Goal: Task Accomplishment & Management: Complete application form

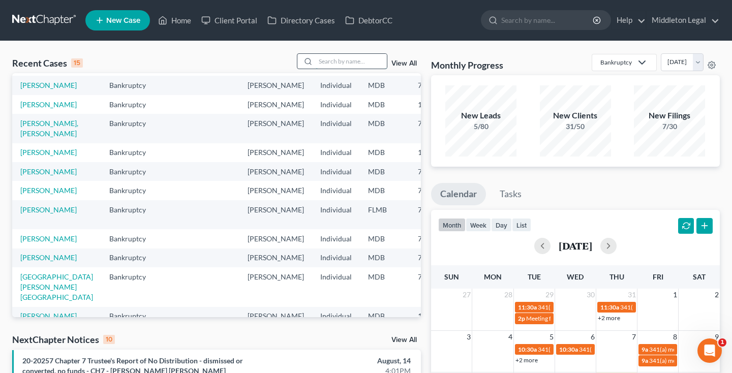
click at [344, 63] on input "search" at bounding box center [351, 61] width 71 height 15
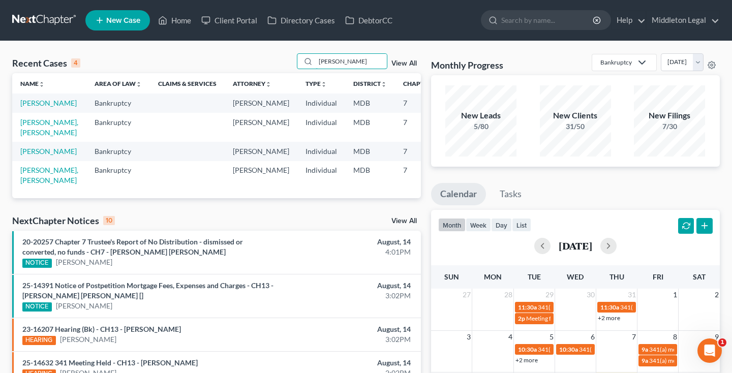
type input "[PERSON_NAME]"
drag, startPoint x: 339, startPoint y: 44, endPoint x: 30, endPoint y: 114, distance: 316.4
click at [30, 107] on link "[PERSON_NAME]" at bounding box center [48, 103] width 56 height 9
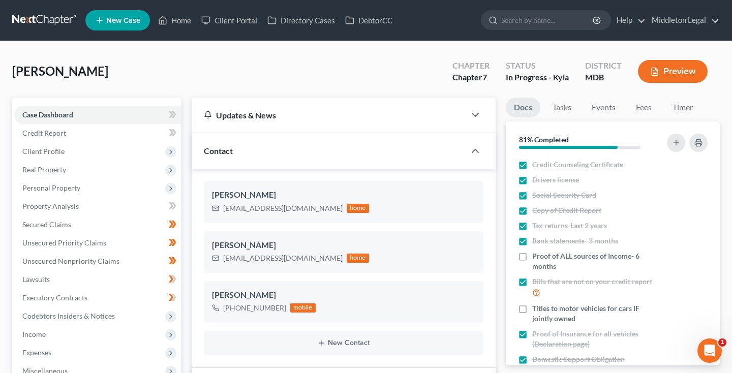
scroll to position [313, 0]
click at [99, 129] on link "Credit Report" at bounding box center [97, 133] width 167 height 18
click at [90, 151] on span "Client Profile" at bounding box center [97, 151] width 167 height 18
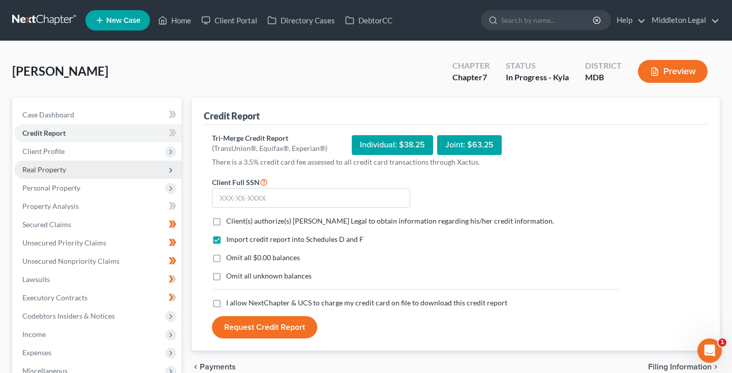
click at [82, 173] on span "Real Property" at bounding box center [97, 170] width 167 height 18
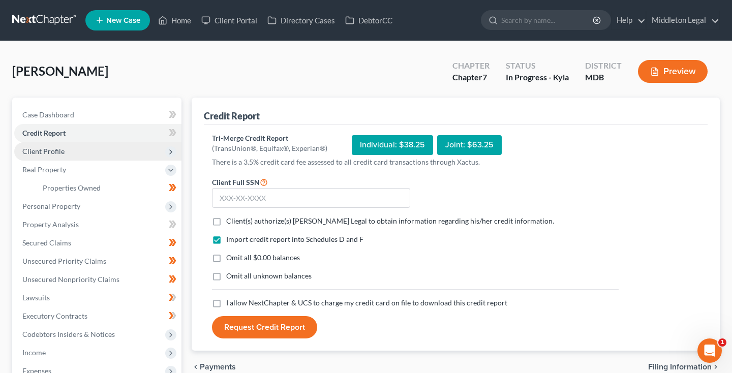
click at [83, 156] on span "Client Profile" at bounding box center [97, 151] width 167 height 18
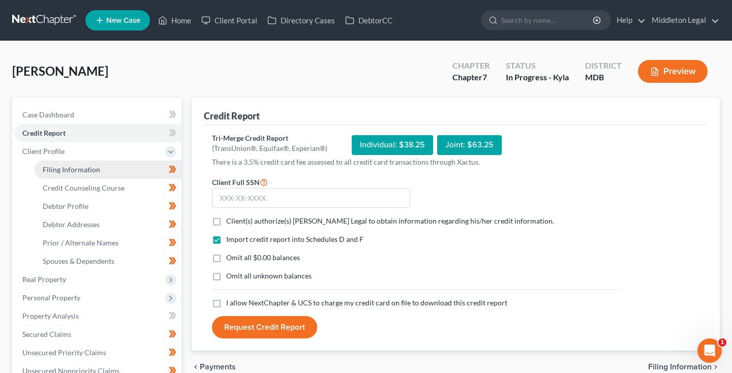
click at [81, 167] on span "Filing Information" at bounding box center [71, 169] width 57 height 9
select select "1"
select select "0"
select select "38"
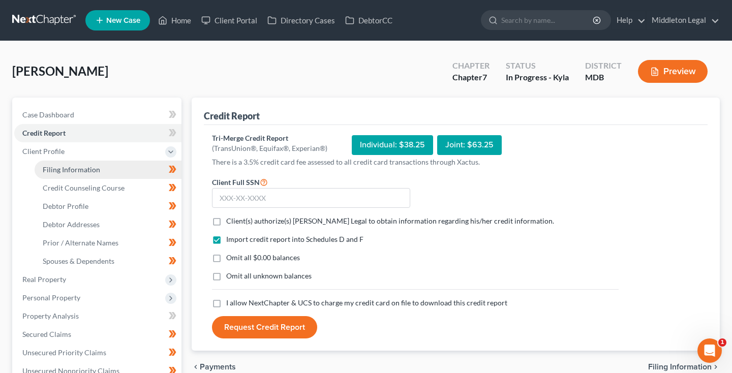
select select "0"
select select "21"
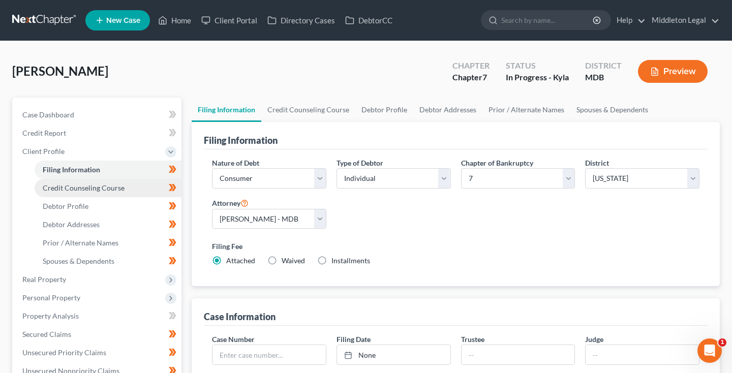
click at [83, 187] on span "Credit Counseling Course" at bounding box center [84, 188] width 82 height 9
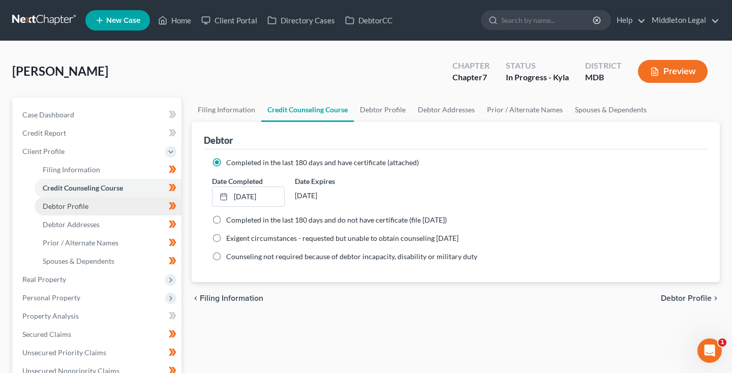
click at [83, 202] on span "Debtor Profile" at bounding box center [66, 206] width 46 height 9
select select "1"
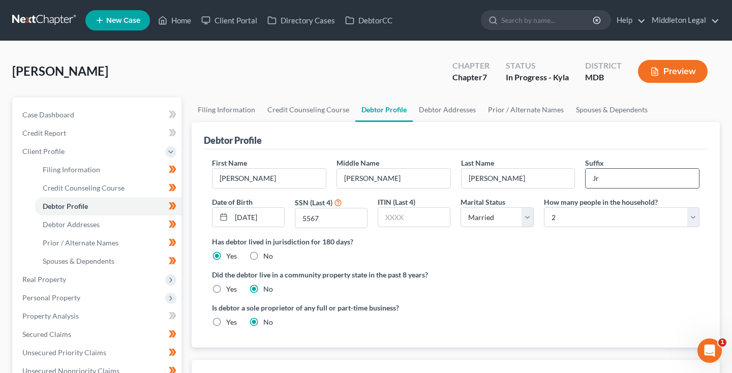
click at [619, 178] on input "Jr" at bounding box center [642, 178] width 113 height 19
type input "Jr."
select select "0"
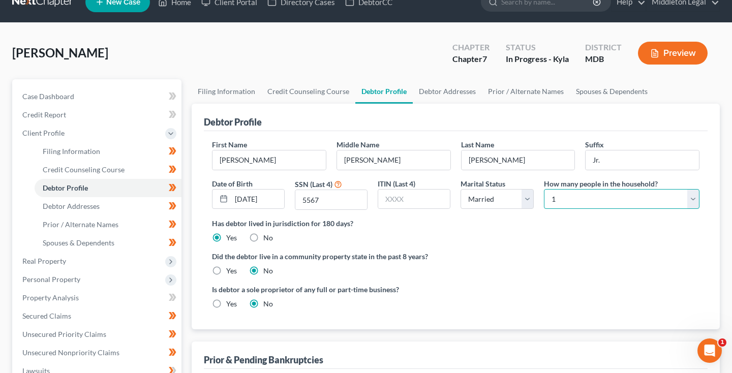
scroll to position [22, 0]
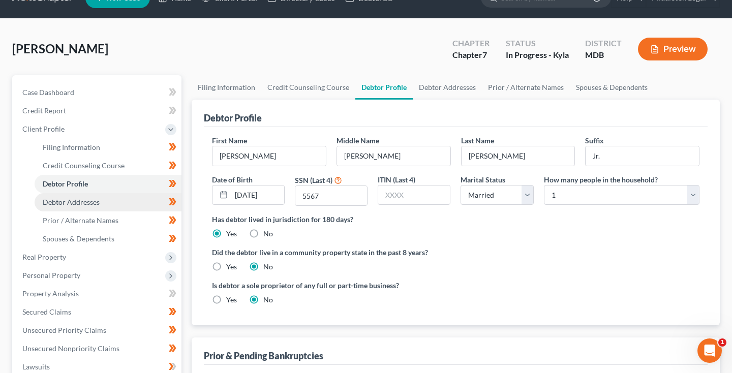
click at [84, 200] on span "Debtor Addresses" at bounding box center [71, 202] width 57 height 9
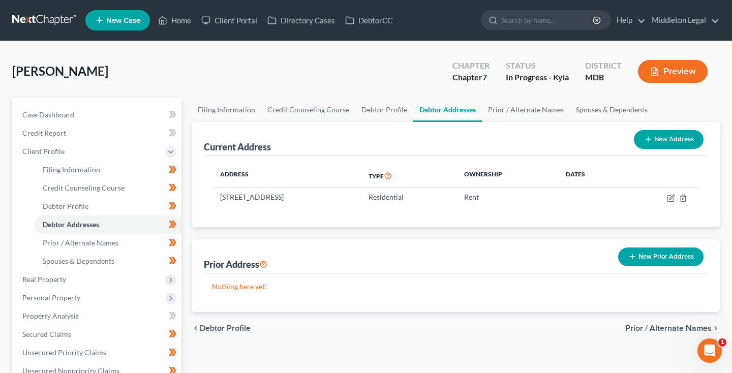
click at [654, 258] on button "New Prior Address" at bounding box center [660, 257] width 85 height 19
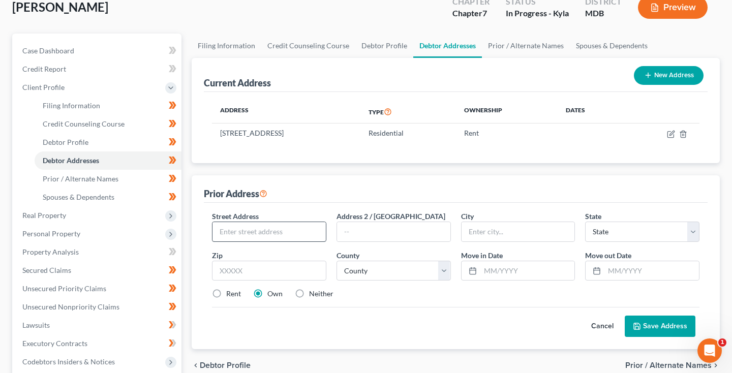
scroll to position [65, 0]
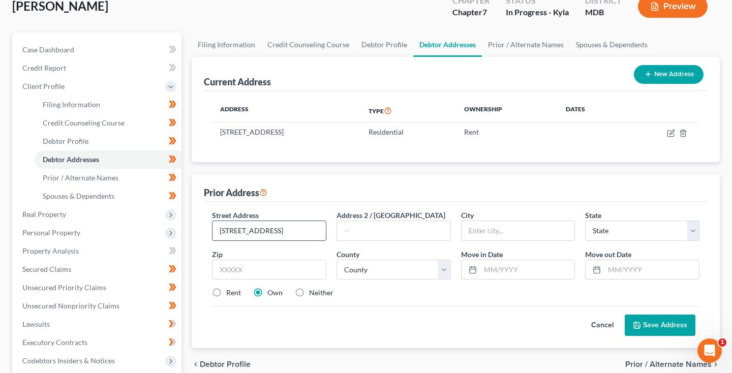
drag, startPoint x: 258, startPoint y: 230, endPoint x: 267, endPoint y: 230, distance: 9.7
click at [267, 230] on input "[STREET_ADDRESS]" at bounding box center [268, 230] width 113 height 19
type input "[STREET_ADDRESS]"
type input "20747"
type input "[GEOGRAPHIC_DATA]"
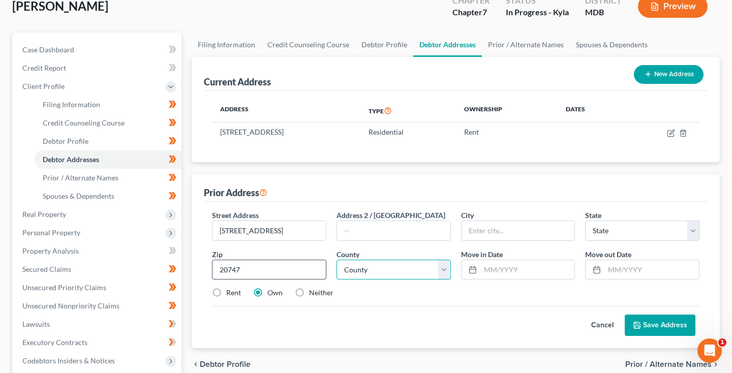
select select "21"
click at [226, 293] on label "Rent" at bounding box center [233, 293] width 15 height 10
click at [230, 293] on input "Rent" at bounding box center [233, 291] width 7 height 7
radio input "true"
select select "16"
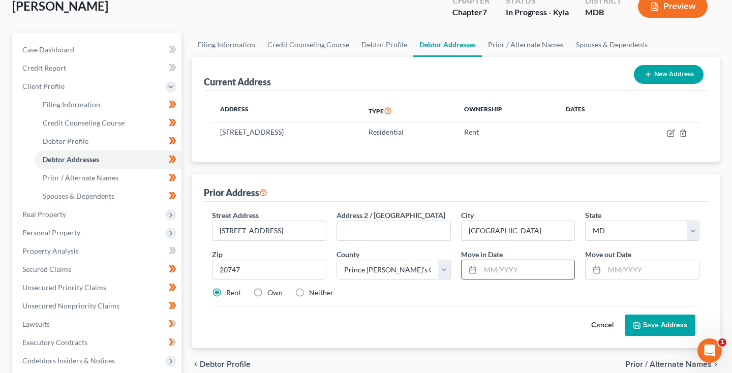
click at [507, 276] on input "text" at bounding box center [527, 269] width 95 height 19
click at [309, 291] on label "Neither" at bounding box center [321, 293] width 24 height 10
click at [313, 291] on input "Neither" at bounding box center [316, 291] width 7 height 7
radio input "true"
click at [491, 272] on input "text" at bounding box center [527, 269] width 95 height 19
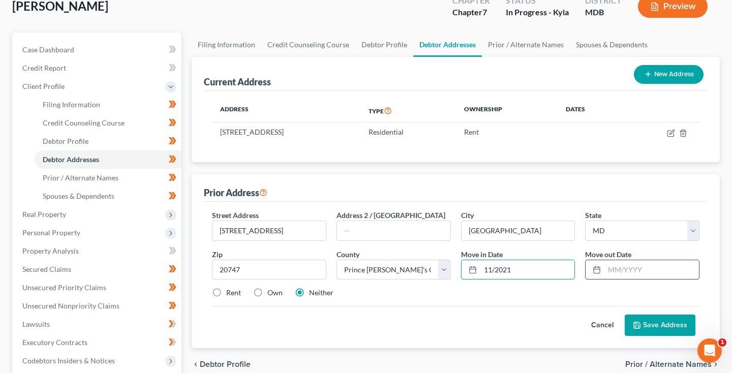
type input "11/2021"
click at [617, 269] on input "text" at bounding box center [651, 269] width 95 height 19
type input "04/2024"
click at [667, 329] on button "Save Address" at bounding box center [660, 325] width 71 height 21
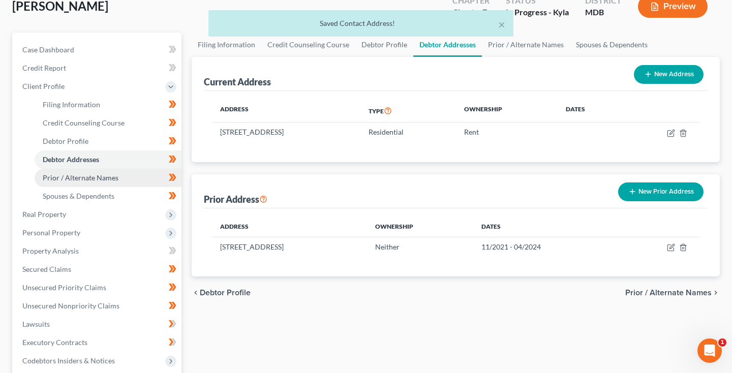
click at [93, 174] on span "Prior / Alternate Names" at bounding box center [81, 177] width 76 height 9
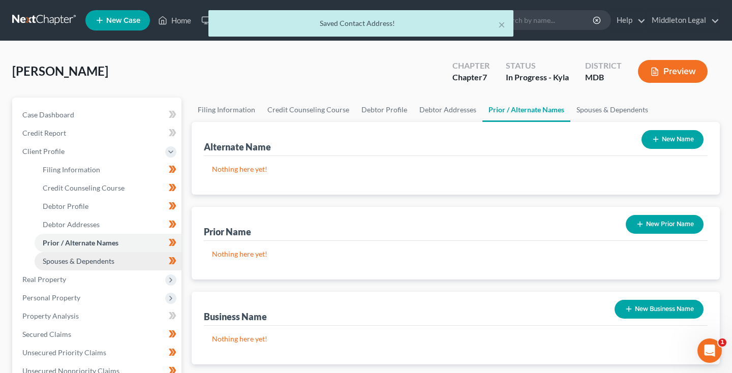
click at [88, 257] on span "Spouses & Dependents" at bounding box center [79, 261] width 72 height 9
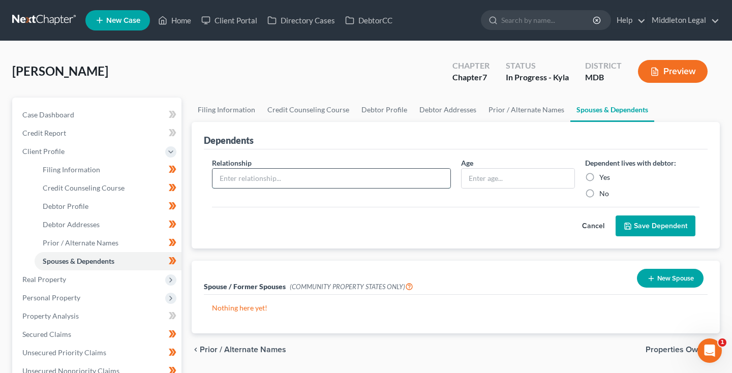
click at [248, 174] on input "text" at bounding box center [331, 178] width 238 height 19
type input "Daughter"
click at [599, 193] on label "No" at bounding box center [604, 194] width 10 height 10
click at [603, 193] on input "No" at bounding box center [606, 192] width 7 height 7
radio input "true"
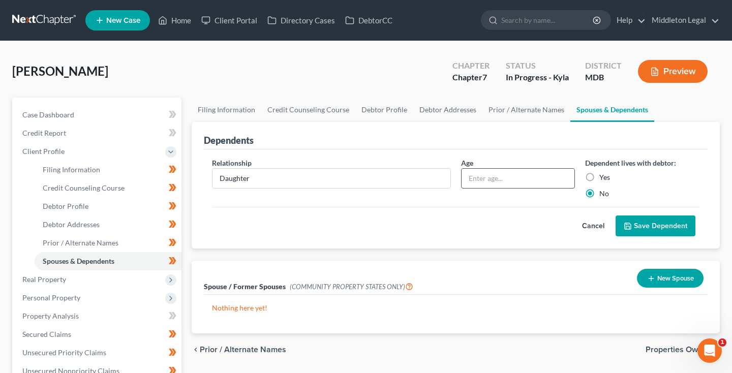
click at [544, 185] on input "text" at bounding box center [518, 178] width 113 height 19
type input "12"
click at [639, 225] on button "Save Dependent" at bounding box center [656, 226] width 80 height 21
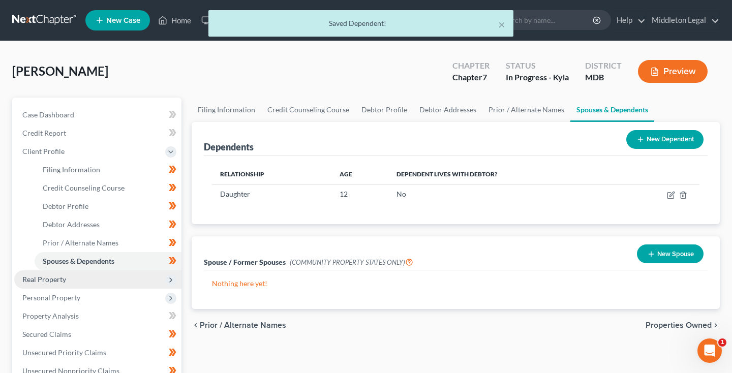
click at [83, 281] on span "Real Property" at bounding box center [97, 279] width 167 height 18
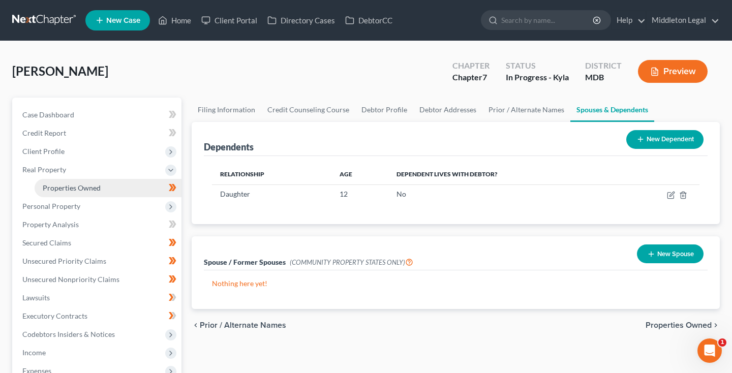
click at [73, 188] on span "Properties Owned" at bounding box center [72, 188] width 58 height 9
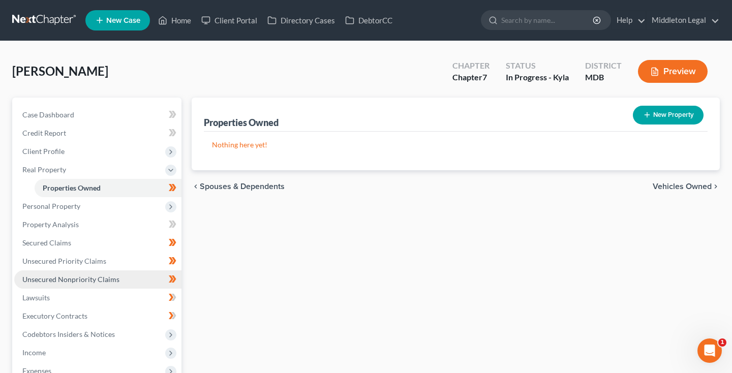
click at [50, 273] on link "Unsecured Nonpriority Claims" at bounding box center [97, 279] width 167 height 18
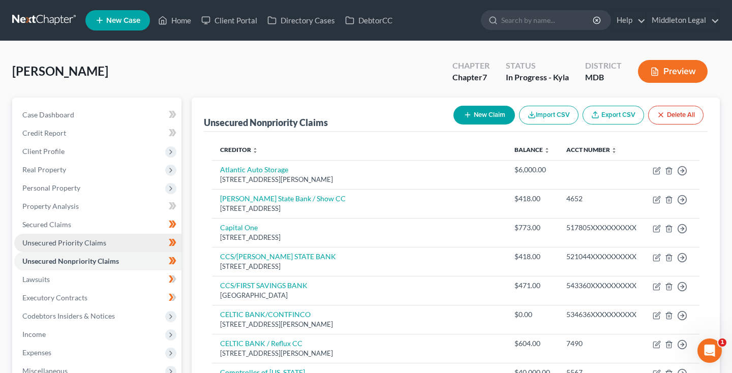
click at [82, 240] on span "Unsecured Priority Claims" at bounding box center [64, 242] width 84 height 9
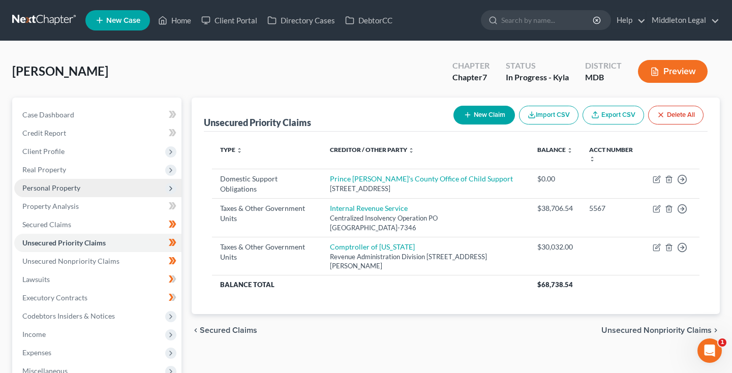
click at [70, 190] on span "Personal Property" at bounding box center [51, 188] width 58 height 9
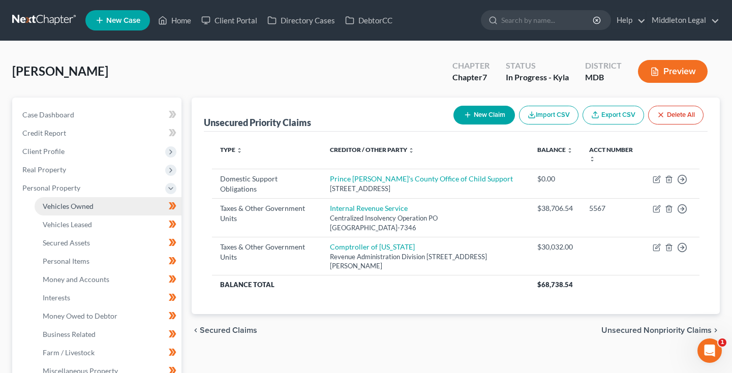
click at [68, 203] on span "Vehicles Owned" at bounding box center [68, 206] width 51 height 9
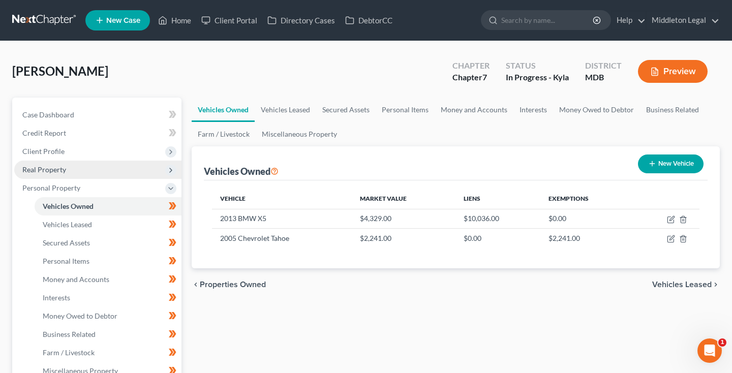
click at [66, 171] on span "Real Property" at bounding box center [97, 170] width 167 height 18
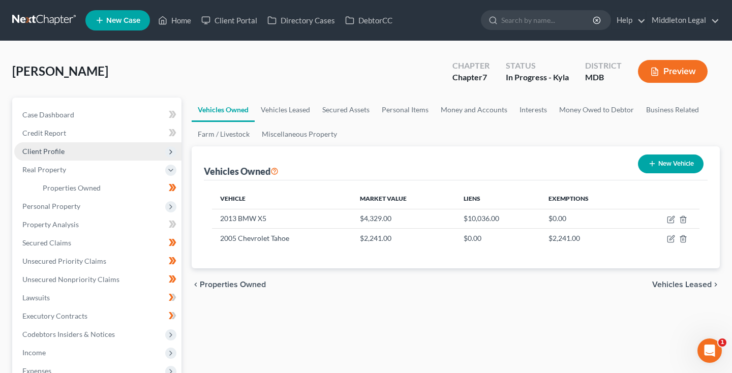
click at [64, 154] on span "Client Profile" at bounding box center [97, 151] width 167 height 18
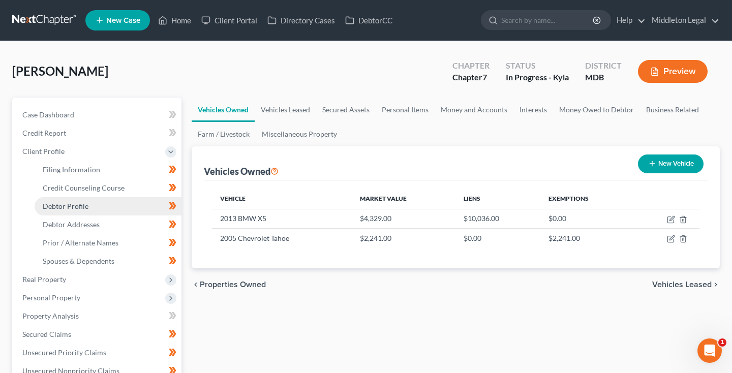
click at [70, 205] on span "Debtor Profile" at bounding box center [66, 206] width 46 height 9
select select "1"
select select "0"
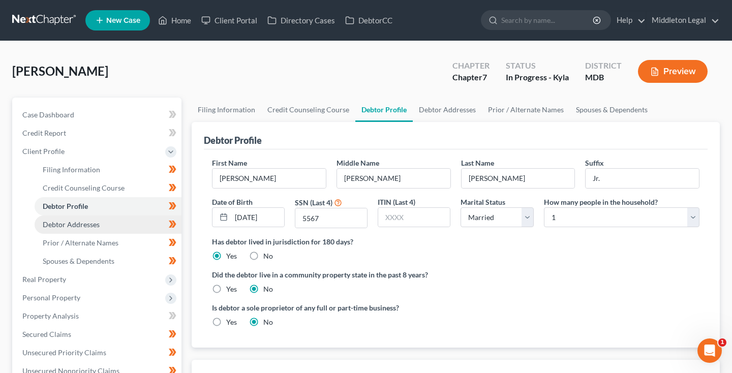
click at [70, 223] on span "Debtor Addresses" at bounding box center [71, 224] width 57 height 9
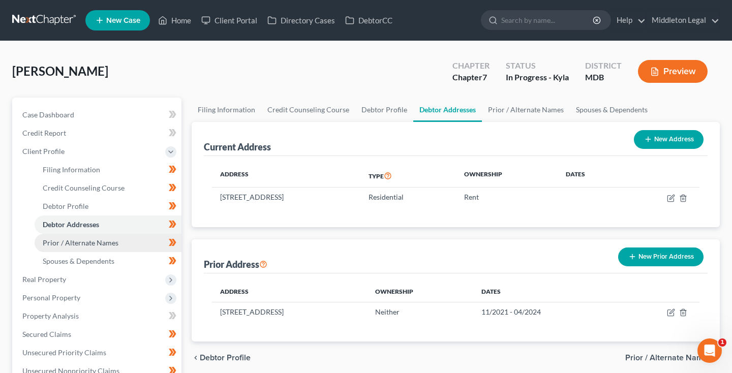
click at [72, 242] on span "Prior / Alternate Names" at bounding box center [81, 242] width 76 height 9
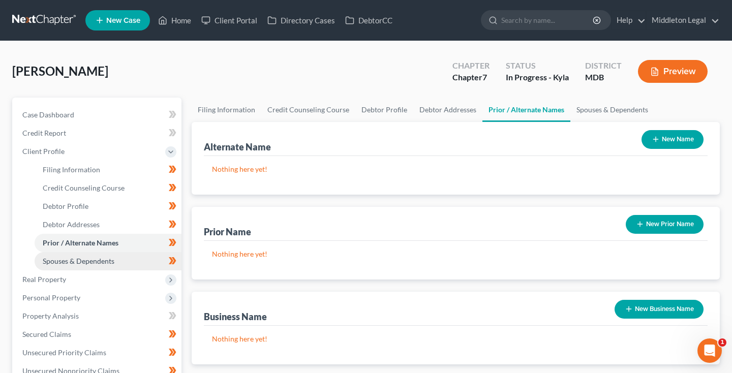
click at [72, 260] on span "Spouses & Dependents" at bounding box center [79, 261] width 72 height 9
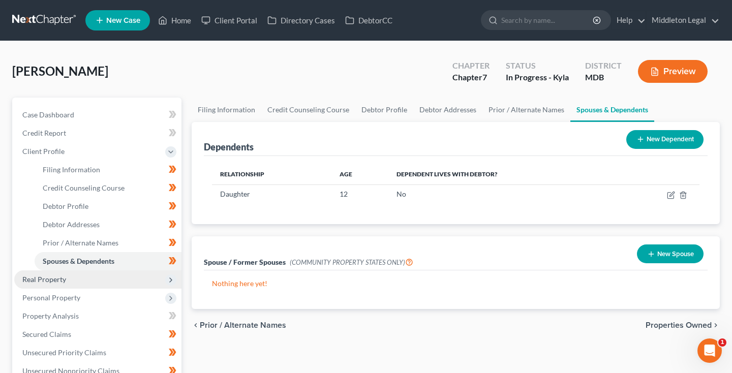
click at [61, 279] on span "Real Property" at bounding box center [44, 279] width 44 height 9
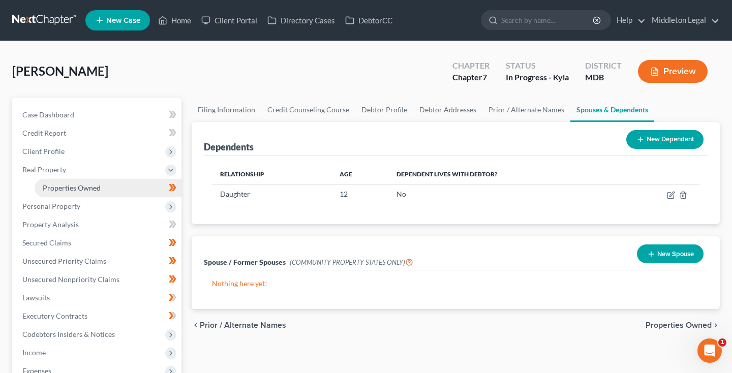
click at [93, 192] on span "Properties Owned" at bounding box center [72, 188] width 58 height 9
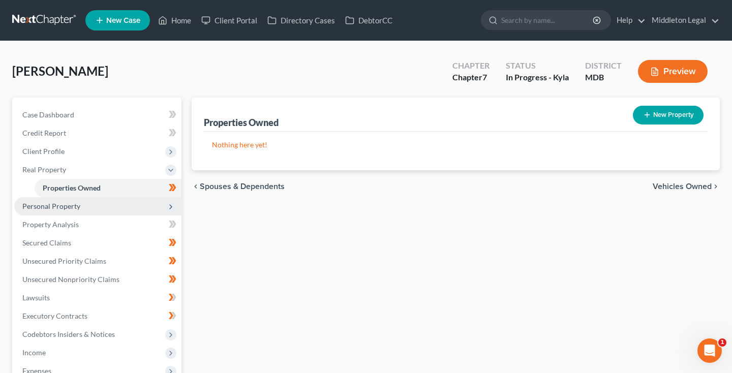
click at [78, 208] on span "Personal Property" at bounding box center [51, 206] width 58 height 9
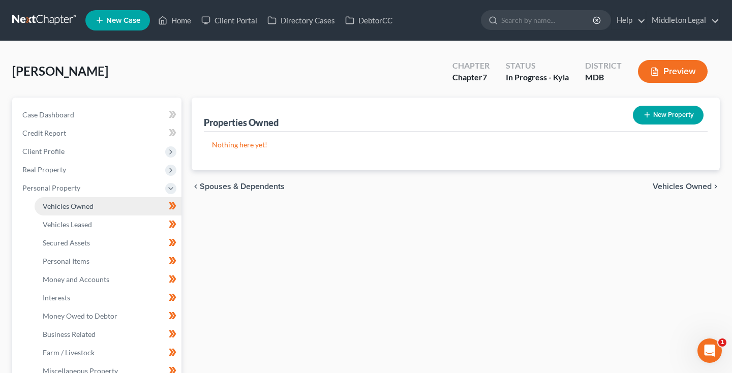
click at [79, 209] on span "Vehicles Owned" at bounding box center [68, 206] width 51 height 9
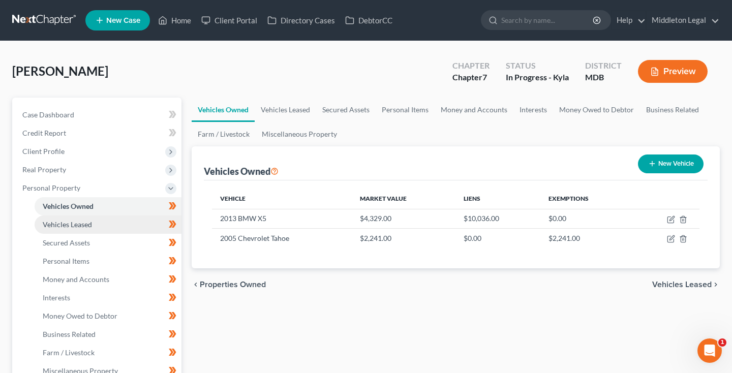
click at [76, 222] on span "Vehicles Leased" at bounding box center [67, 224] width 49 height 9
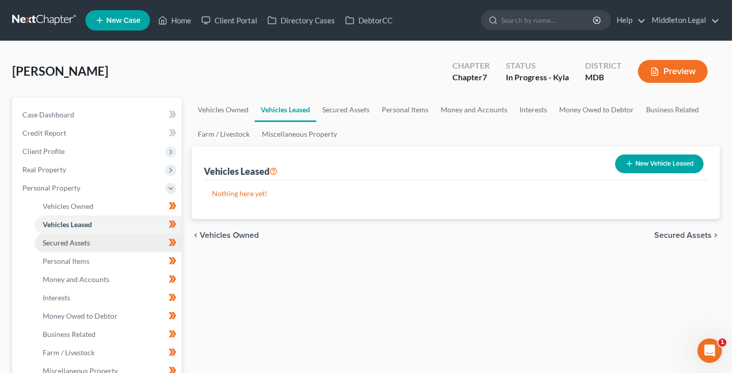
click at [73, 245] on span "Secured Assets" at bounding box center [66, 242] width 47 height 9
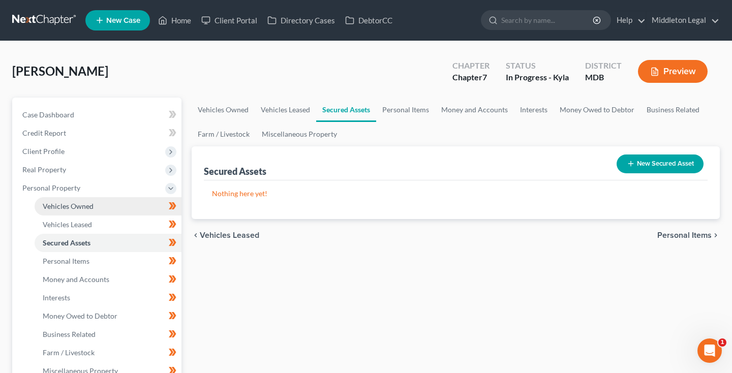
click at [79, 209] on span "Vehicles Owned" at bounding box center [68, 206] width 51 height 9
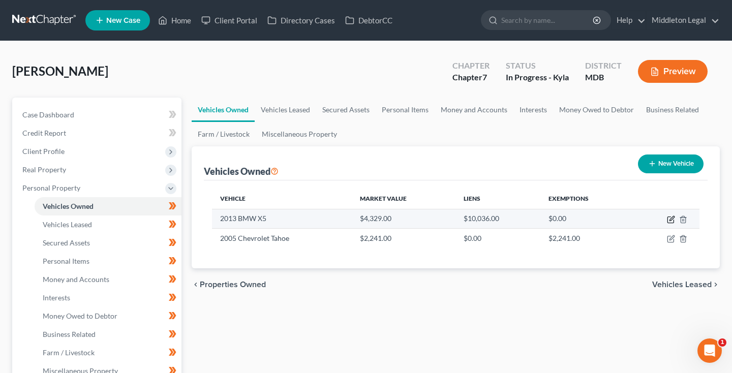
click at [669, 217] on icon "button" at bounding box center [670, 220] width 6 height 6
select select "0"
select select "13"
select select "2"
select select "0"
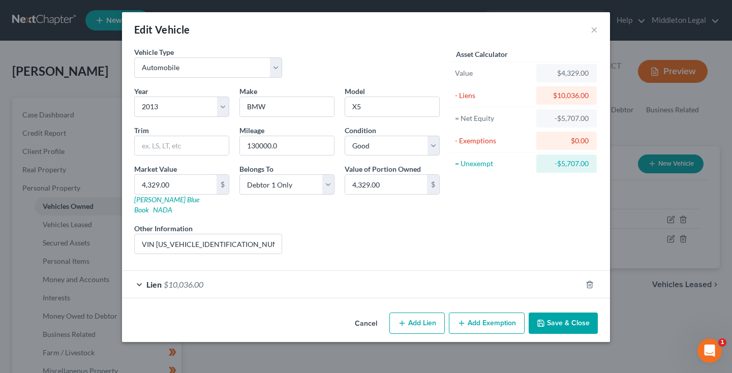
click at [564, 317] on button "Save & Close" at bounding box center [563, 323] width 69 height 21
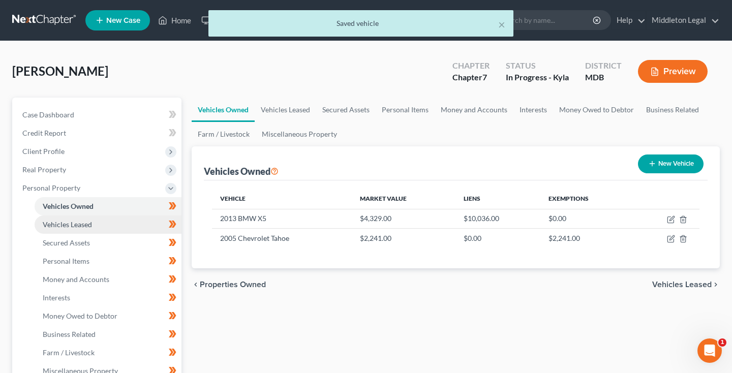
click at [80, 227] on span "Vehicles Leased" at bounding box center [67, 224] width 49 height 9
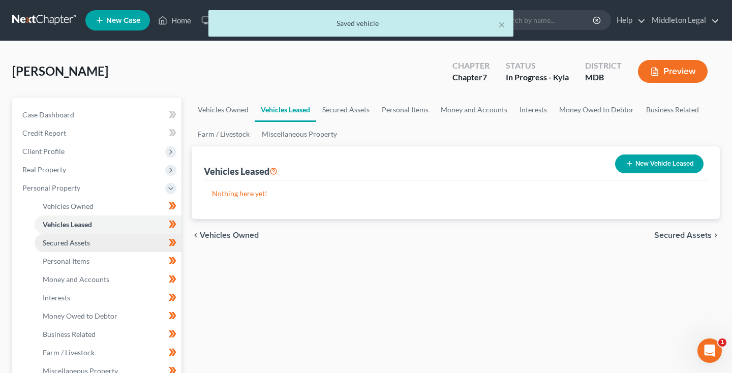
click at [83, 239] on span "Secured Assets" at bounding box center [66, 242] width 47 height 9
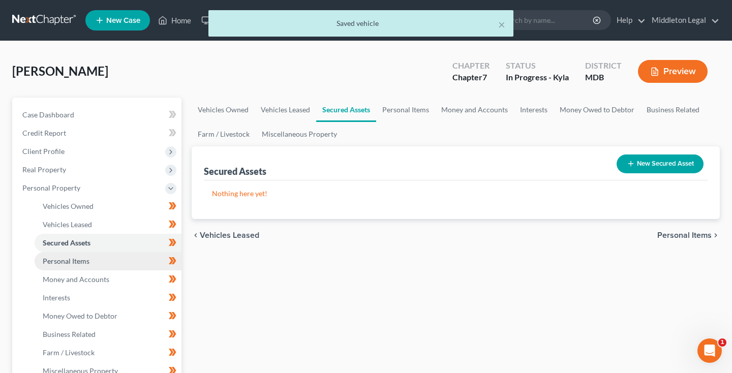
click at [82, 258] on span "Personal Items" at bounding box center [66, 261] width 47 height 9
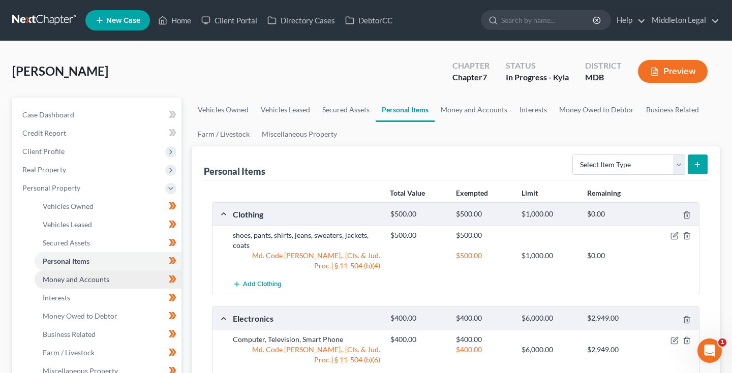
click at [80, 276] on span "Money and Accounts" at bounding box center [76, 279] width 67 height 9
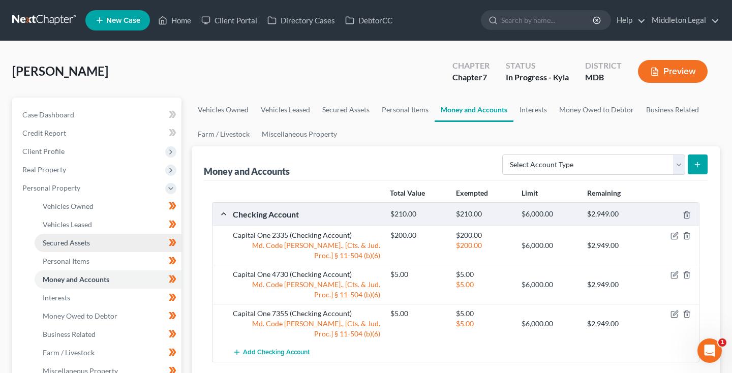
click at [76, 241] on span "Secured Assets" at bounding box center [66, 242] width 47 height 9
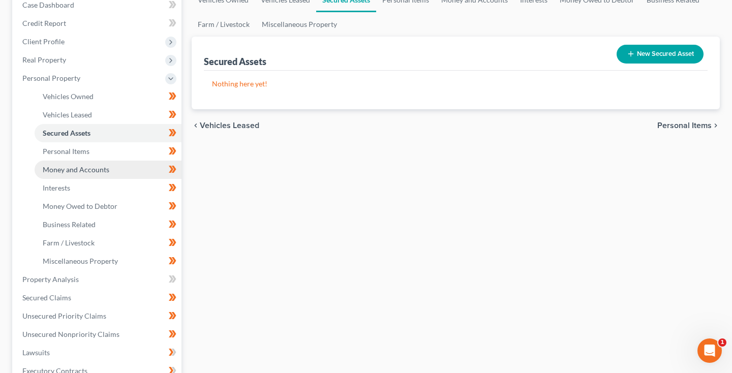
scroll to position [112, 0]
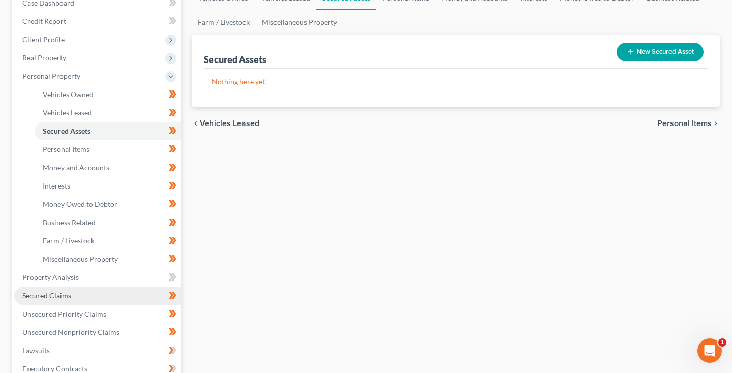
click at [59, 295] on span "Secured Claims" at bounding box center [46, 295] width 49 height 9
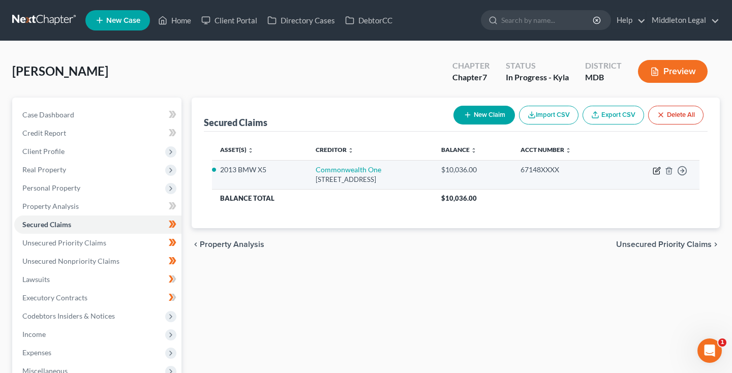
click at [656, 172] on icon "button" at bounding box center [657, 169] width 5 height 5
select select "48"
select select "2"
select select "0"
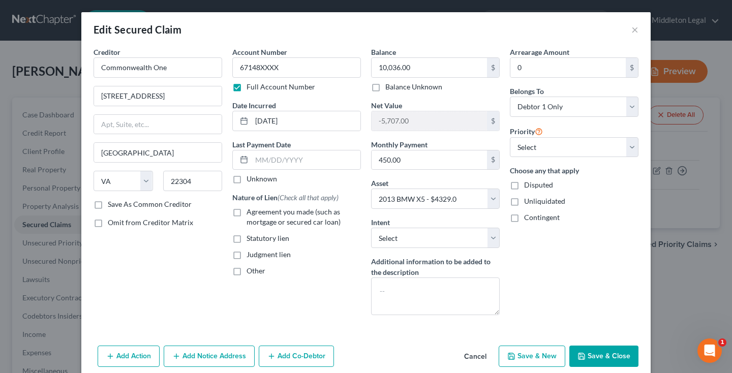
click at [247, 211] on label "Agreement you made (such as mortgage or secured car loan)" at bounding box center [304, 217] width 114 height 20
click at [251, 211] on input "Agreement you made (such as mortgage or secured car loan)" at bounding box center [254, 210] width 7 height 7
checkbox input "true"
select select "0"
click at [596, 357] on button "Save & Close" at bounding box center [603, 356] width 69 height 21
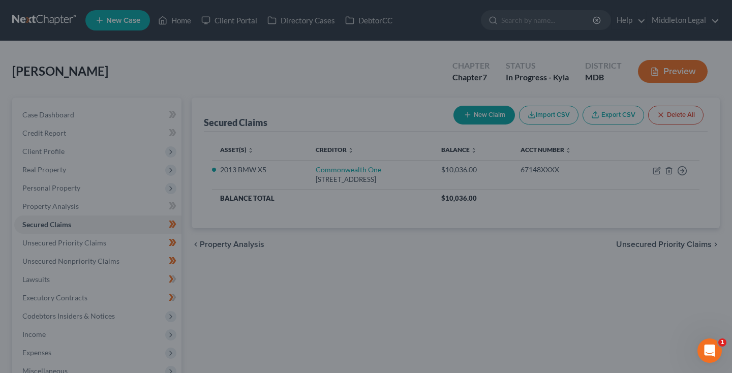
select select "2"
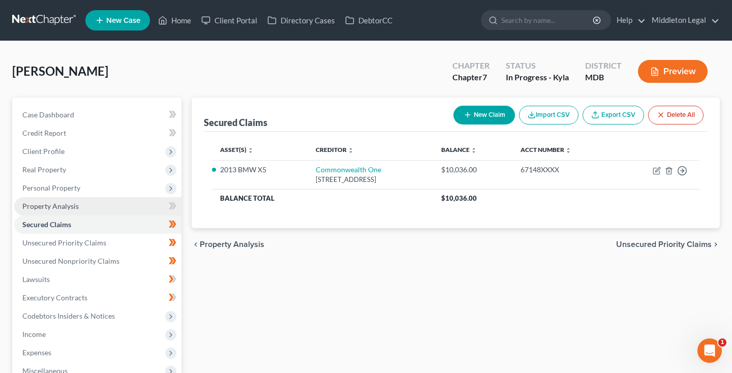
click at [81, 209] on link "Property Analysis" at bounding box center [97, 206] width 167 height 18
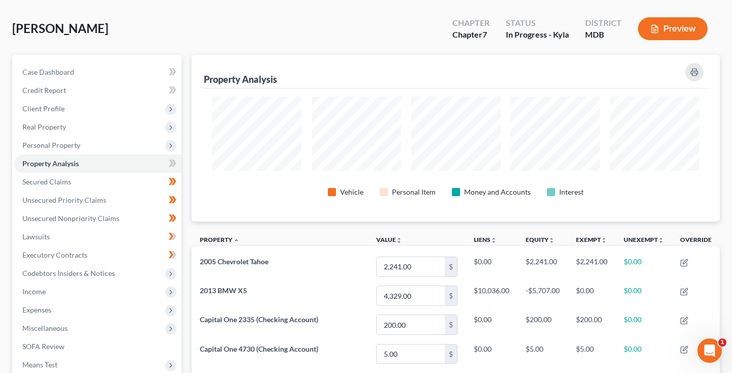
scroll to position [35, 0]
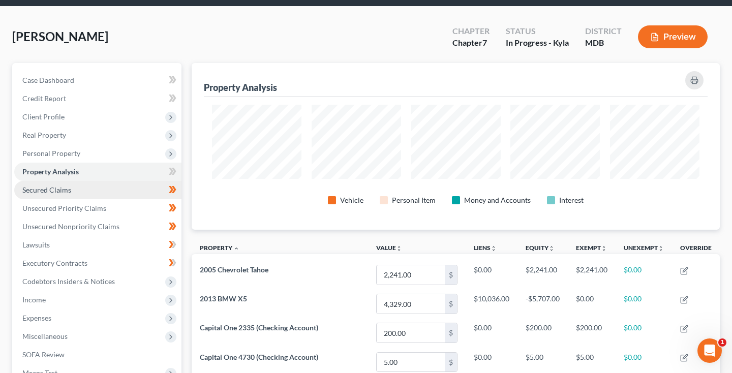
click at [83, 189] on link "Secured Claims" at bounding box center [97, 190] width 167 height 18
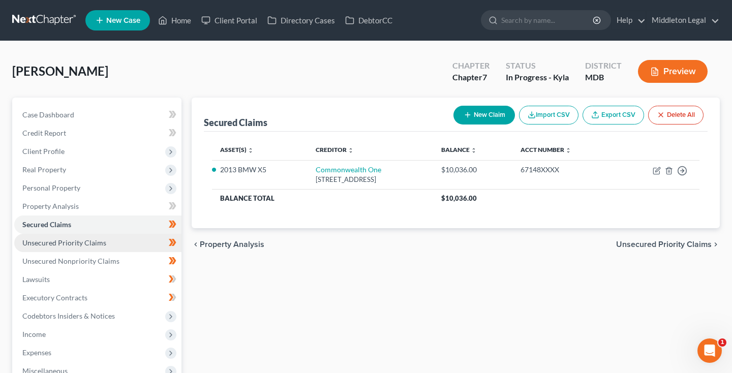
click at [68, 240] on span "Unsecured Priority Claims" at bounding box center [64, 242] width 84 height 9
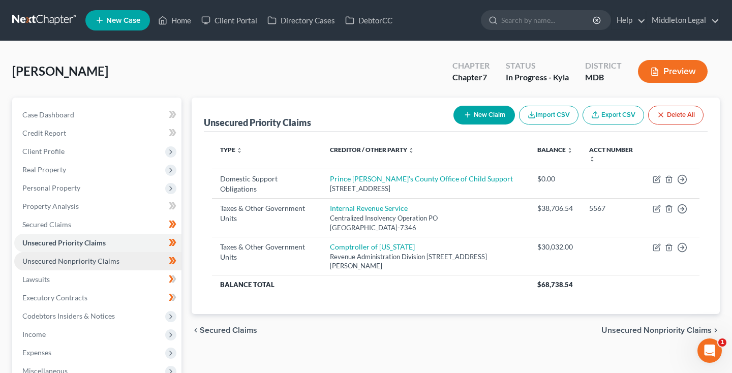
click at [68, 259] on span "Unsecured Nonpriority Claims" at bounding box center [70, 261] width 97 height 9
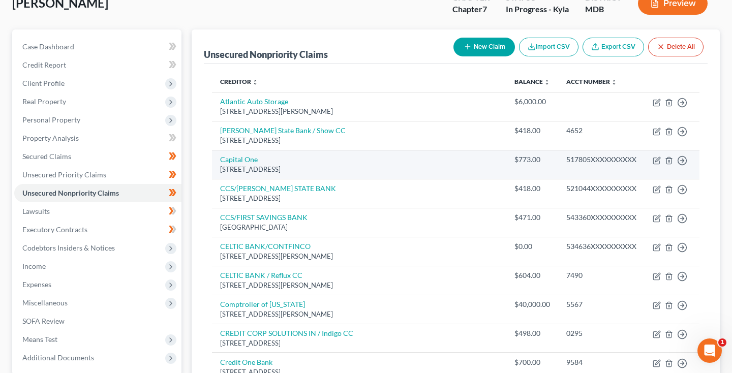
scroll to position [67, 0]
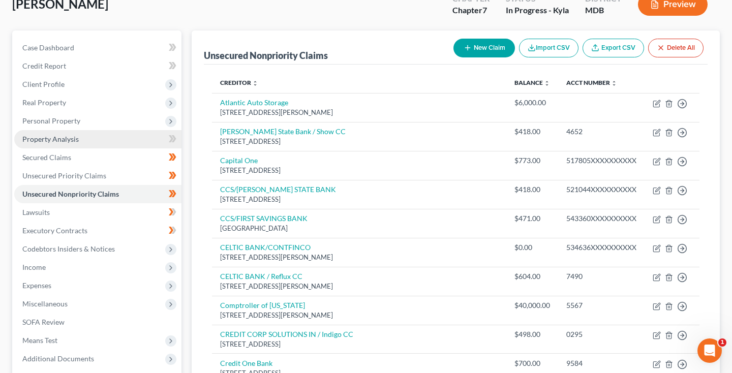
click at [70, 143] on span "Property Analysis" at bounding box center [50, 139] width 56 height 9
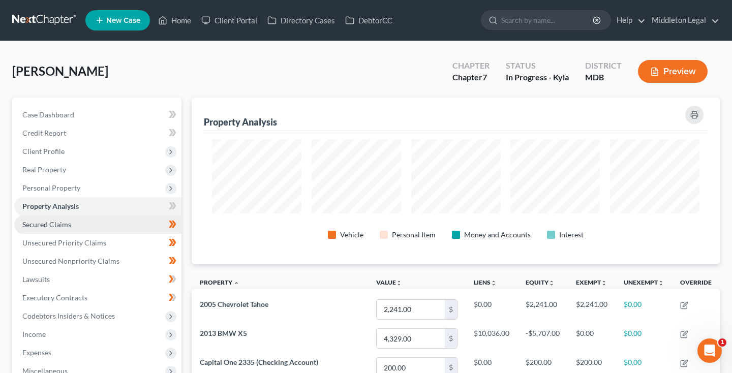
click at [74, 220] on link "Secured Claims" at bounding box center [97, 225] width 167 height 18
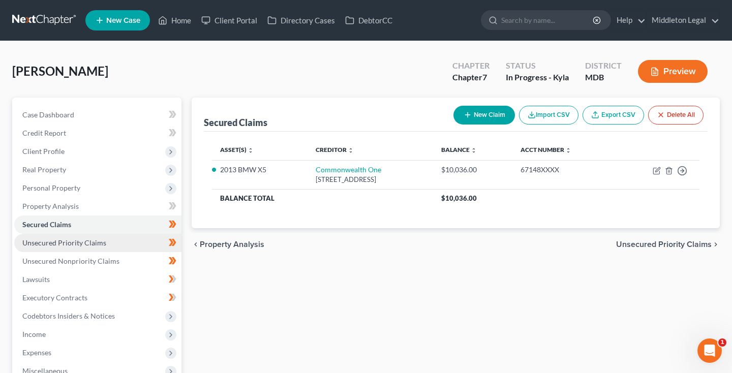
click at [69, 240] on span "Unsecured Priority Claims" at bounding box center [64, 242] width 84 height 9
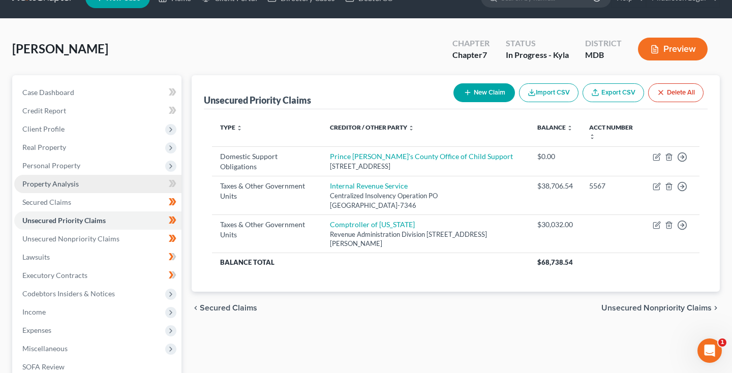
scroll to position [29, 0]
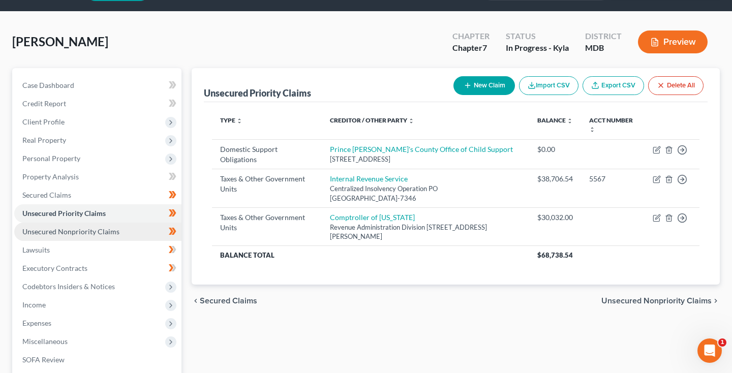
click at [72, 231] on span "Unsecured Nonpriority Claims" at bounding box center [70, 231] width 97 height 9
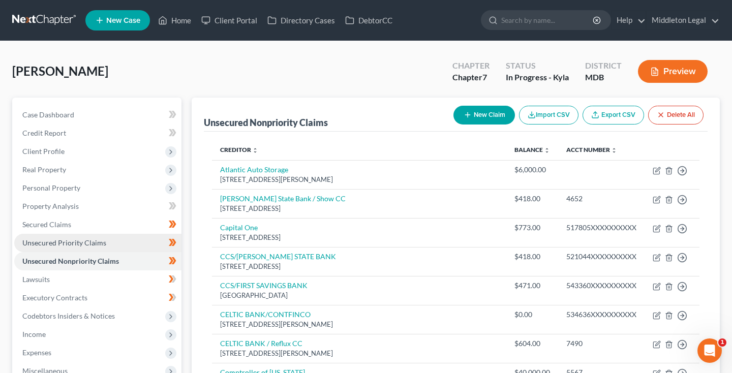
click at [49, 242] on span "Unsecured Priority Claims" at bounding box center [64, 242] width 84 height 9
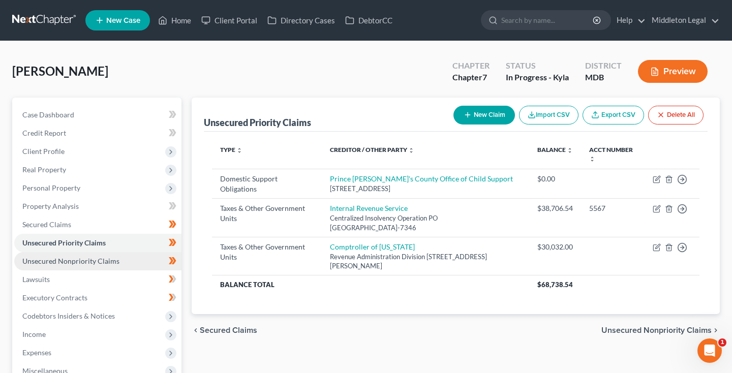
click at [95, 262] on span "Unsecured Nonpriority Claims" at bounding box center [70, 261] width 97 height 9
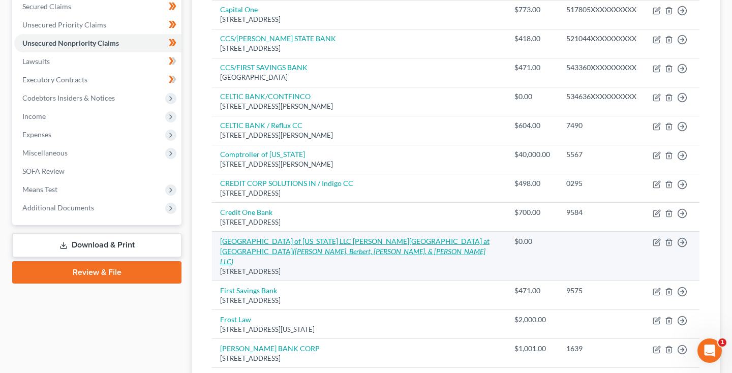
scroll to position [219, 0]
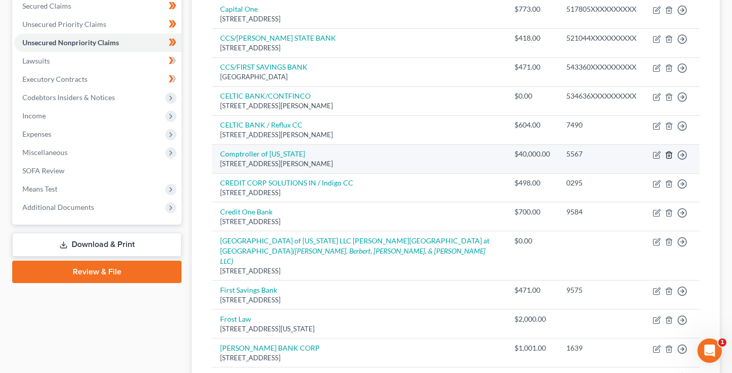
click at [669, 154] on icon "button" at bounding box center [669, 155] width 8 height 8
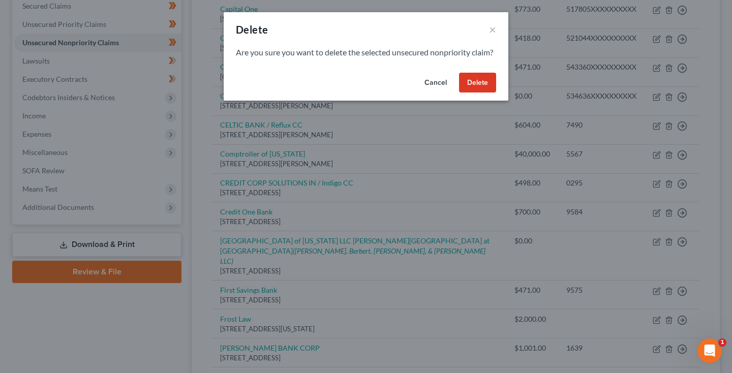
click at [490, 93] on button "Delete" at bounding box center [477, 83] width 37 height 20
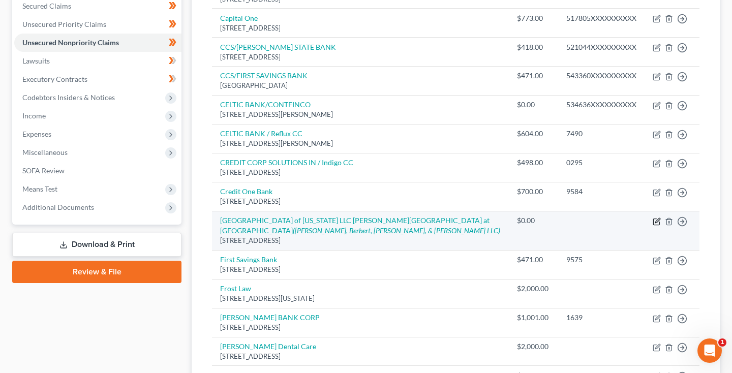
click at [657, 218] on icon "button" at bounding box center [657, 222] width 8 height 8
select select "21"
select select "14"
select select "0"
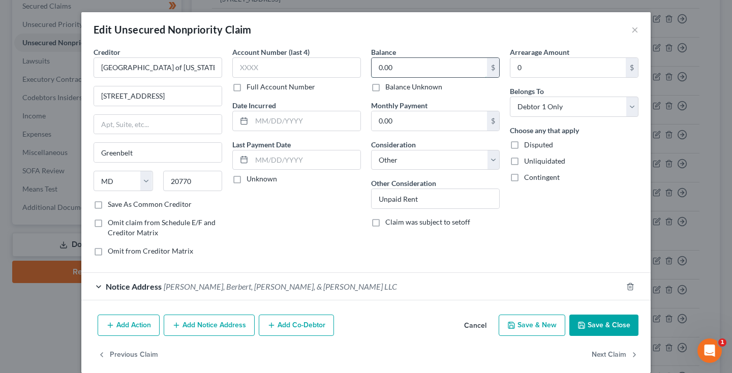
click at [407, 70] on input "0.00" at bounding box center [429, 67] width 115 height 19
click at [629, 287] on icon "button" at bounding box center [630, 287] width 8 height 8
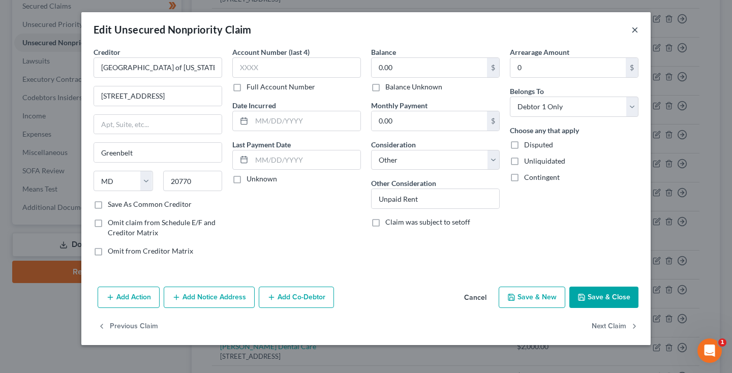
click at [633, 33] on button "×" at bounding box center [634, 29] width 7 height 12
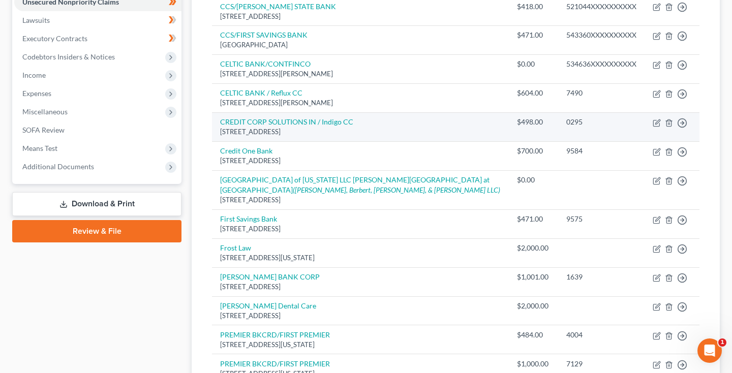
scroll to position [260, 0]
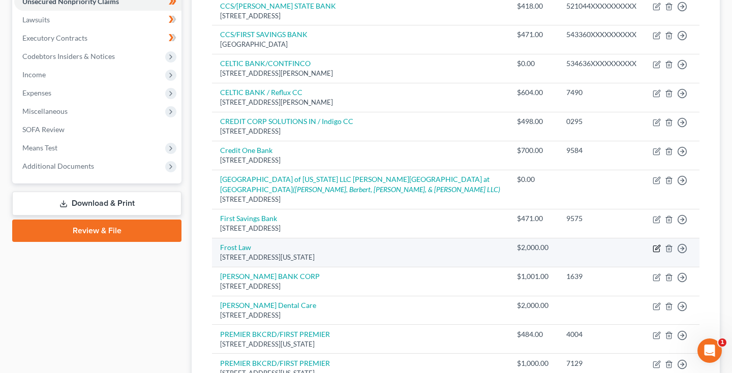
click at [660, 245] on icon "button" at bounding box center [657, 249] width 8 height 8
select select "8"
select select "3"
select select "0"
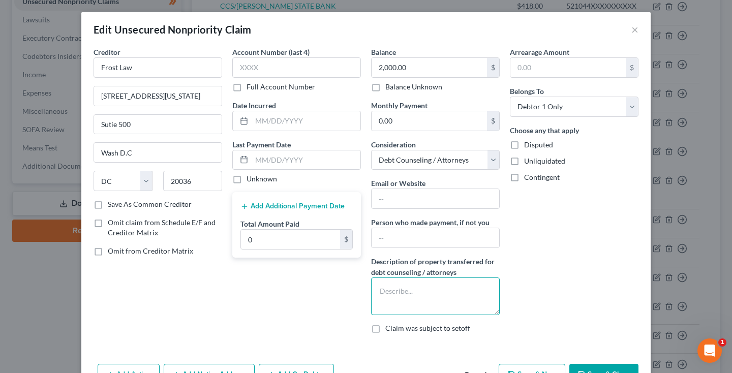
click at [478, 293] on textarea at bounding box center [435, 297] width 129 height 38
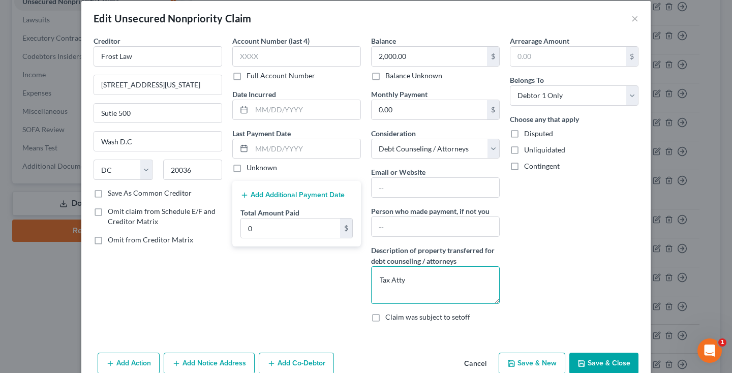
scroll to position [12, 0]
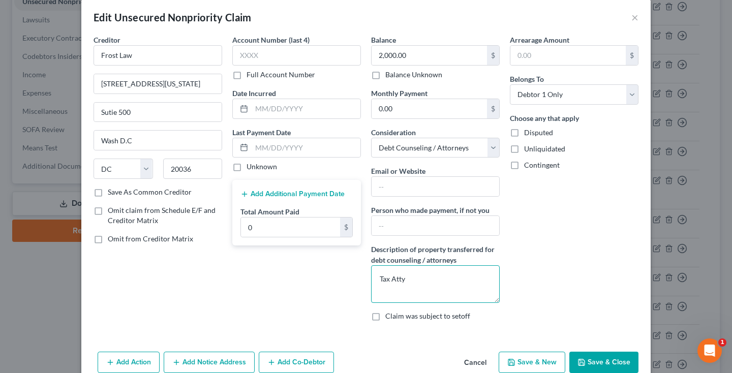
type textarea "Tax Atty"
click at [605, 368] on button "Save & Close" at bounding box center [603, 362] width 69 height 21
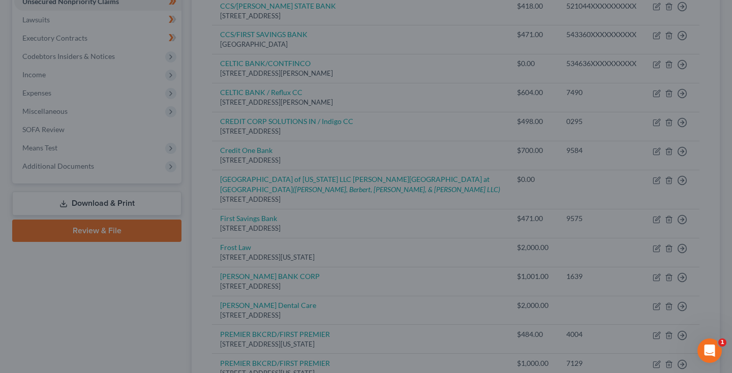
type input "0"
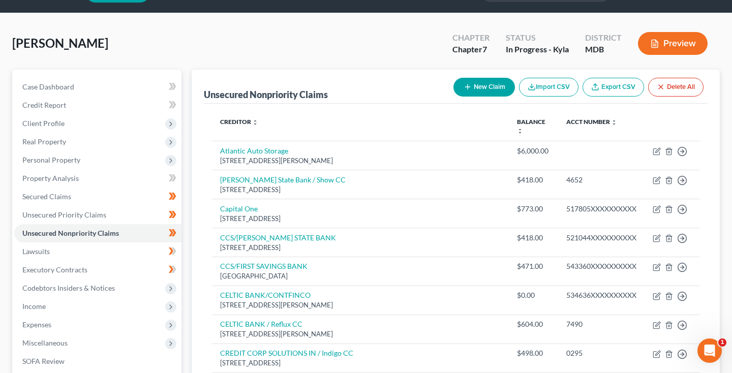
scroll to position [18, 0]
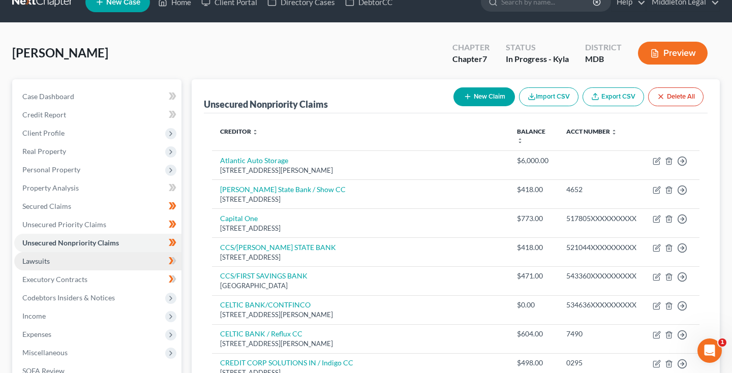
click at [73, 263] on link "Lawsuits" at bounding box center [97, 261] width 167 height 18
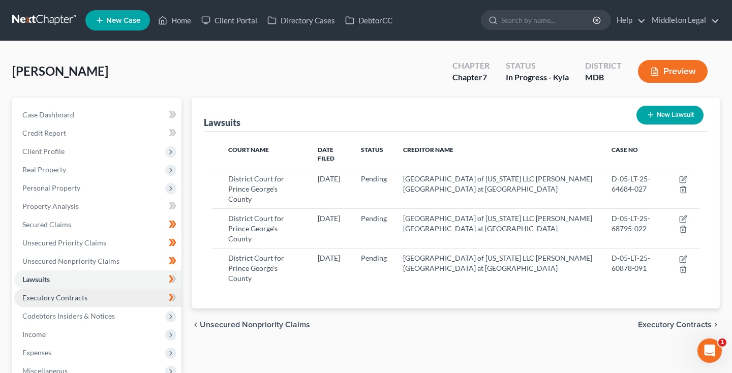
click at [75, 295] on span "Executory Contracts" at bounding box center [54, 297] width 65 height 9
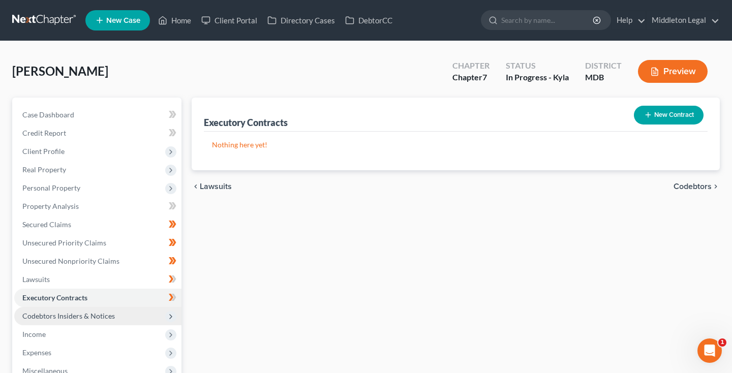
click at [80, 317] on span "Codebtors Insiders & Notices" at bounding box center [68, 316] width 93 height 9
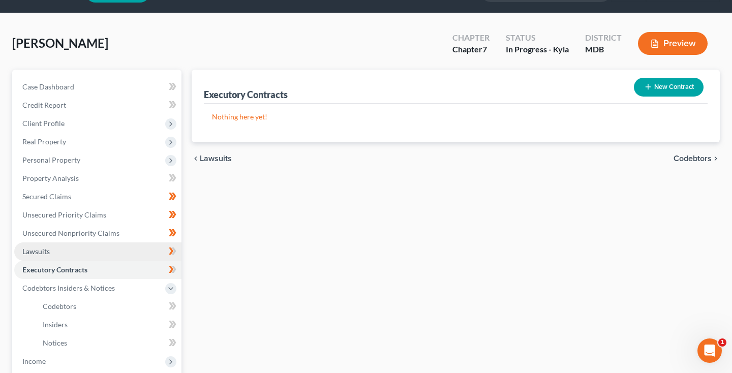
scroll to position [35, 0]
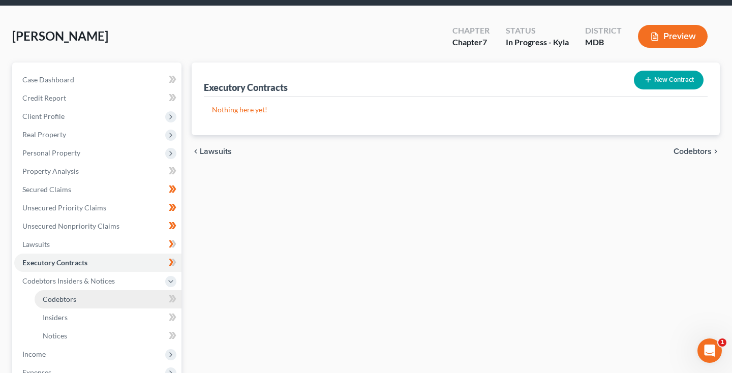
click at [71, 299] on span "Codebtors" at bounding box center [60, 299] width 34 height 9
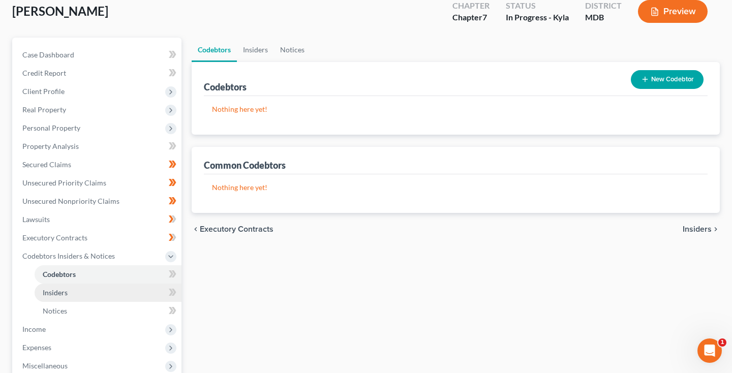
click at [70, 293] on link "Insiders" at bounding box center [108, 293] width 147 height 18
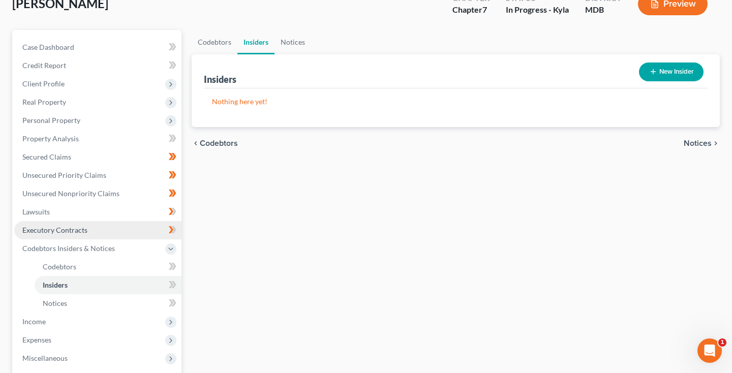
scroll to position [69, 0]
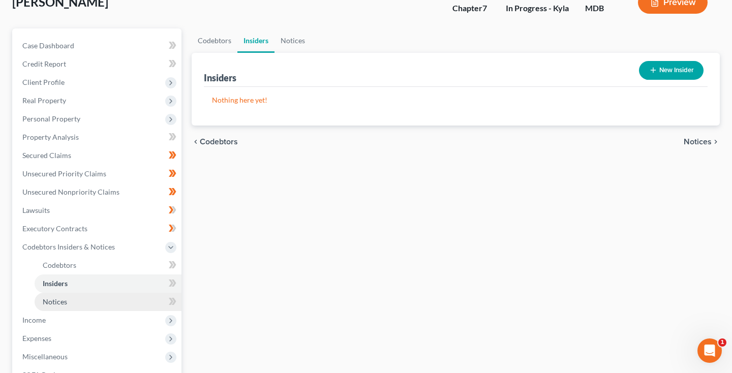
click at [67, 306] on link "Notices" at bounding box center [108, 302] width 147 height 18
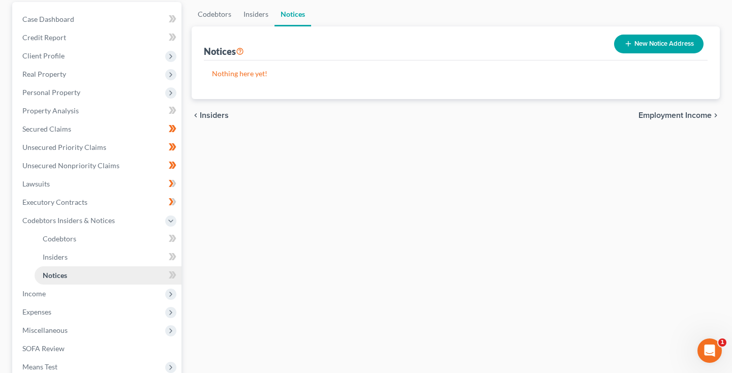
scroll to position [110, 0]
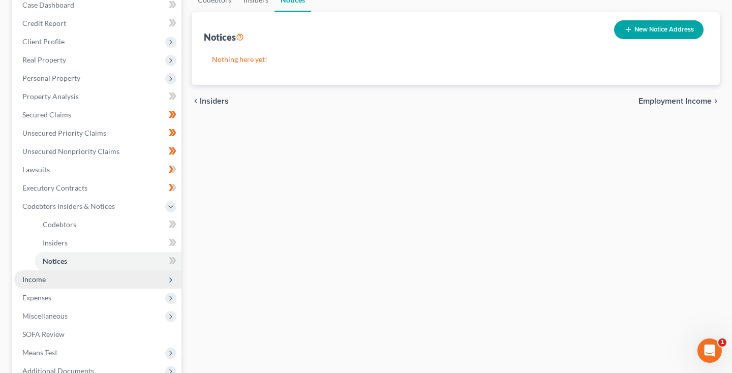
click at [36, 274] on span "Income" at bounding box center [97, 279] width 167 height 18
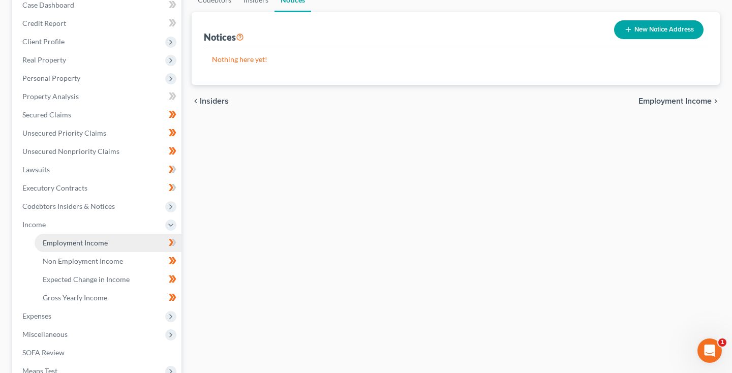
click at [64, 247] on link "Employment Income" at bounding box center [108, 243] width 147 height 18
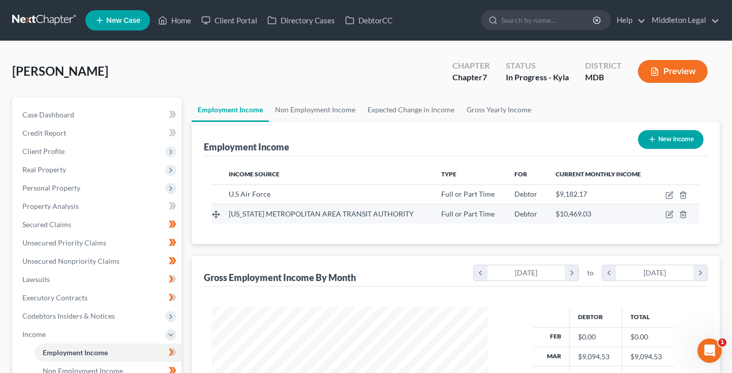
scroll to position [182, 296]
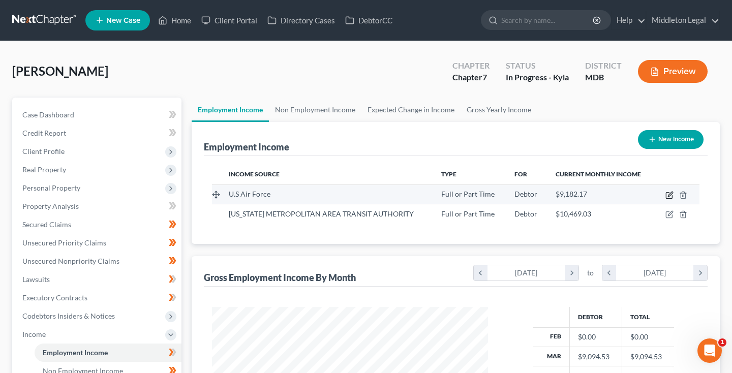
click at [669, 195] on icon "button" at bounding box center [670, 194] width 5 height 5
select select "0"
select select "21"
select select "0"
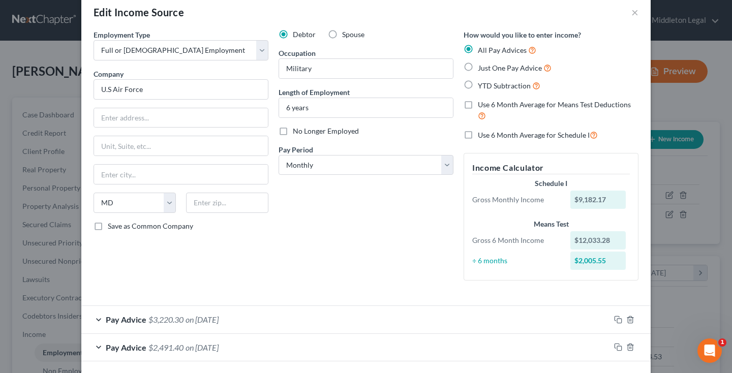
scroll to position [24, 0]
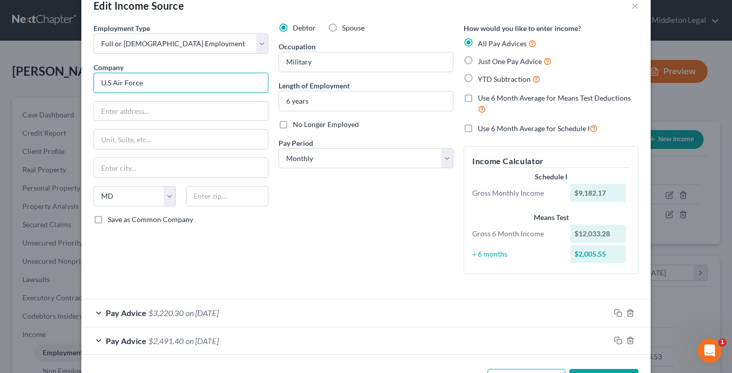
click at [111, 81] on input "U.S Air Force" at bounding box center [181, 83] width 175 height 20
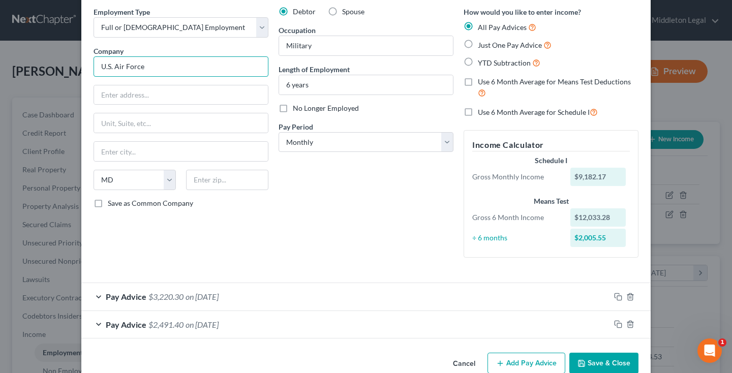
scroll to position [0, 0]
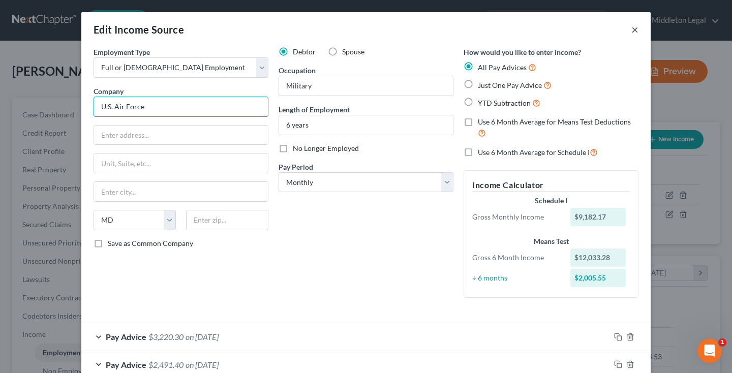
type input "U.S. Air Force"
click at [637, 29] on button "×" at bounding box center [634, 29] width 7 height 12
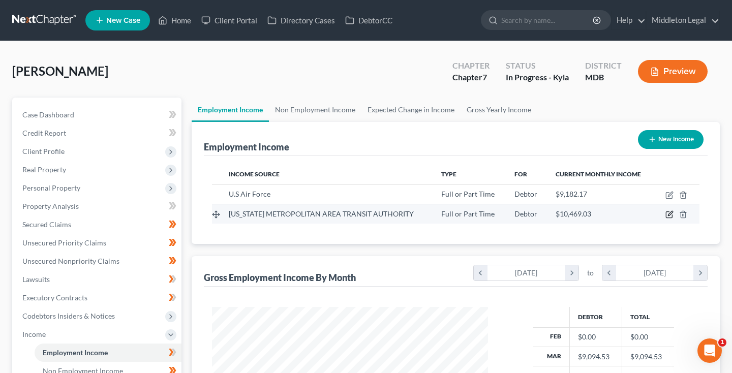
click at [669, 215] on icon "button" at bounding box center [669, 214] width 8 height 8
select select "0"
select select "8"
select select "3"
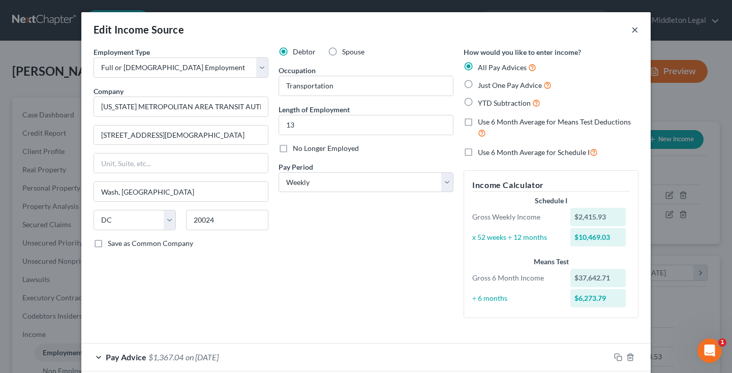
click at [634, 32] on button "×" at bounding box center [634, 29] width 7 height 12
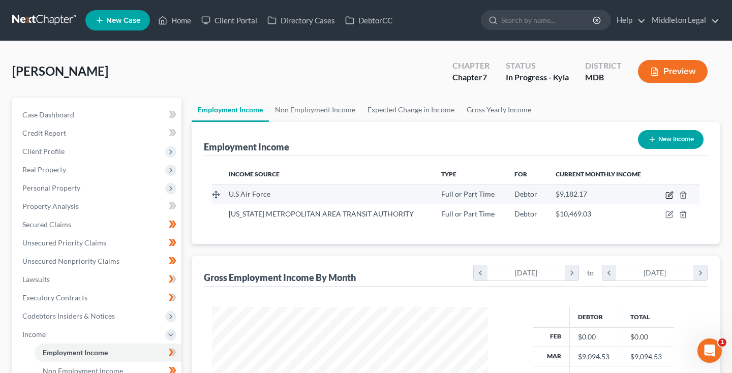
click at [668, 196] on icon "button" at bounding box center [670, 194] width 5 height 5
select select "0"
select select "21"
select select "0"
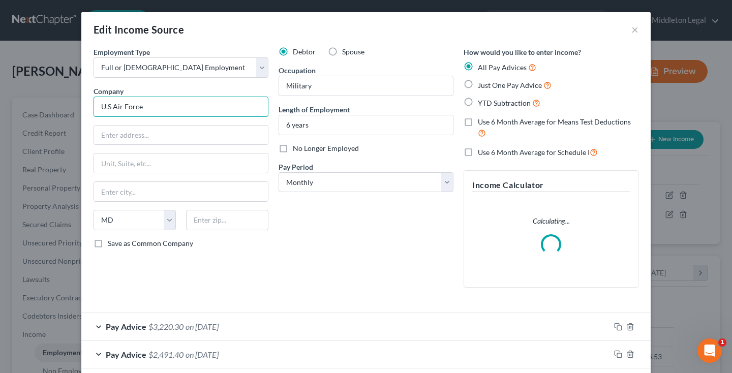
click at [110, 107] on input "U.S Air Force" at bounding box center [181, 107] width 175 height 20
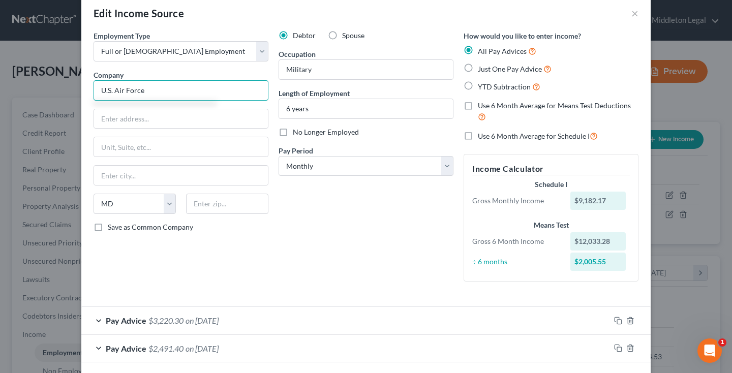
scroll to position [9, 0]
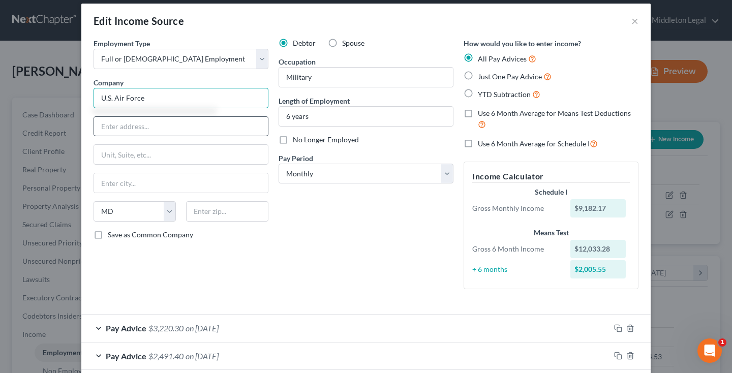
type input "U.S. Air Force"
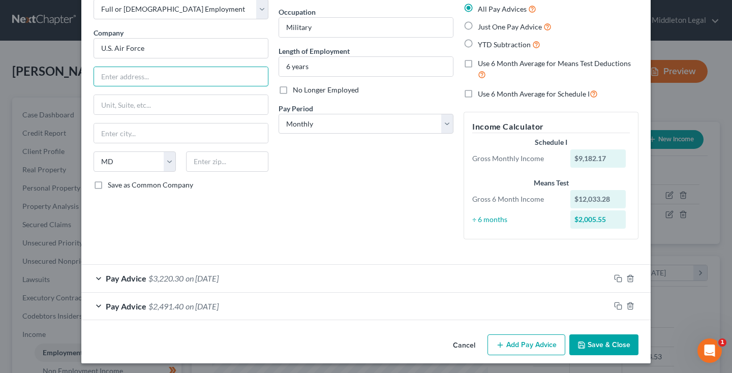
scroll to position [16, 0]
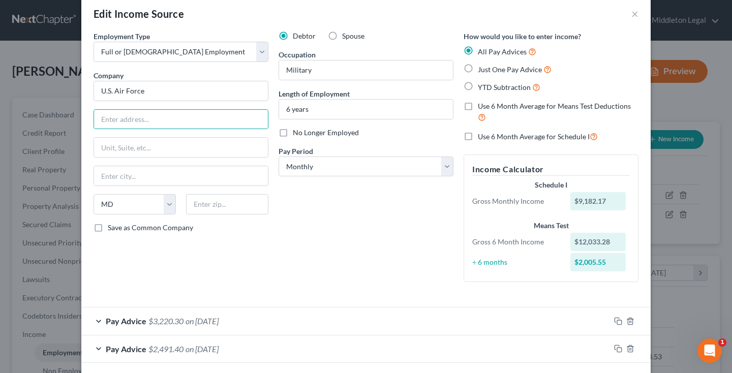
click at [478, 67] on label "Just One Pay Advice" at bounding box center [515, 70] width 74 height 12
click at [482, 67] on input "Just One Pay Advice" at bounding box center [485, 67] width 7 height 7
radio input "true"
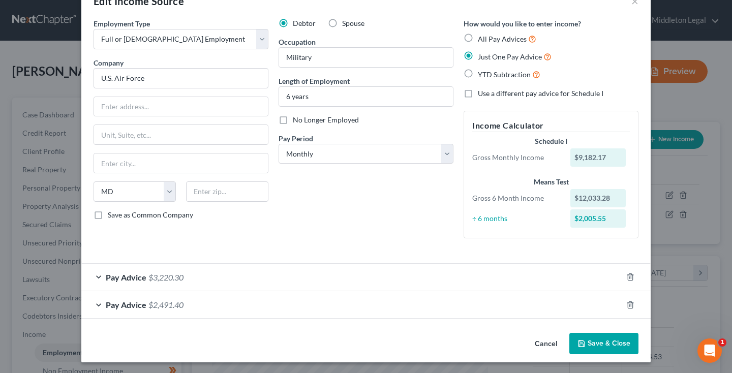
scroll to position [11, 0]
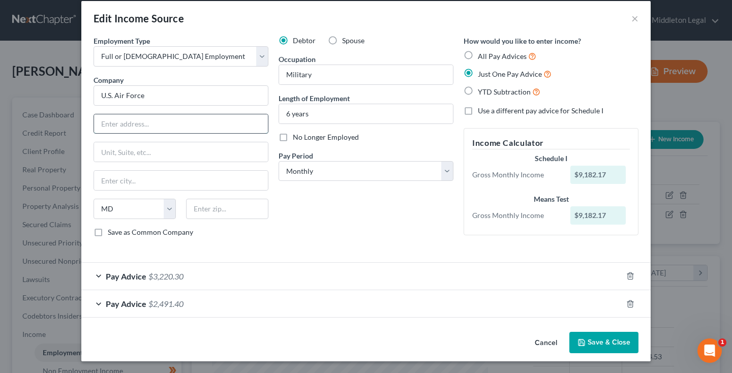
click at [184, 123] on input "text" at bounding box center [181, 123] width 174 height 19
type input "[STREET_ADDRESS]"
type input "20762"
type input "[PERSON_NAME][GEOGRAPHIC_DATA]"
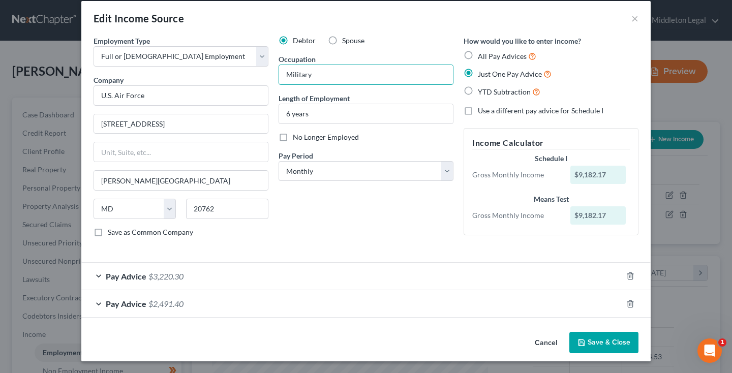
click at [599, 342] on button "Save & Close" at bounding box center [603, 342] width 69 height 21
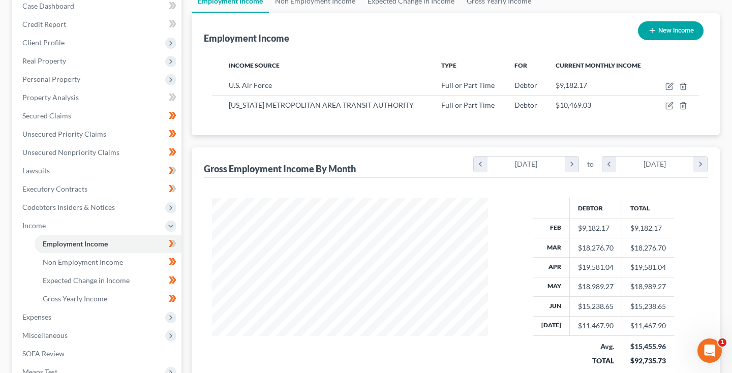
scroll to position [118, 0]
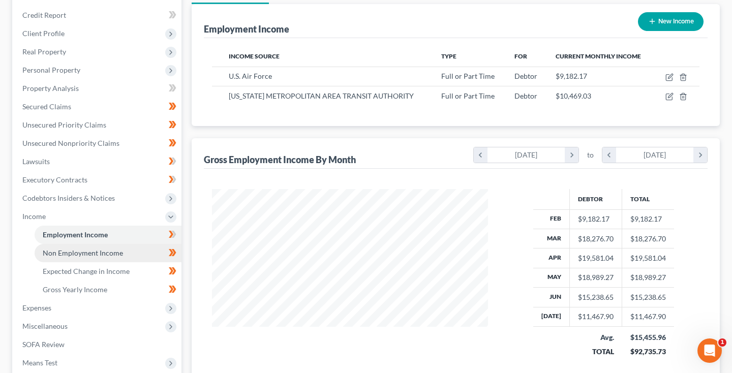
click at [87, 252] on span "Non Employment Income" at bounding box center [83, 253] width 80 height 9
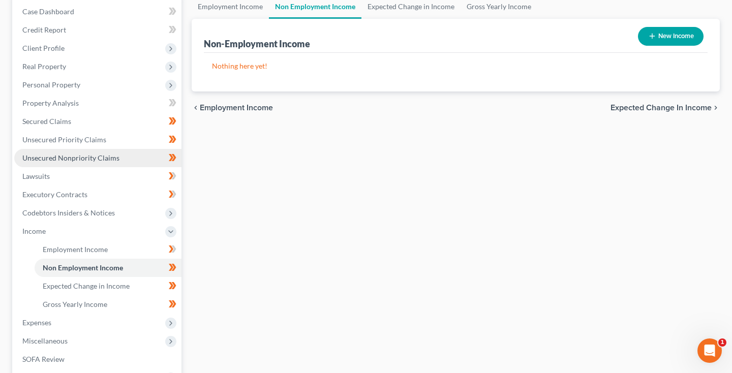
scroll to position [116, 0]
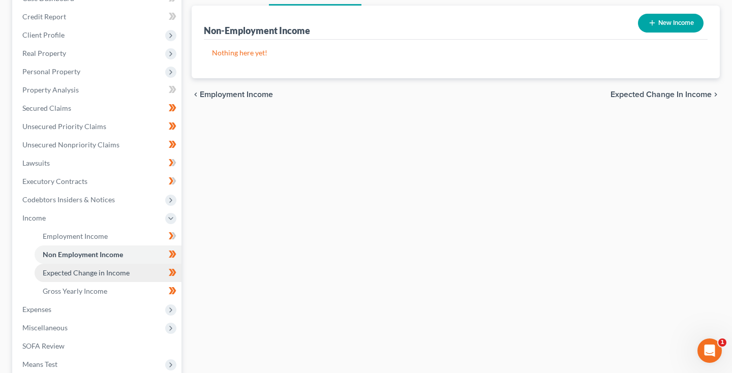
click at [82, 278] on link "Expected Change in Income" at bounding box center [108, 273] width 147 height 18
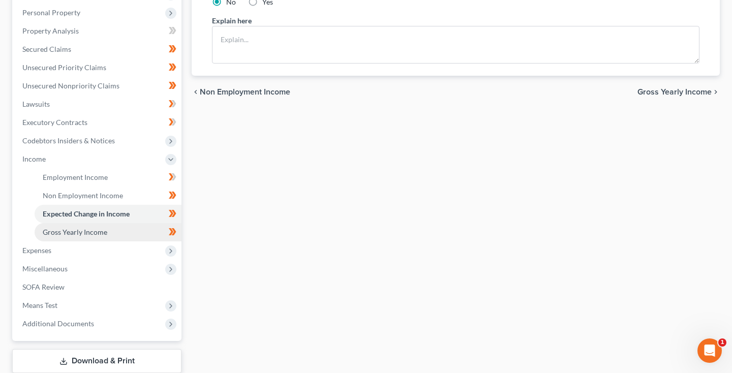
click at [78, 231] on span "Gross Yearly Income" at bounding box center [75, 232] width 65 height 9
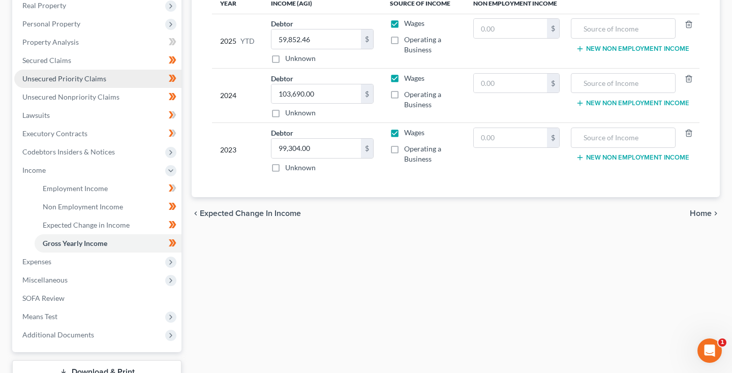
scroll to position [169, 0]
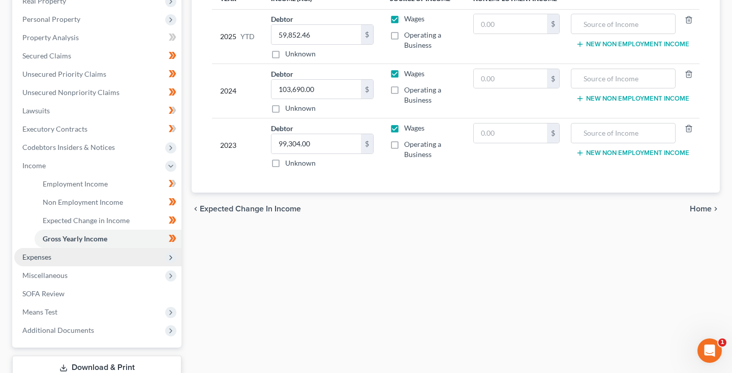
click at [55, 257] on span "Expenses" at bounding box center [97, 257] width 167 height 18
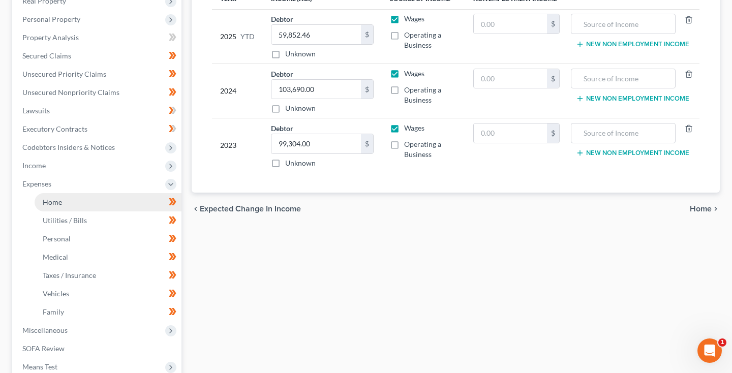
click at [76, 200] on link "Home" at bounding box center [108, 202] width 147 height 18
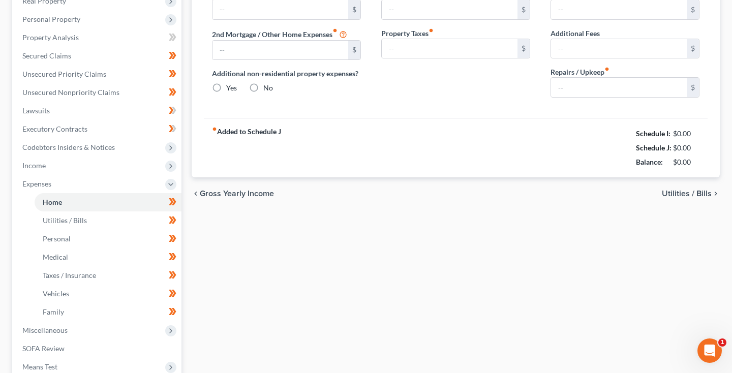
scroll to position [26, 0]
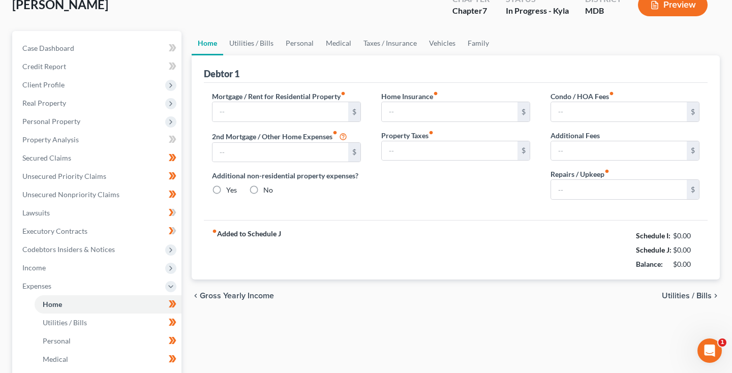
type input "1,700.00"
type input "0.00"
radio input "true"
type input "0.00"
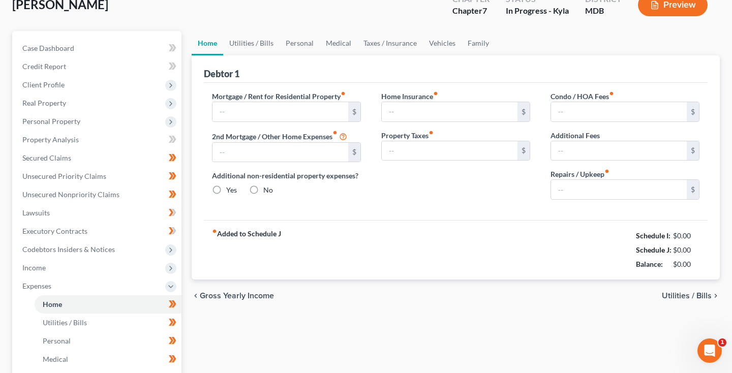
type input "0.00"
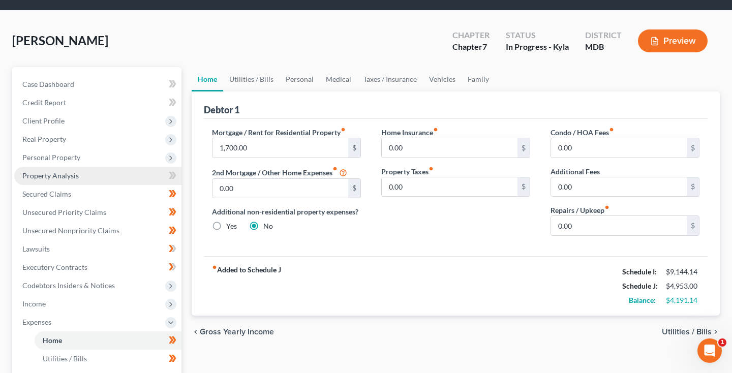
scroll to position [34, 0]
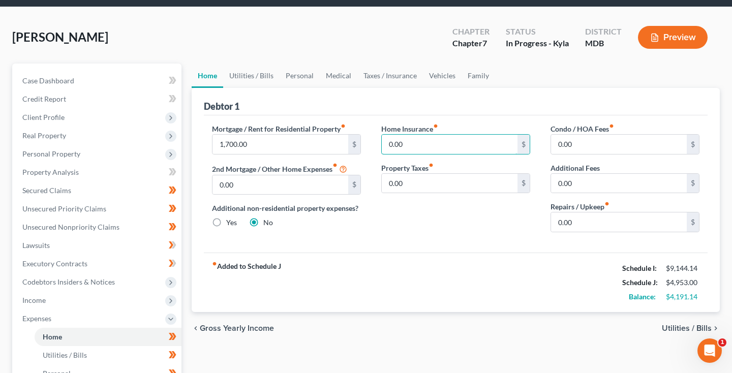
drag, startPoint x: 406, startPoint y: 144, endPoint x: 377, endPoint y: 143, distance: 29.0
click at [377, 143] on div "Home Insurance fiber_manual_record 0.00 $ Property Taxes fiber_manual_record 0.…" at bounding box center [455, 182] width 169 height 117
type input "12"
click at [260, 74] on link "Utilities / Bills" at bounding box center [251, 76] width 56 height 24
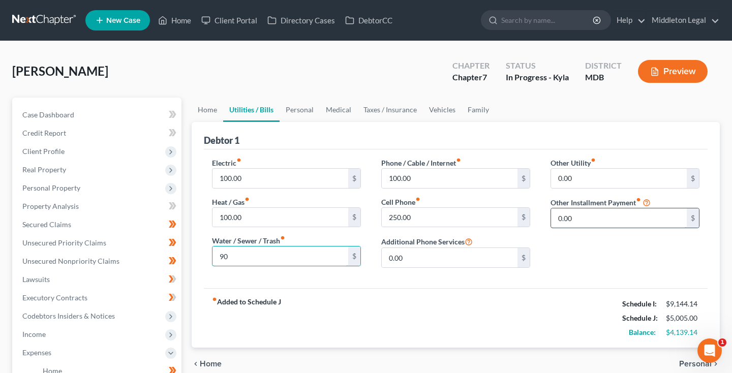
type input "90"
click at [586, 221] on input "0.00" at bounding box center [619, 217] width 136 height 19
click at [584, 221] on input "0.00" at bounding box center [619, 217] width 136 height 19
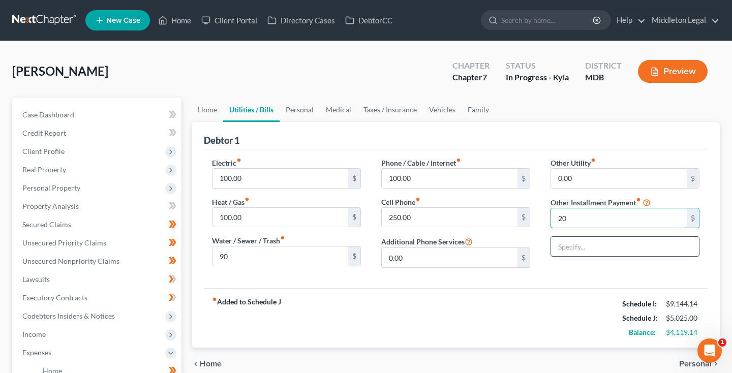
type input "20"
click at [598, 242] on input "text" at bounding box center [625, 246] width 148 height 19
type input "Gym Membership"
click at [471, 114] on link "Family" at bounding box center [479, 110] width 34 height 24
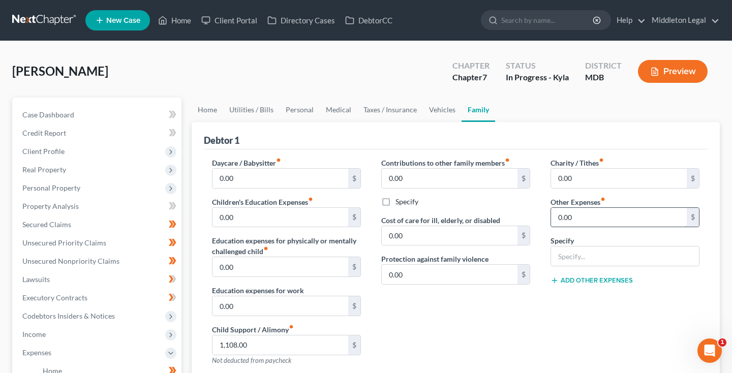
click at [575, 216] on input "0.00" at bounding box center [619, 217] width 136 height 19
type input "150"
click at [586, 255] on input "text" at bounding box center [625, 256] width 148 height 19
type input "Apps and Subscriptions"
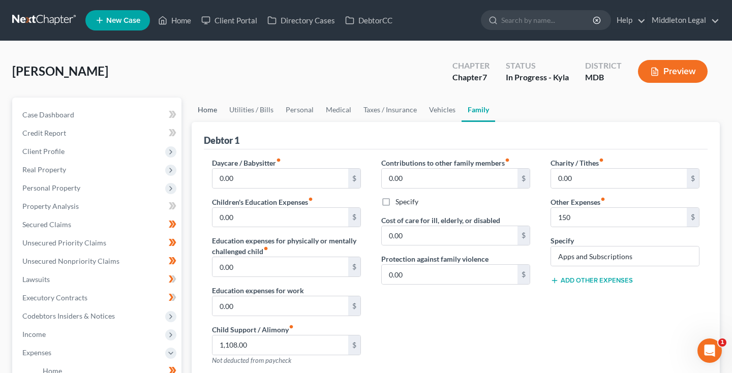
click at [204, 118] on link "Home" at bounding box center [208, 110] width 32 height 24
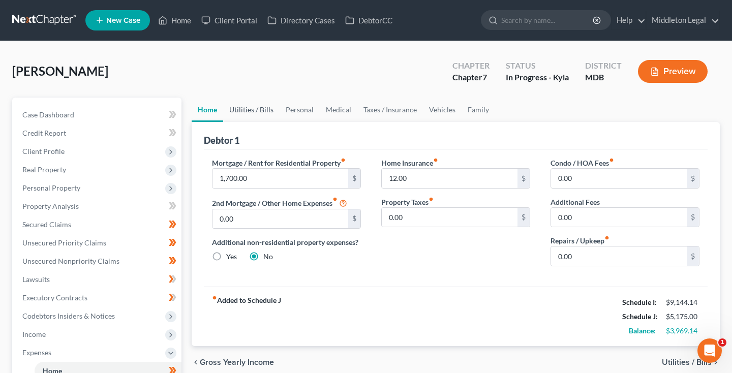
click at [261, 113] on link "Utilities / Bills" at bounding box center [251, 110] width 56 height 24
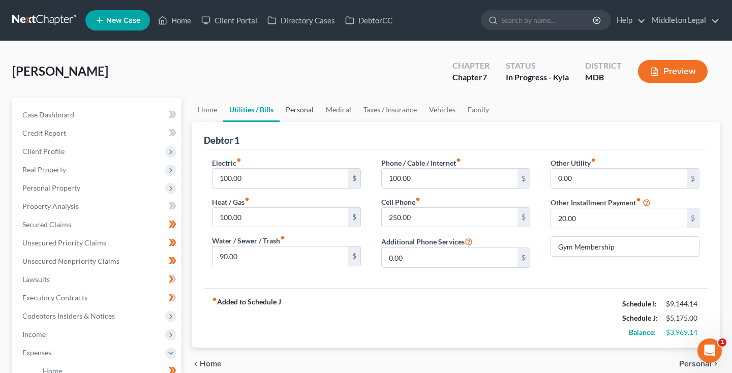
click at [296, 112] on link "Personal" at bounding box center [300, 110] width 40 height 24
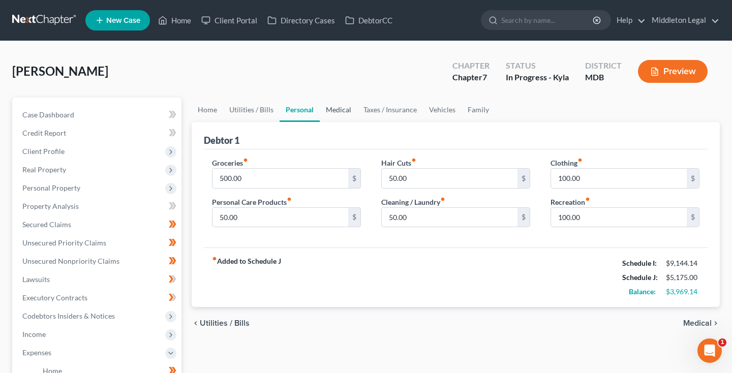
click at [342, 114] on link "Medical" at bounding box center [339, 110] width 38 height 24
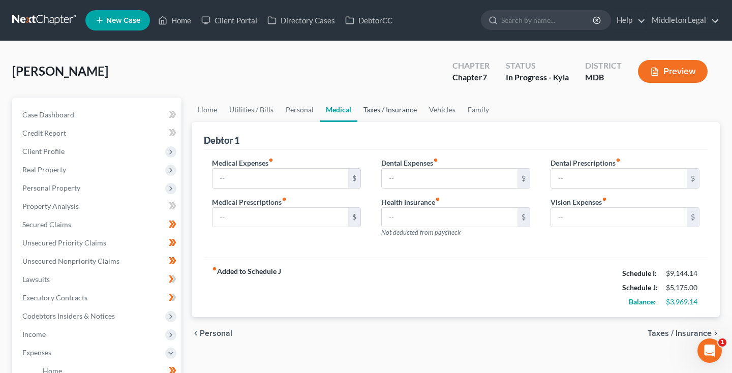
click at [385, 113] on link "Taxes / Insurance" at bounding box center [390, 110] width 66 height 24
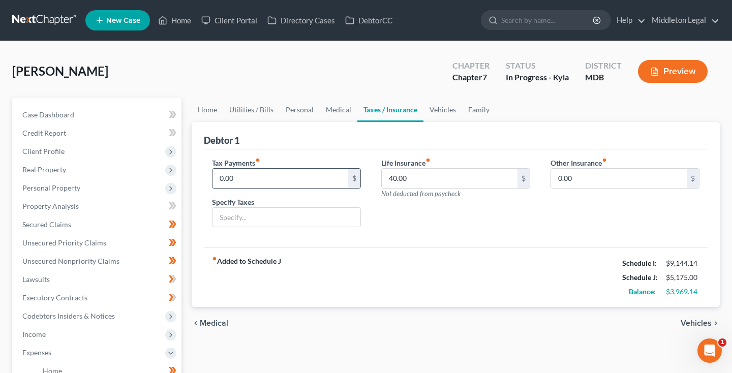
click at [297, 176] on input "0.00" at bounding box center [280, 178] width 136 height 19
type input "1"
type input "700"
click at [262, 221] on input "text" at bounding box center [286, 217] width 148 height 19
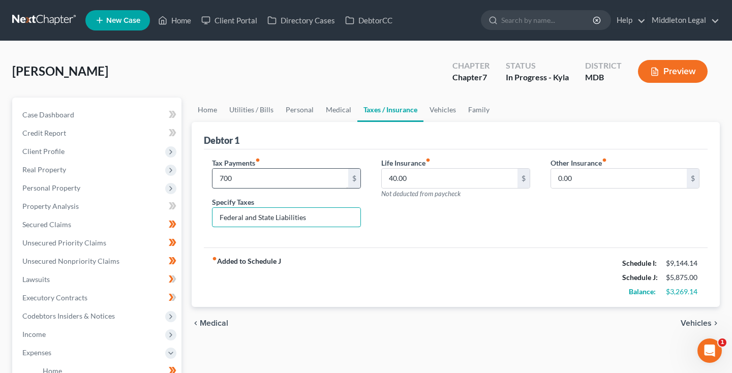
type input "Federal and State Liabilities"
drag, startPoint x: 240, startPoint y: 176, endPoint x: 209, endPoint y: 176, distance: 30.5
click at [209, 176] on div "Tax Payments fiber_manual_record 700 $ Specify Taxes Federal and State Liabilit…" at bounding box center [286, 197] width 169 height 78
drag, startPoint x: 251, startPoint y: 178, endPoint x: 209, endPoint y: 178, distance: 41.7
click at [209, 178] on div "Tax Payments fiber_manual_record 1,000 $ Specify Taxes Federal and State Liabil…" at bounding box center [286, 197] width 169 height 78
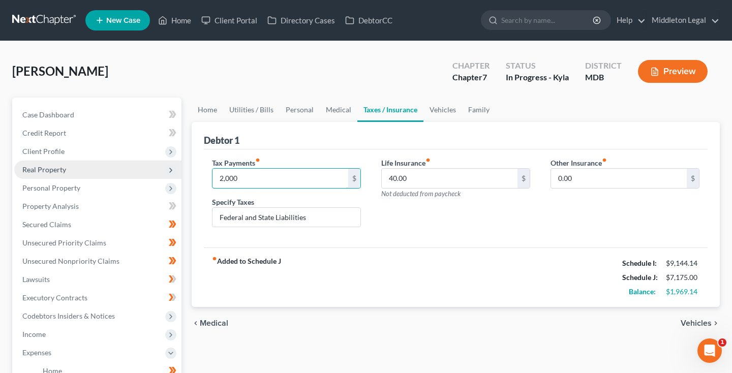
drag, startPoint x: 260, startPoint y: 178, endPoint x: 176, endPoint y: 178, distance: 83.4
click at [176, 178] on div "Petition Navigation Case Dashboard Payments Invoices Payments Payments Credit R…" at bounding box center [366, 364] width 718 height 532
type input "1,500"
click at [440, 112] on link "Vehicles" at bounding box center [442, 110] width 39 height 24
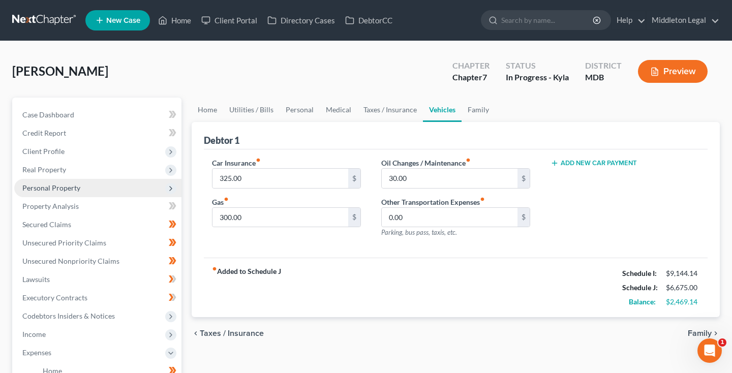
click at [85, 188] on span "Personal Property" at bounding box center [97, 188] width 167 height 18
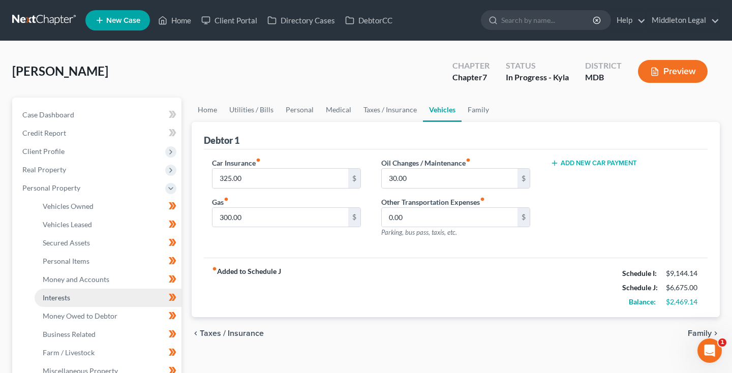
click at [76, 297] on link "Interests" at bounding box center [108, 298] width 147 height 18
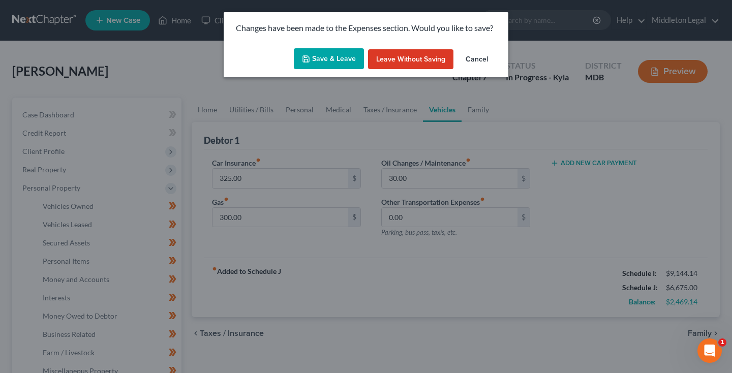
click at [324, 65] on button "Save & Leave" at bounding box center [329, 58] width 70 height 21
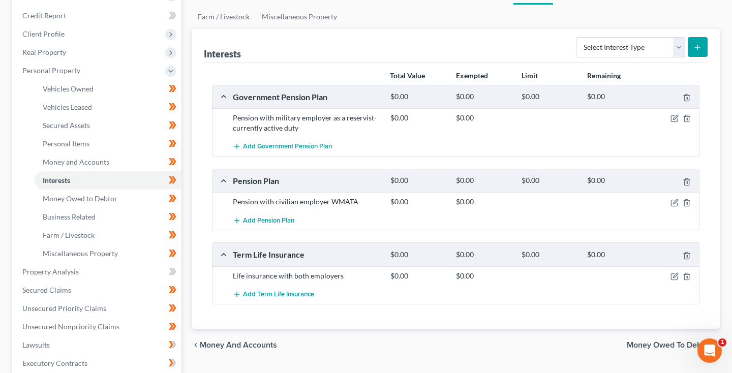
scroll to position [122, 0]
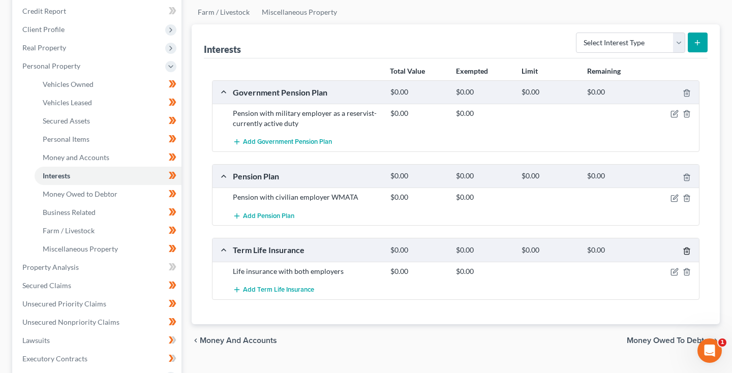
click at [685, 252] on icon "button" at bounding box center [687, 251] width 8 height 8
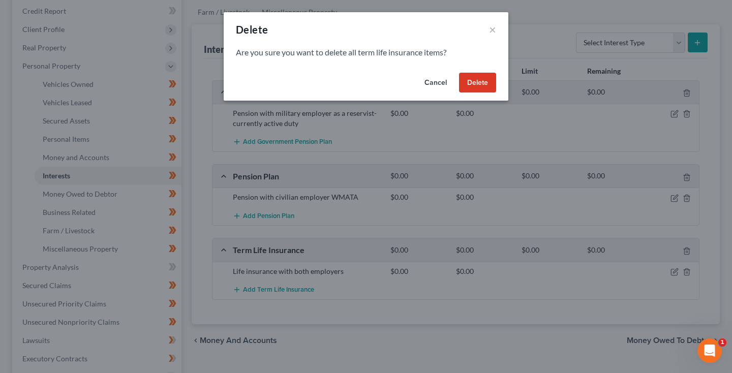
click at [477, 84] on button "Delete" at bounding box center [477, 83] width 37 height 20
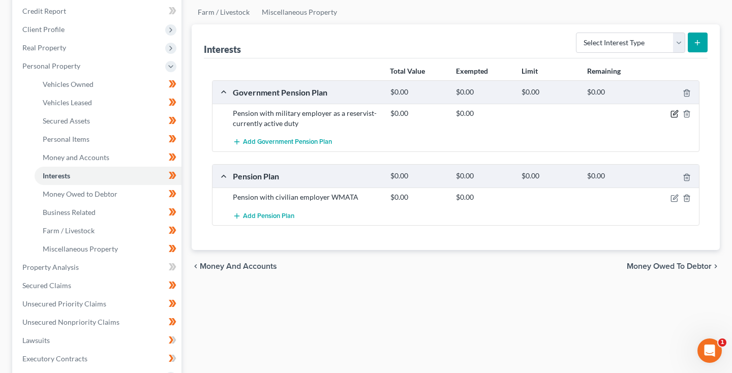
click at [673, 112] on icon "button" at bounding box center [675, 114] width 8 height 8
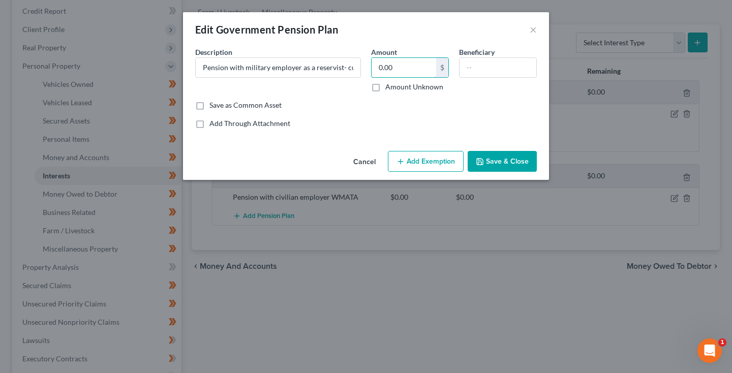
drag, startPoint x: 400, startPoint y: 69, endPoint x: 370, endPoint y: 65, distance: 30.2
click at [370, 65] on div "Amount 0.00 $ Amount Unknown" at bounding box center [410, 69] width 88 height 45
click at [385, 87] on label "Amount Unknown" at bounding box center [414, 87] width 58 height 10
click at [389, 87] on input "Amount Unknown" at bounding box center [392, 85] width 7 height 7
checkbox input "true"
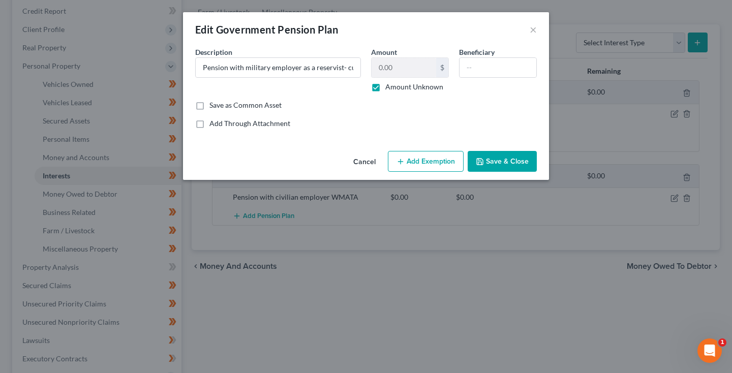
click at [442, 162] on button "Add Exemption" at bounding box center [426, 161] width 76 height 21
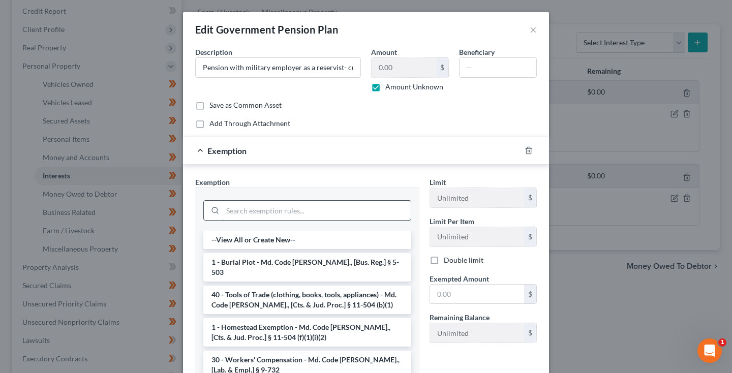
click at [317, 206] on input "search" at bounding box center [317, 210] width 188 height 19
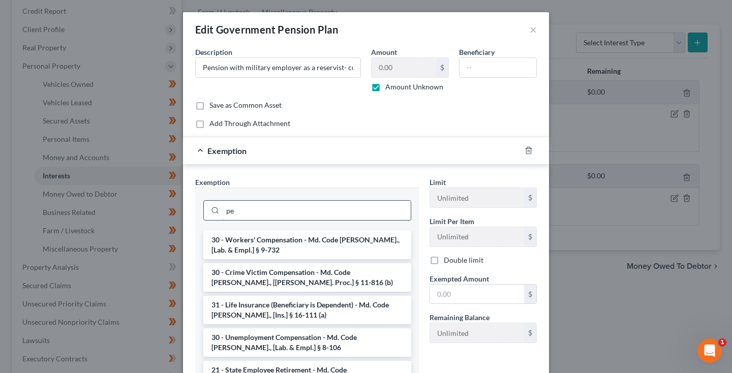
type input "p"
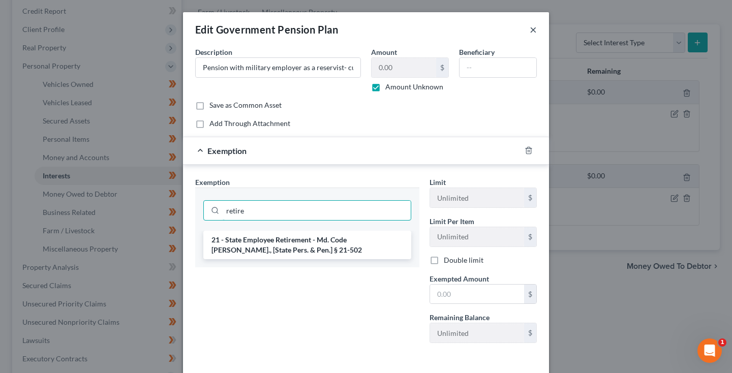
type input "retire"
click at [534, 29] on button "×" at bounding box center [533, 29] width 7 height 12
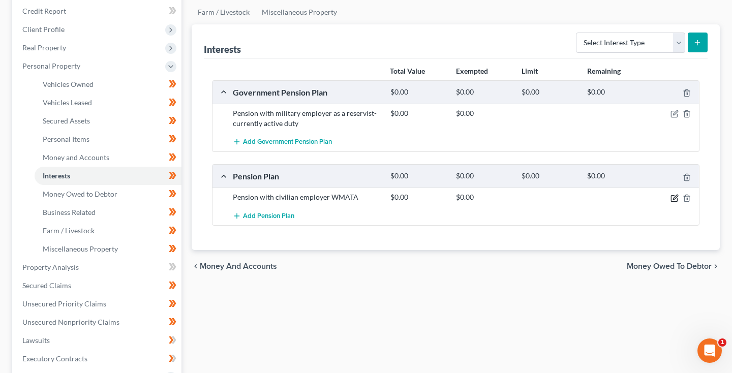
click at [677, 197] on icon "button" at bounding box center [675, 198] width 8 height 8
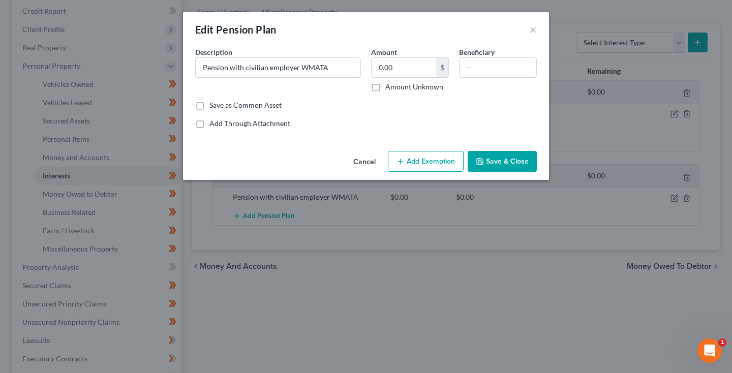
click at [385, 86] on label "Amount Unknown" at bounding box center [414, 87] width 58 height 10
click at [389, 86] on input "Amount Unknown" at bounding box center [392, 85] width 7 height 7
checkbox input "true"
click at [516, 164] on button "Save & Close" at bounding box center [502, 161] width 69 height 21
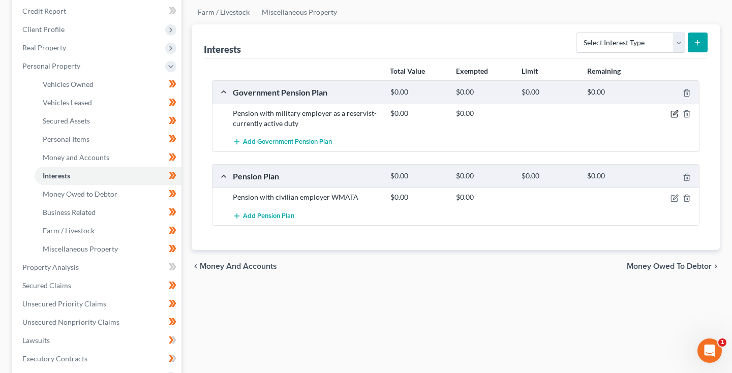
click at [673, 112] on icon "button" at bounding box center [675, 114] width 8 height 8
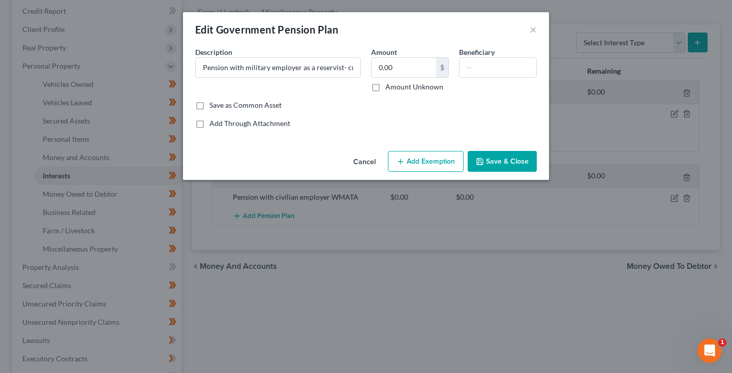
click at [385, 87] on label "Amount Unknown" at bounding box center [414, 87] width 58 height 10
click at [389, 87] on input "Amount Unknown" at bounding box center [392, 85] width 7 height 7
checkbox input "true"
click at [489, 161] on button "Save & Close" at bounding box center [502, 161] width 69 height 21
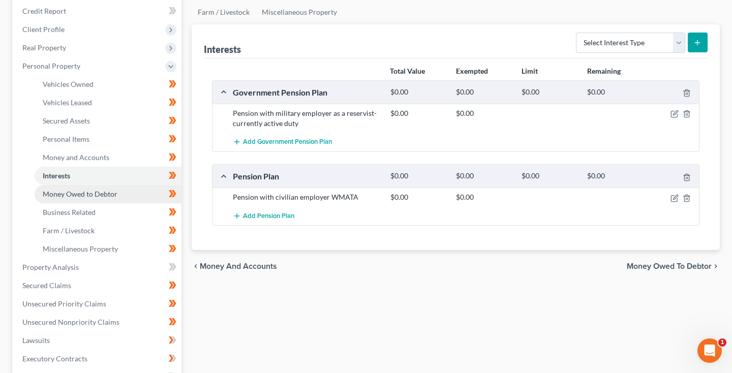
click at [108, 192] on span "Money Owed to Debtor" at bounding box center [80, 194] width 75 height 9
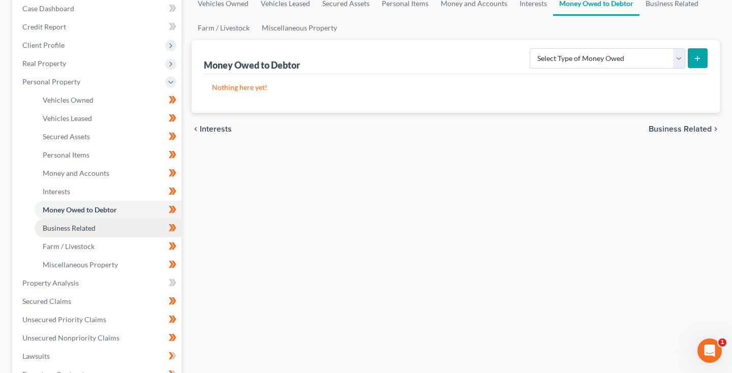
click at [82, 227] on span "Business Related" at bounding box center [69, 228] width 53 height 9
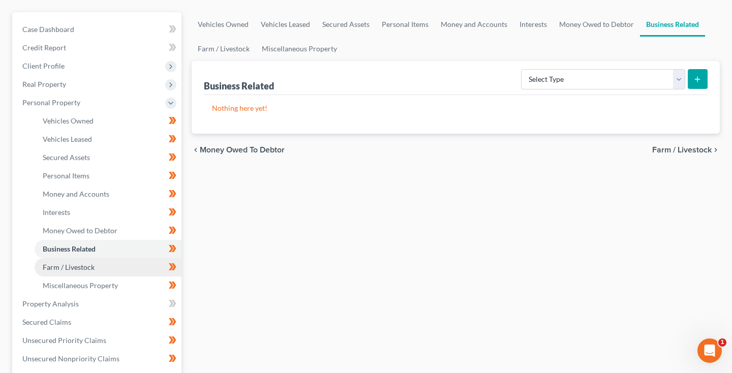
click at [67, 268] on span "Farm / Livestock" at bounding box center [69, 267] width 52 height 9
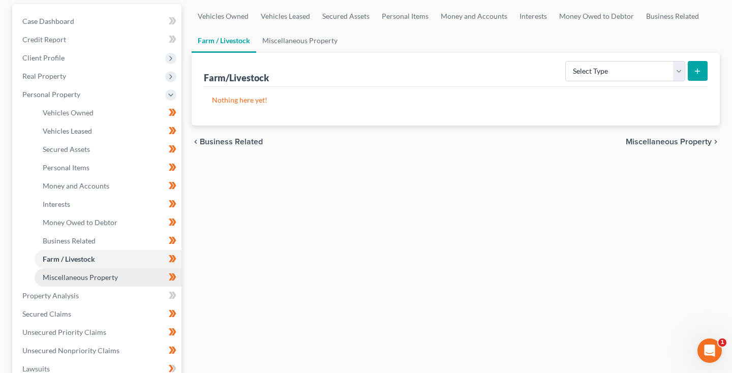
click at [67, 278] on span "Miscellaneous Property" at bounding box center [80, 277] width 75 height 9
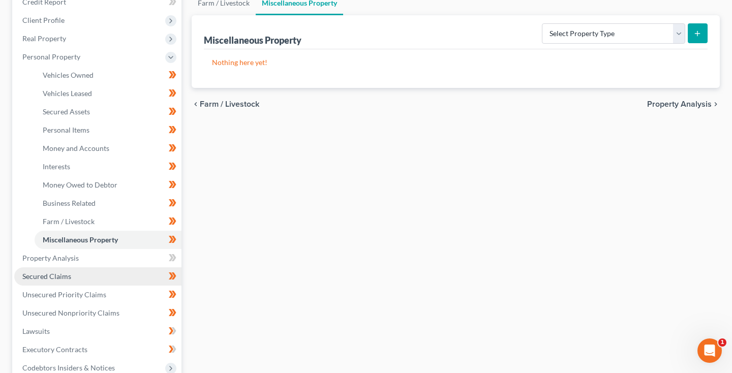
scroll to position [134, 0]
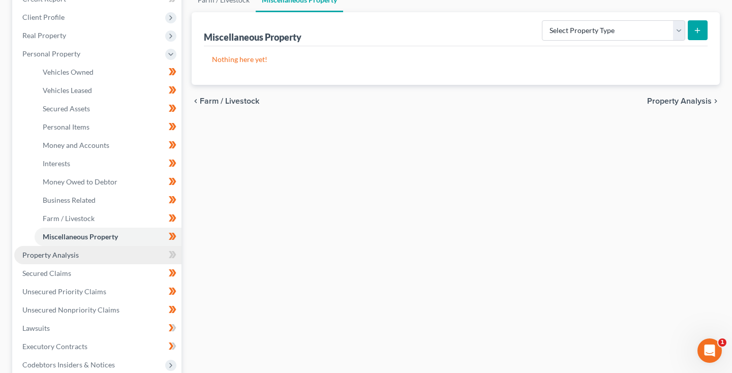
click at [67, 256] on span "Property Analysis" at bounding box center [50, 255] width 56 height 9
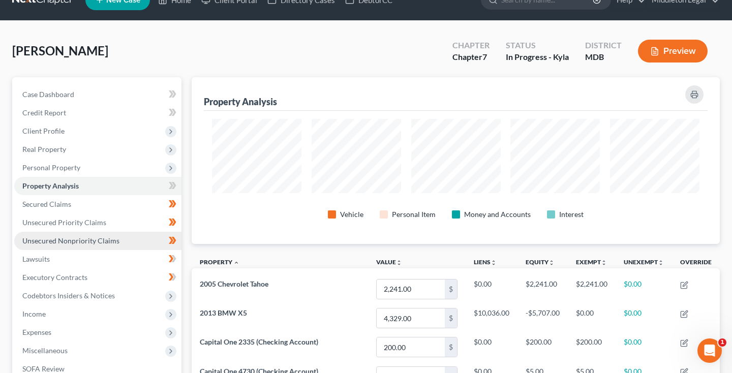
scroll to position [32, 0]
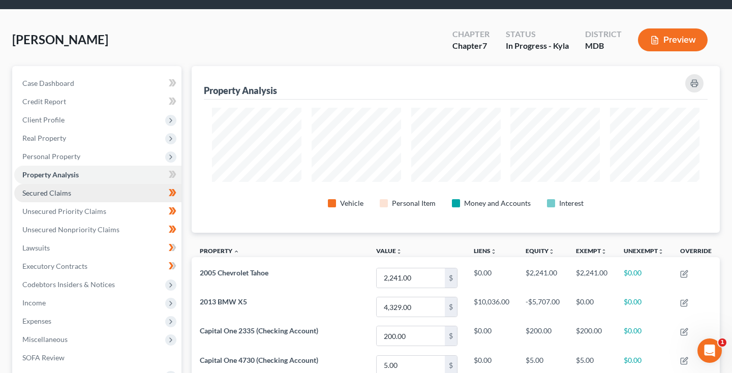
click at [72, 196] on link "Secured Claims" at bounding box center [97, 193] width 167 height 18
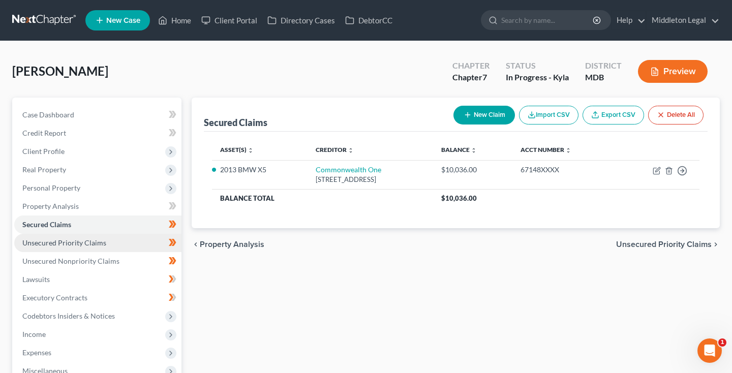
click at [65, 241] on span "Unsecured Priority Claims" at bounding box center [64, 242] width 84 height 9
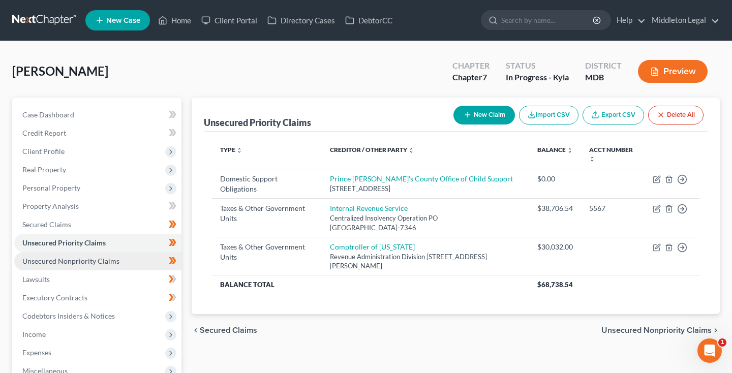
click at [65, 258] on span "Unsecured Nonpriority Claims" at bounding box center [70, 261] width 97 height 9
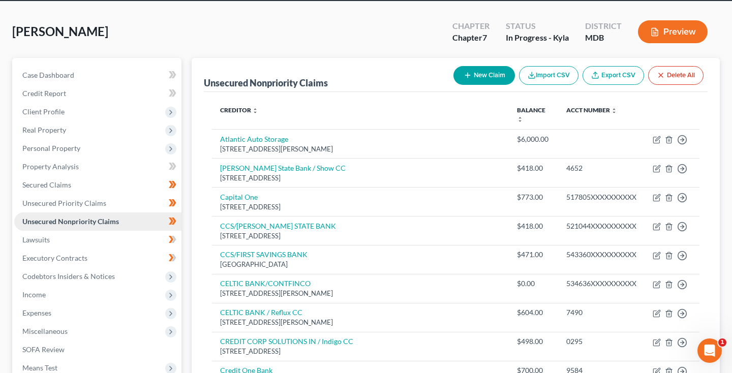
scroll to position [43, 0]
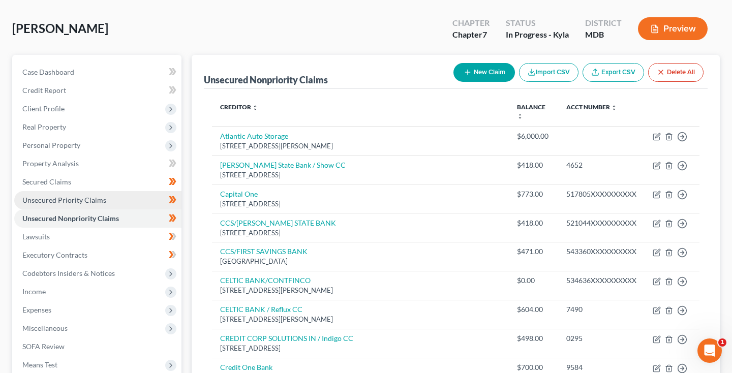
click at [60, 203] on span "Unsecured Priority Claims" at bounding box center [64, 200] width 84 height 9
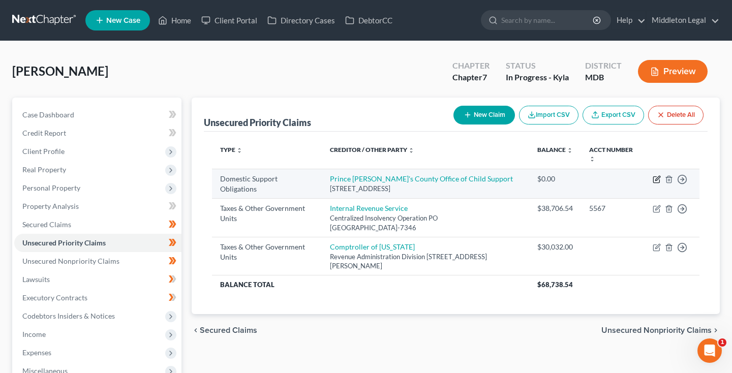
click at [653, 181] on icon "button" at bounding box center [656, 180] width 6 height 6
select select "21"
select select "0"
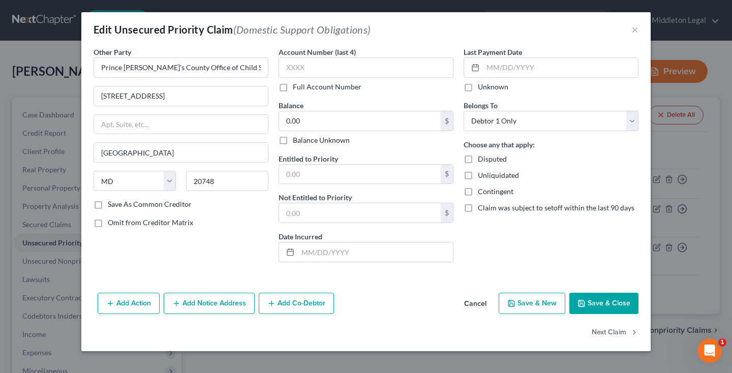
click at [600, 299] on button "Save & Close" at bounding box center [603, 303] width 69 height 21
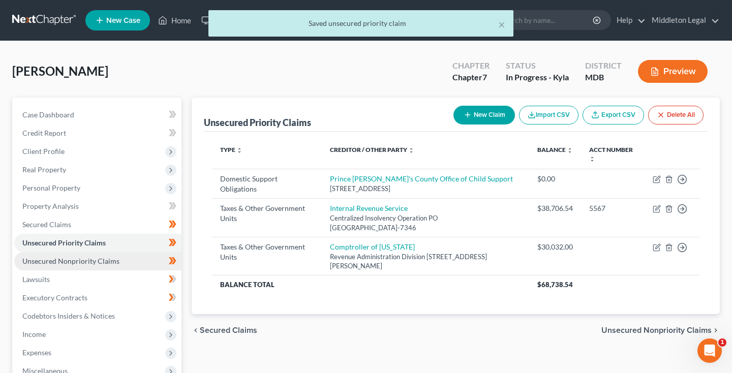
click at [105, 262] on span "Unsecured Nonpriority Claims" at bounding box center [70, 261] width 97 height 9
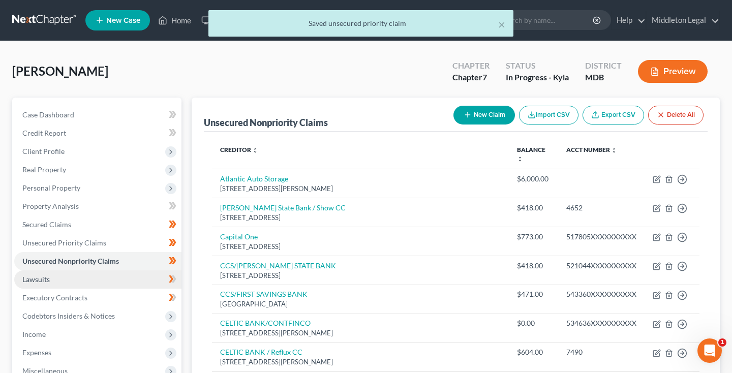
click at [24, 279] on span "Lawsuits" at bounding box center [35, 279] width 27 height 9
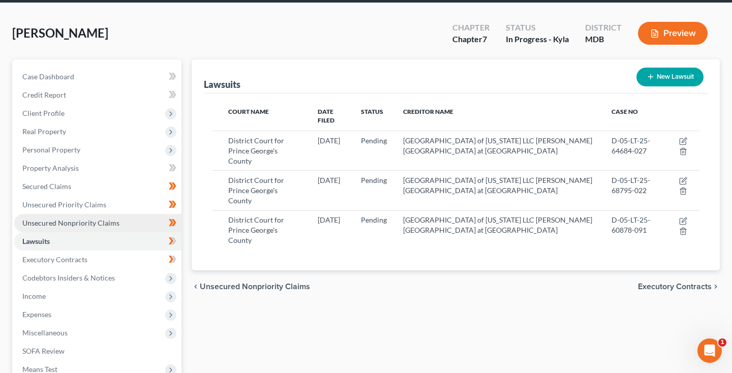
scroll to position [41, 0]
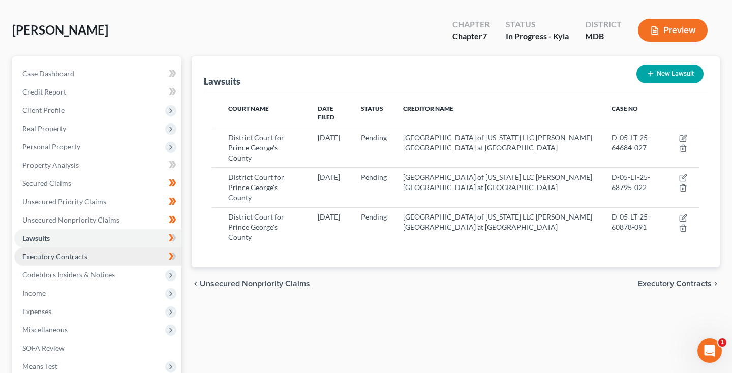
click at [58, 256] on span "Executory Contracts" at bounding box center [54, 256] width 65 height 9
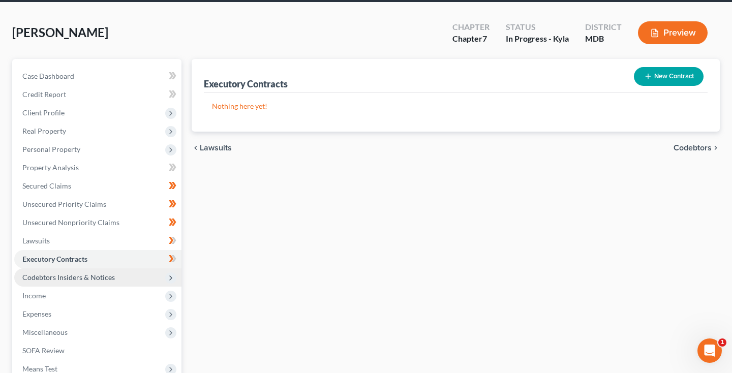
click at [57, 277] on span "Codebtors Insiders & Notices" at bounding box center [68, 277] width 93 height 9
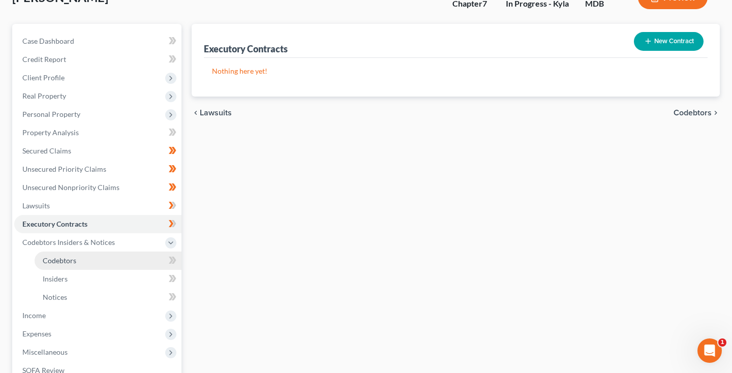
click at [59, 265] on link "Codebtors" at bounding box center [108, 261] width 147 height 18
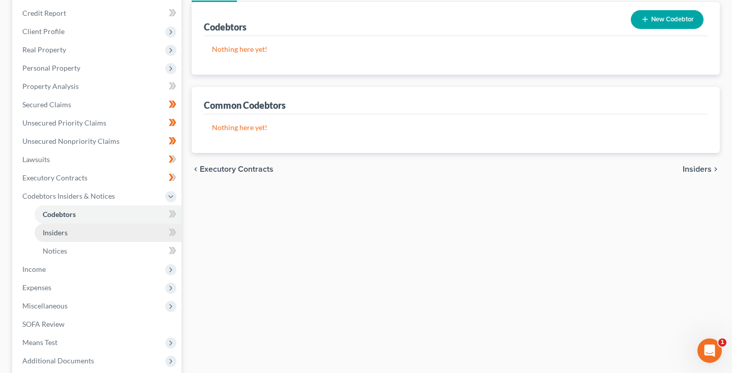
click at [55, 234] on span "Insiders" at bounding box center [55, 232] width 25 height 9
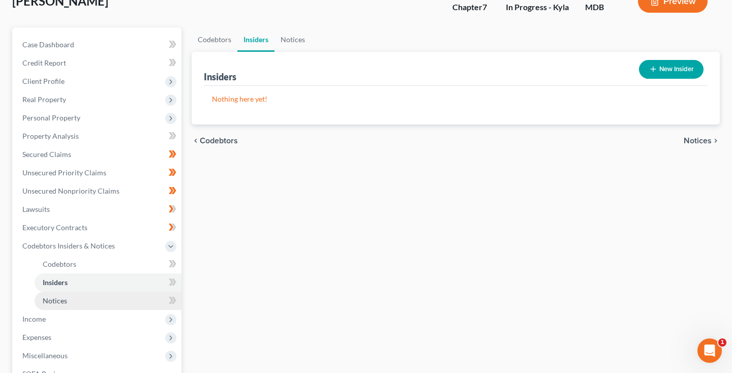
click at [52, 299] on span "Notices" at bounding box center [55, 300] width 24 height 9
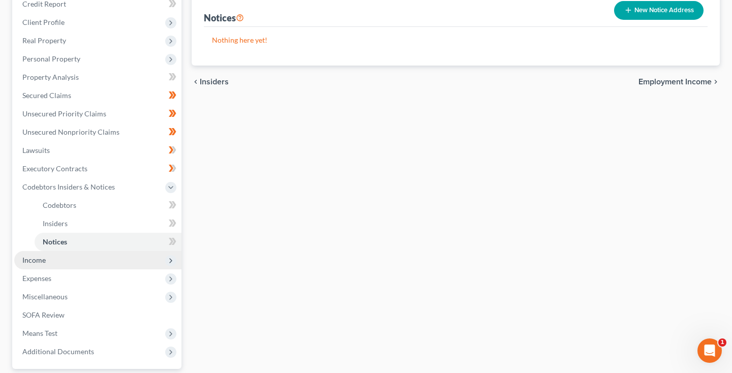
click at [50, 263] on span "Income" at bounding box center [97, 260] width 167 height 18
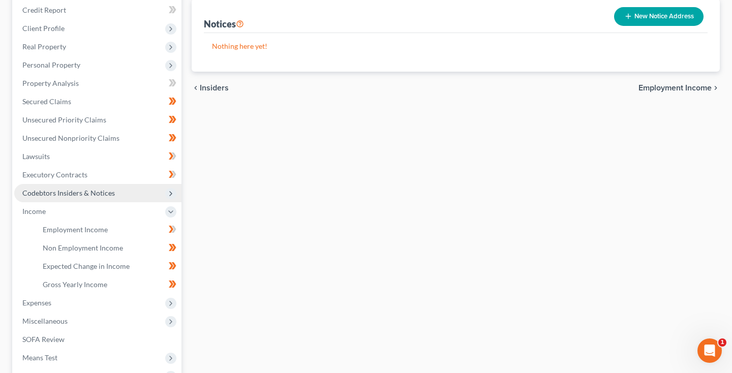
click at [58, 193] on span "Codebtors Insiders & Notices" at bounding box center [68, 193] width 93 height 9
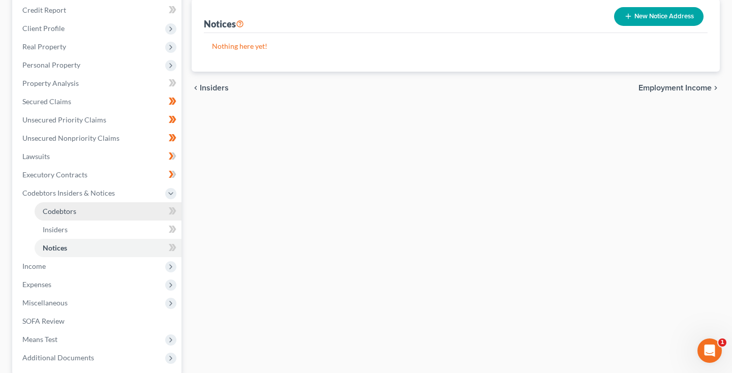
click at [59, 209] on span "Codebtors" at bounding box center [60, 211] width 34 height 9
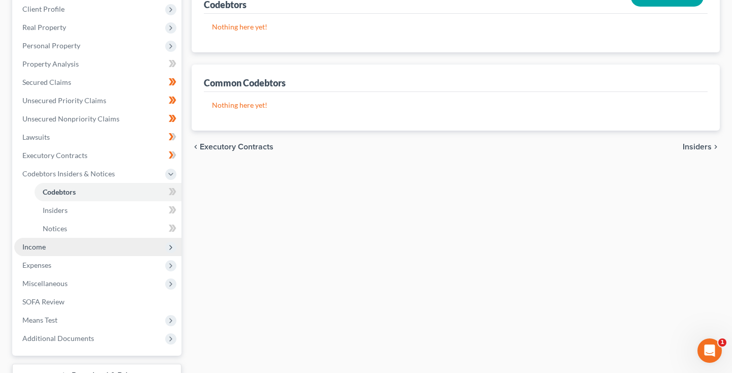
click at [47, 243] on span "Income" at bounding box center [97, 247] width 167 height 18
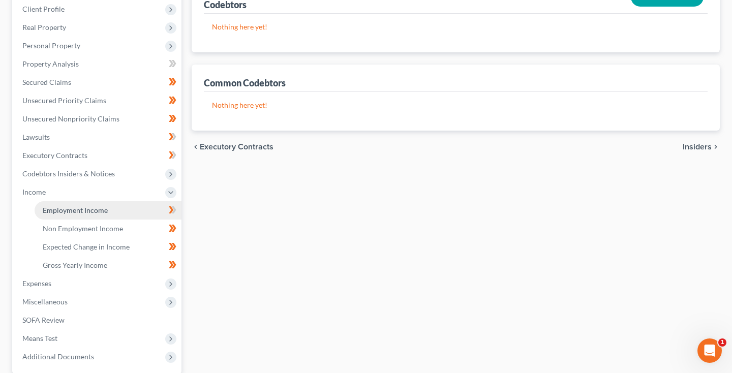
click at [74, 215] on link "Employment Income" at bounding box center [108, 210] width 147 height 18
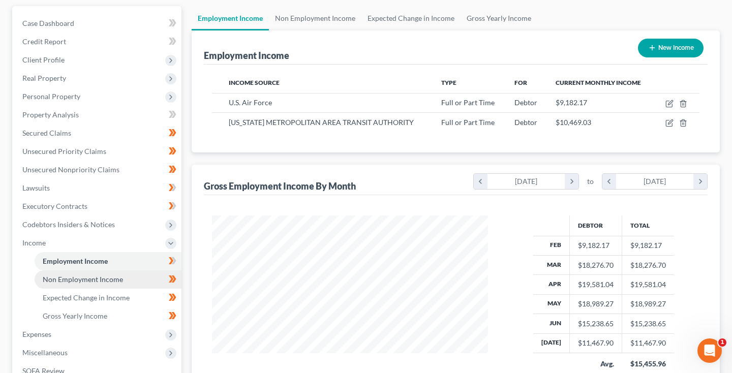
click at [81, 280] on span "Non Employment Income" at bounding box center [83, 279] width 80 height 9
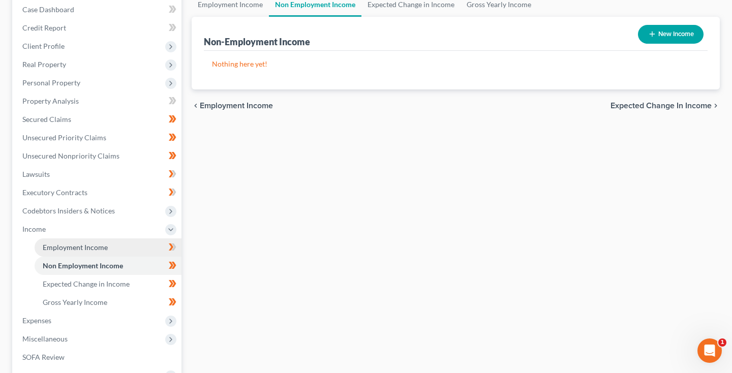
click at [89, 250] on span "Employment Income" at bounding box center [75, 247] width 65 height 9
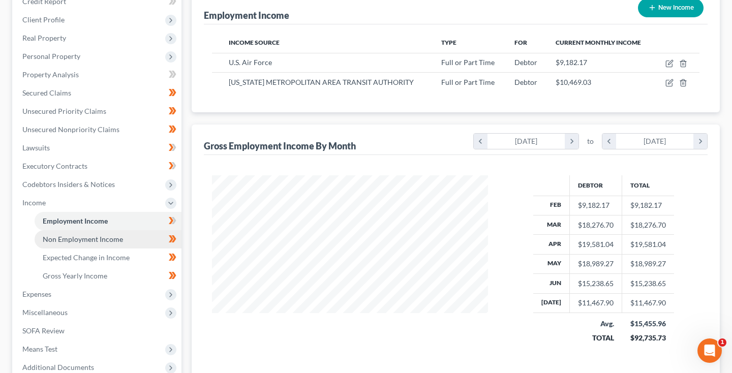
click at [94, 243] on span "Non Employment Income" at bounding box center [83, 239] width 80 height 9
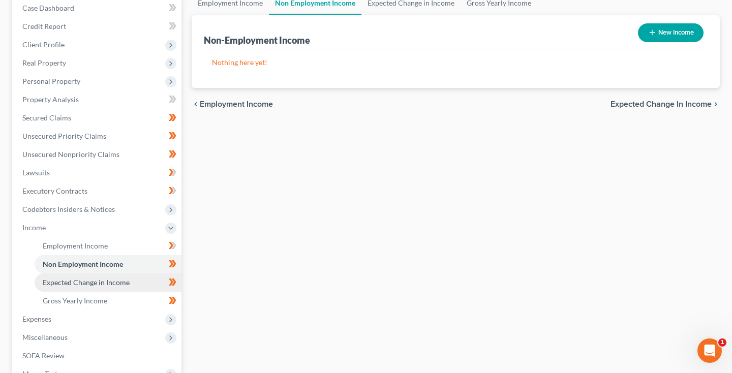
click at [81, 283] on span "Expected Change in Income" at bounding box center [86, 282] width 87 height 9
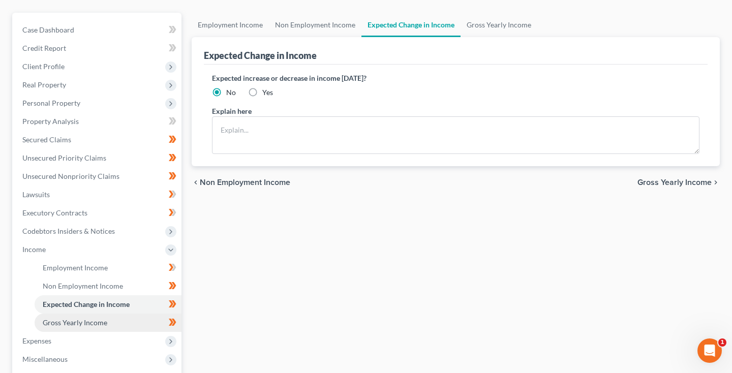
click at [66, 325] on span "Gross Yearly Income" at bounding box center [75, 322] width 65 height 9
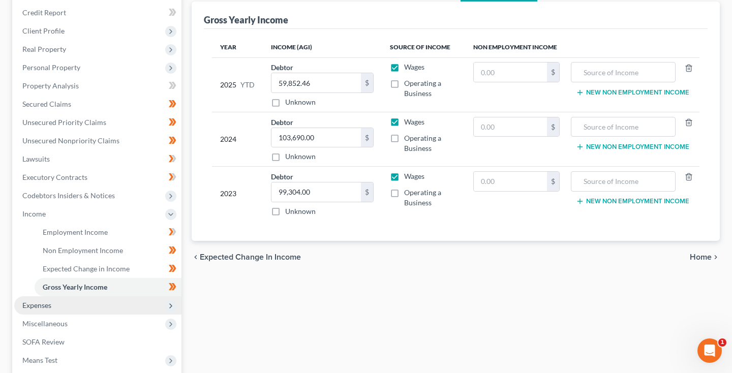
click at [60, 304] on span "Expenses" at bounding box center [97, 305] width 167 height 18
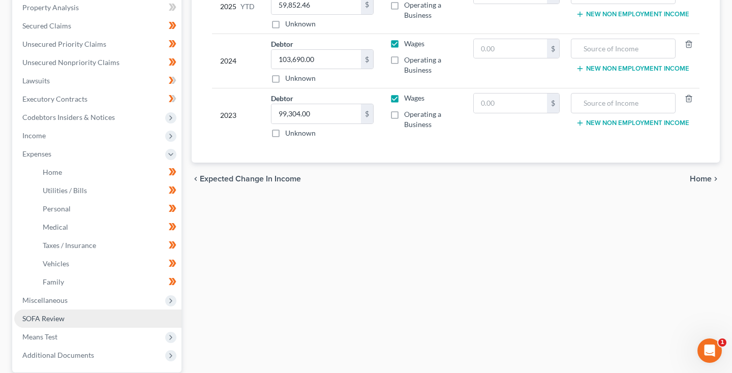
click at [61, 318] on span "SOFA Review" at bounding box center [43, 318] width 42 height 9
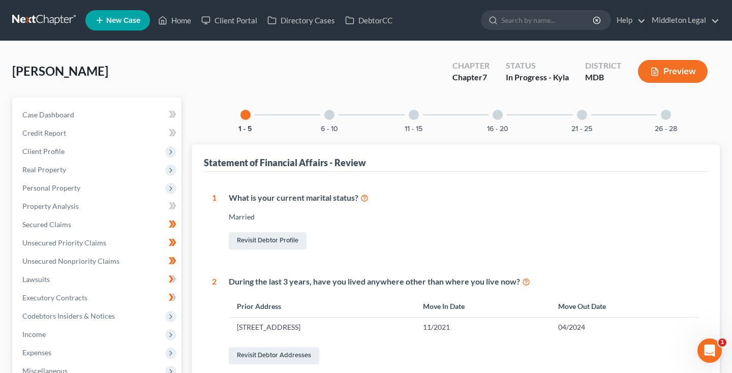
click at [324, 117] on div "6 - 10" at bounding box center [329, 115] width 35 height 35
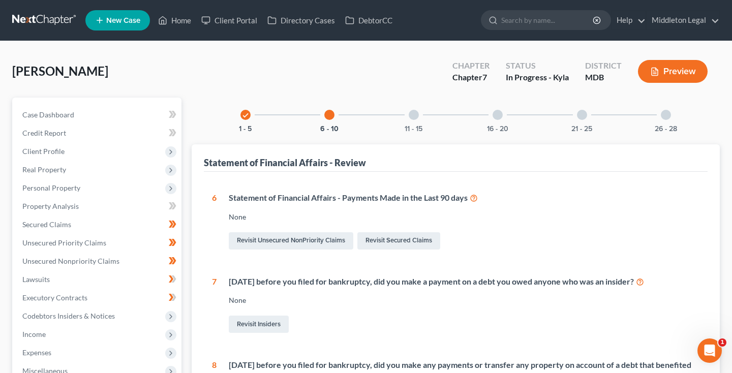
click at [415, 114] on div at bounding box center [414, 115] width 10 height 10
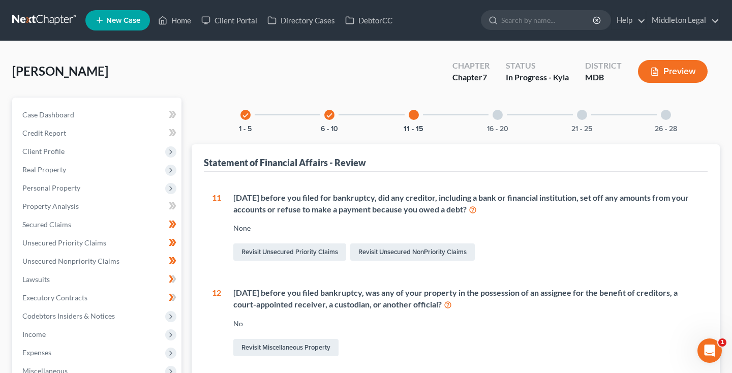
click at [500, 117] on div at bounding box center [498, 115] width 10 height 10
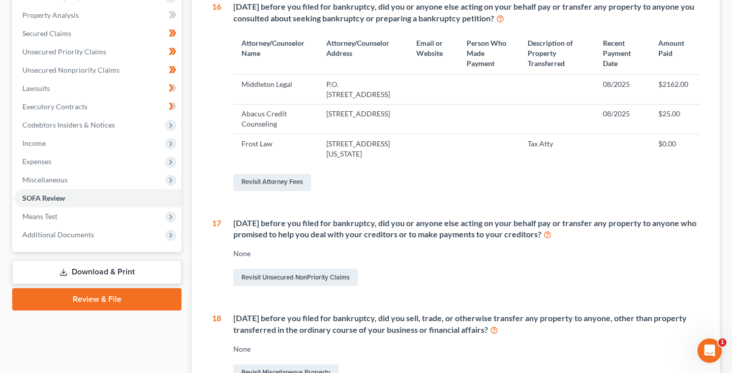
scroll to position [181, 0]
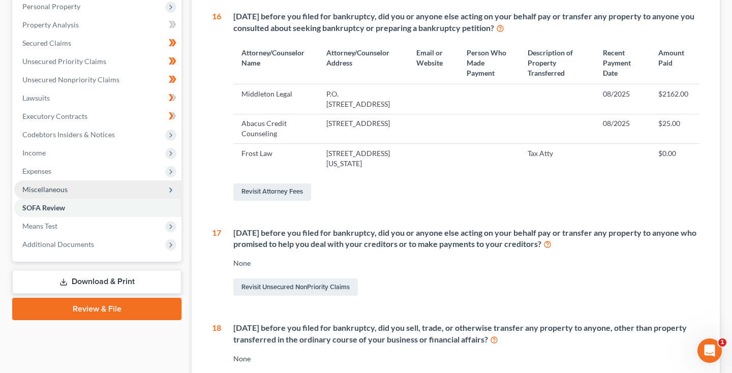
click at [46, 192] on span "Miscellaneous" at bounding box center [44, 189] width 45 height 9
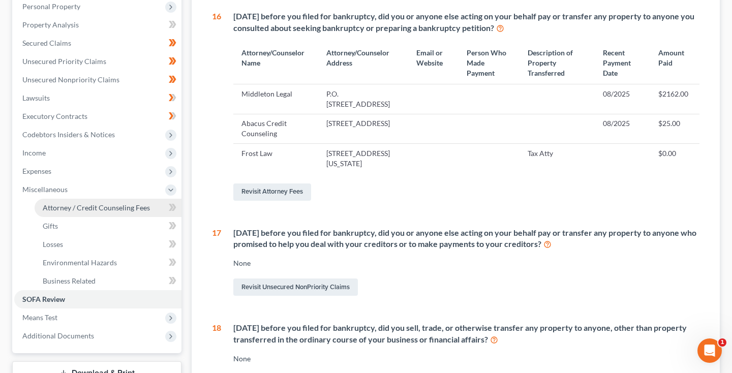
click at [58, 207] on span "Attorney / Credit Counseling Fees" at bounding box center [96, 207] width 107 height 9
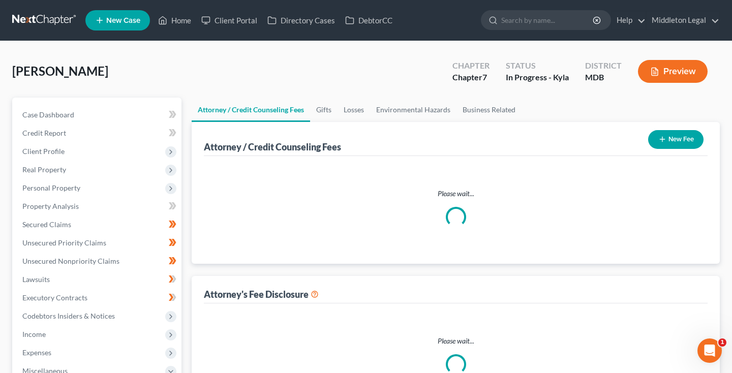
select select "2"
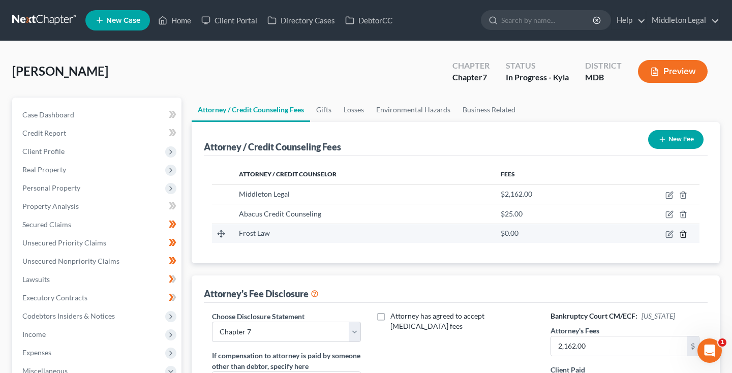
click at [685, 233] on icon "button" at bounding box center [683, 234] width 8 height 8
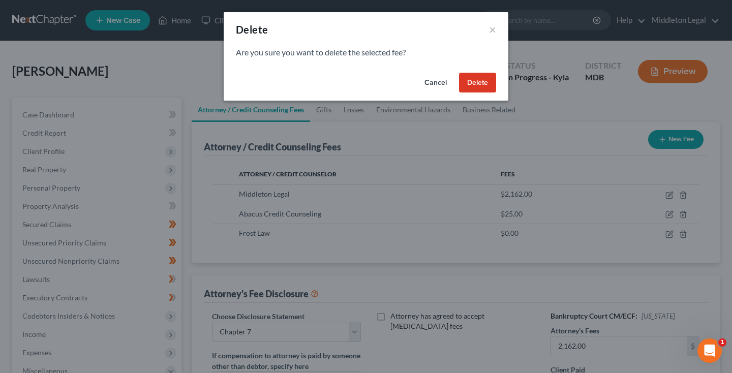
click at [483, 84] on button "Delete" at bounding box center [477, 83] width 37 height 20
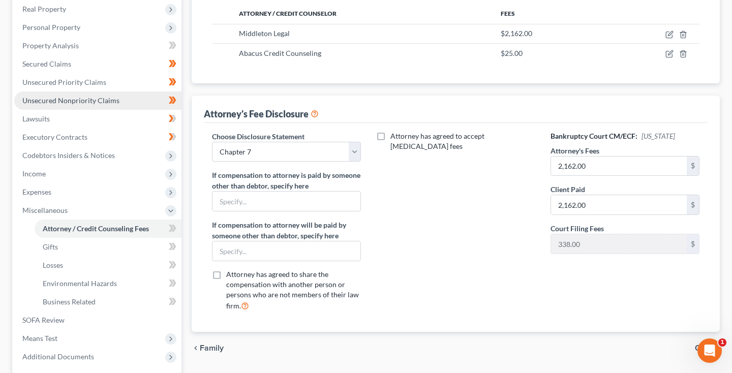
scroll to position [228, 0]
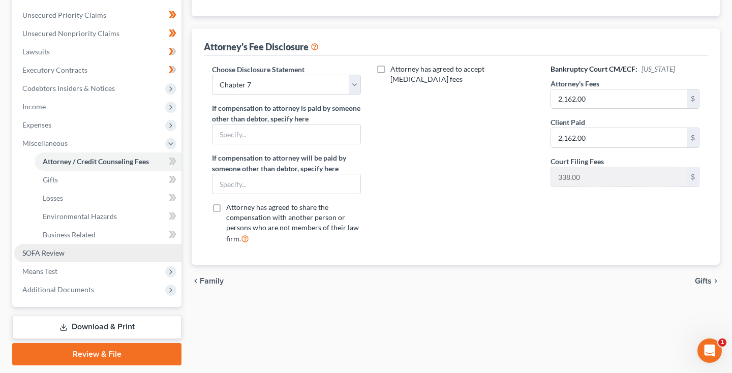
click at [76, 249] on link "SOFA Review" at bounding box center [97, 253] width 167 height 18
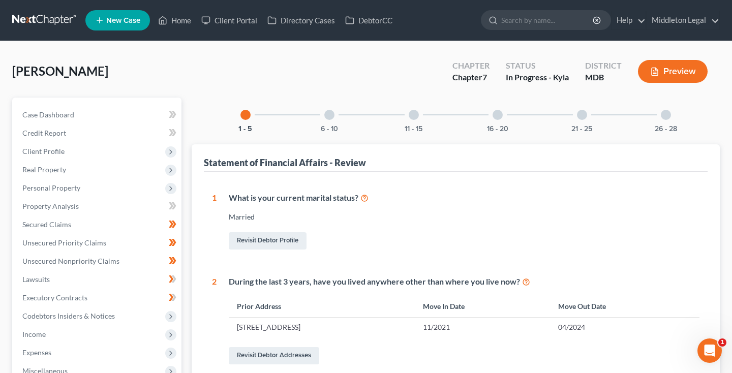
click at [486, 120] on div "16 - 20" at bounding box center [497, 115] width 35 height 35
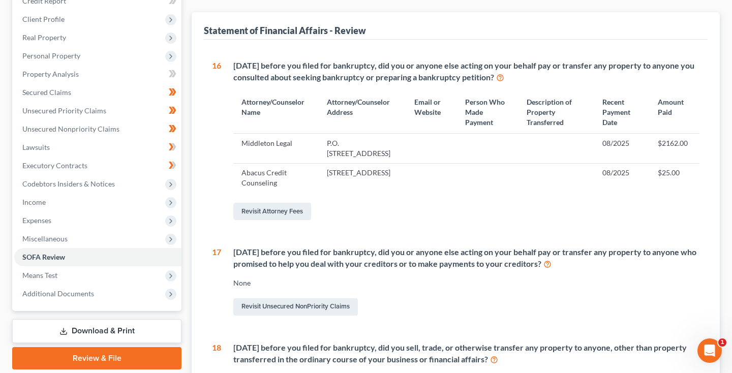
scroll to position [85, 0]
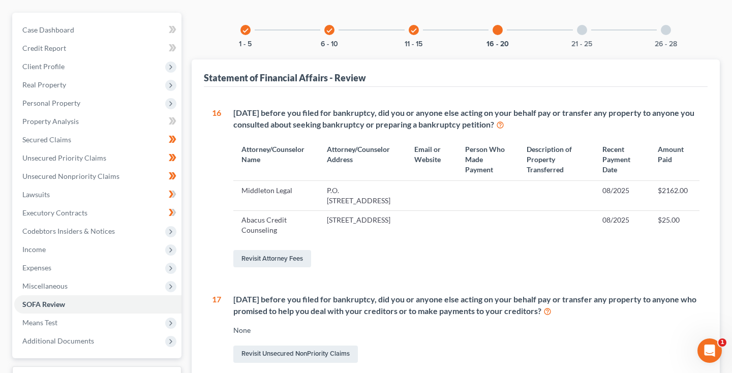
click at [580, 25] on div at bounding box center [582, 30] width 10 height 10
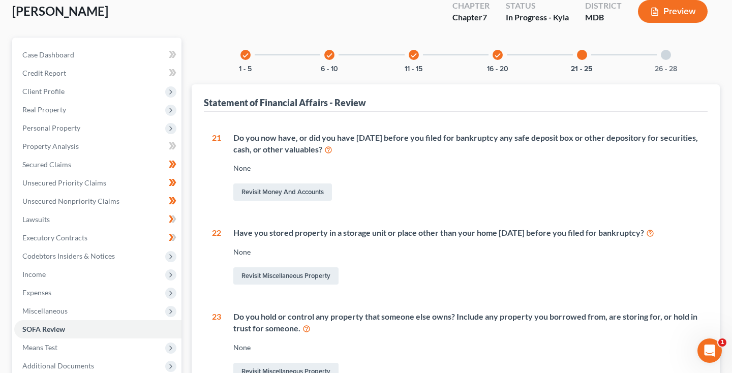
scroll to position [0, 0]
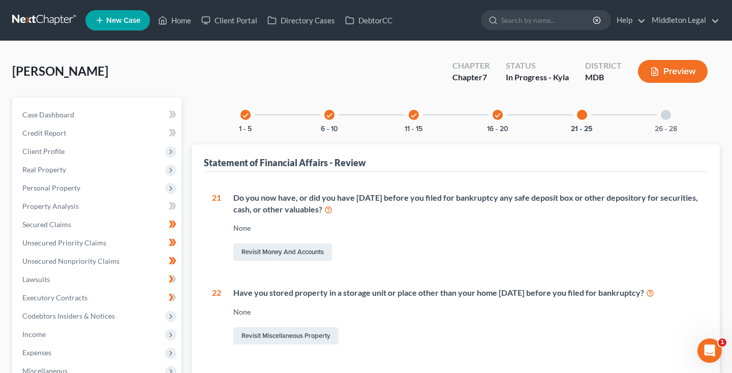
click at [666, 123] on div "26 - 28" at bounding box center [666, 115] width 35 height 35
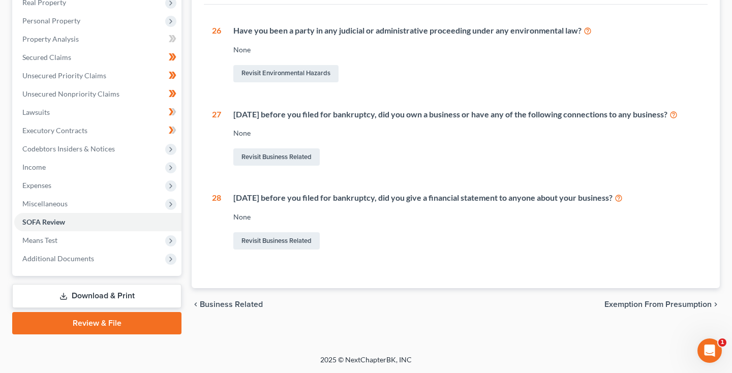
scroll to position [167, 0]
click at [55, 244] on span "Means Test" at bounding box center [39, 240] width 35 height 9
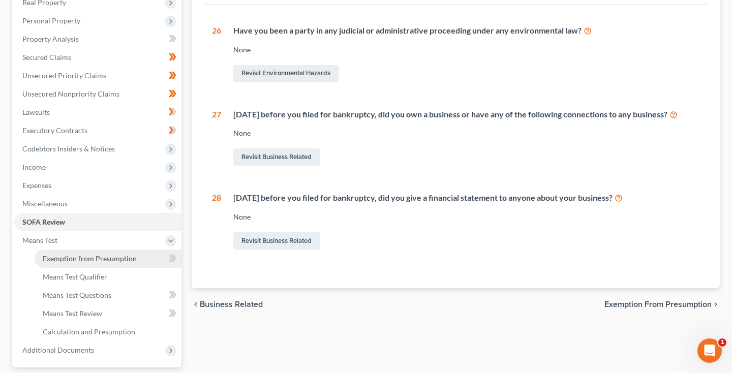
click at [68, 258] on span "Exemption from Presumption" at bounding box center [90, 258] width 94 height 9
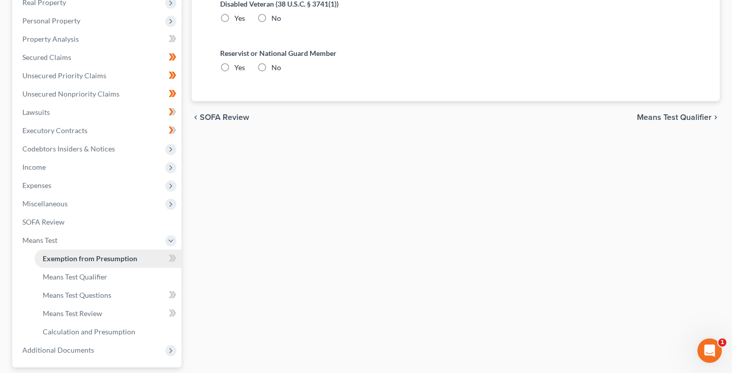
scroll to position [27, 0]
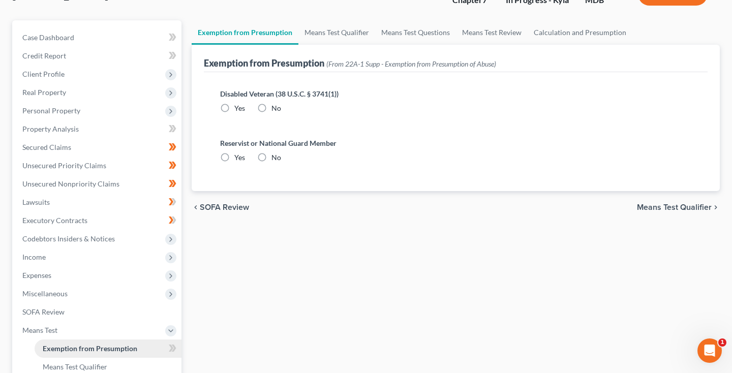
radio input "true"
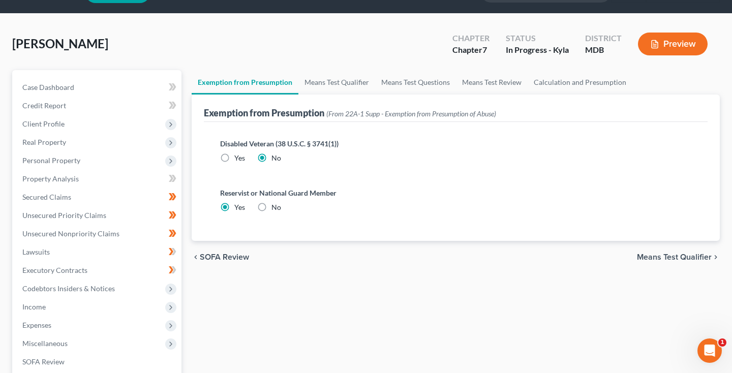
scroll to position [0, 0]
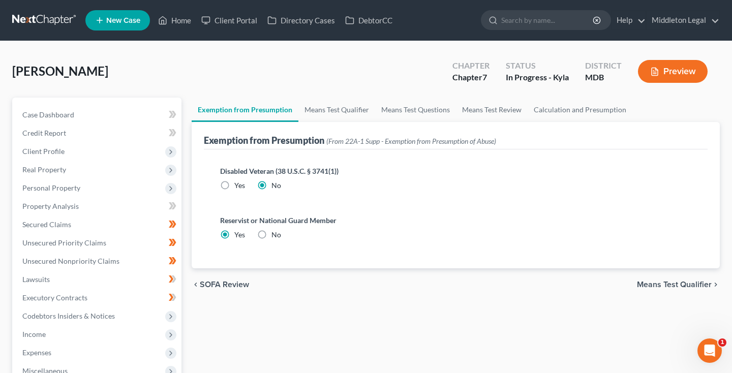
select select "0"
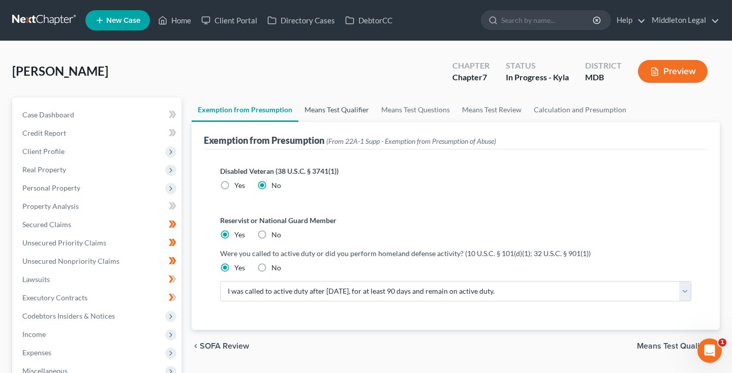
click at [323, 112] on link "Means Test Qualifier" at bounding box center [336, 110] width 77 height 24
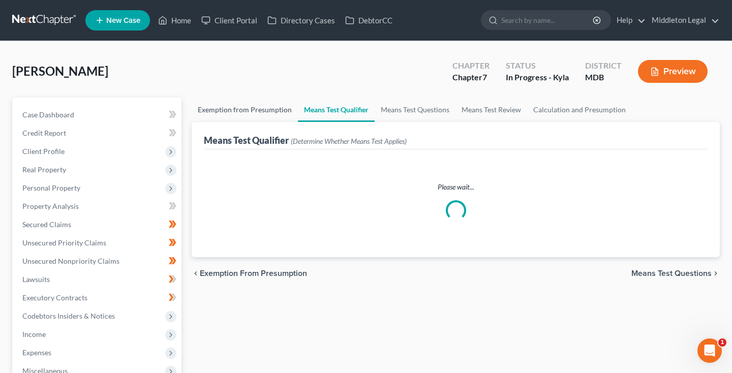
click at [256, 112] on link "Exemption from Presumption" at bounding box center [245, 110] width 106 height 24
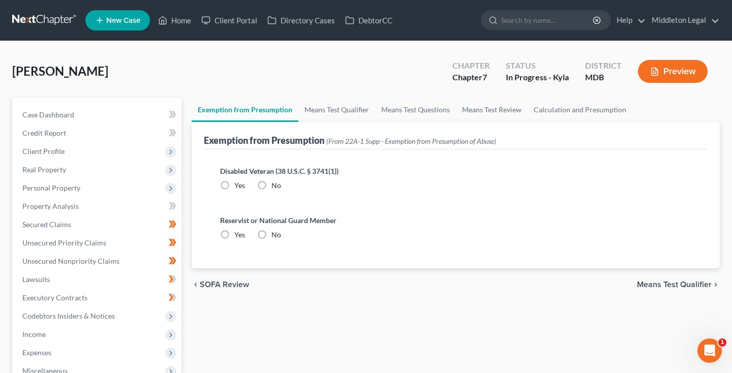
radio input "true"
select select "0"
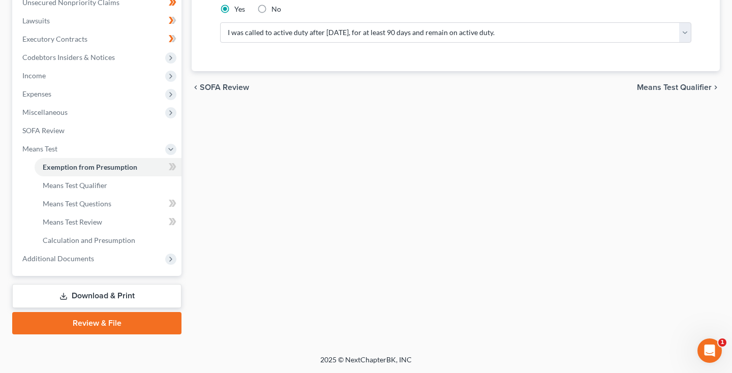
scroll to position [259, 0]
click at [56, 184] on span "Means Test Qualifier" at bounding box center [75, 185] width 65 height 9
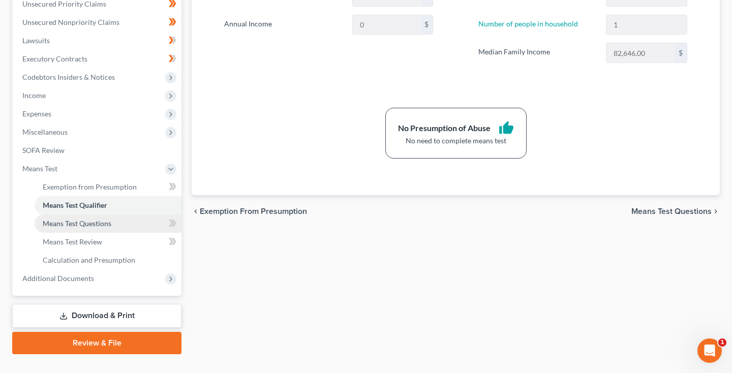
click at [86, 225] on span "Means Test Questions" at bounding box center [77, 223] width 69 height 9
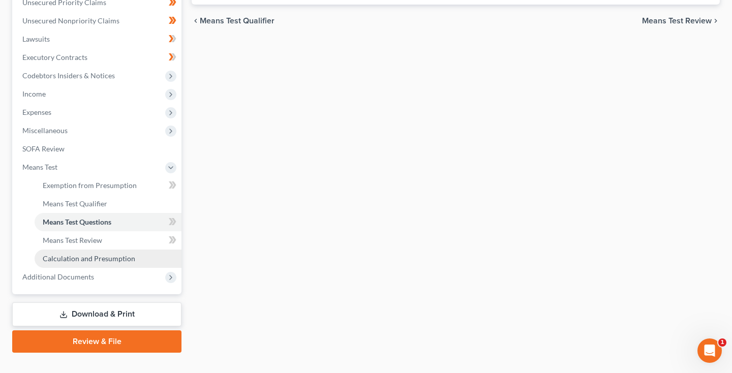
click at [81, 250] on link "Calculation and Presumption" at bounding box center [108, 259] width 147 height 18
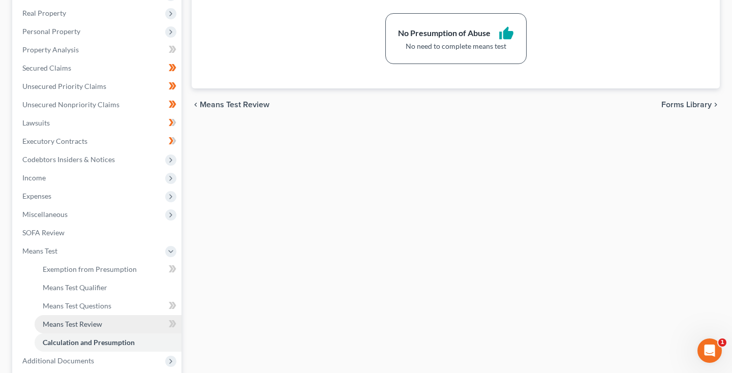
click at [70, 323] on span "Means Test Review" at bounding box center [72, 324] width 59 height 9
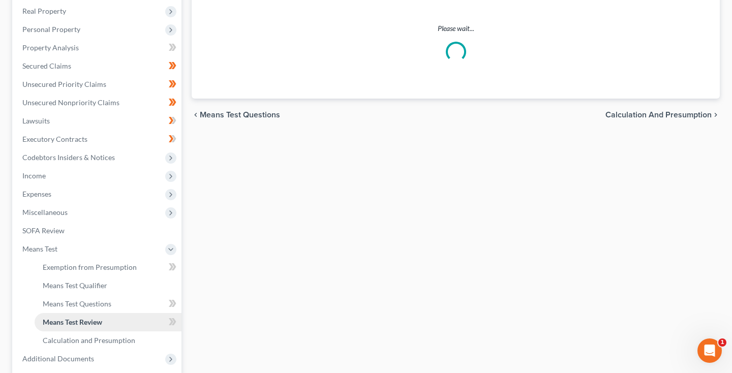
scroll to position [159, 0]
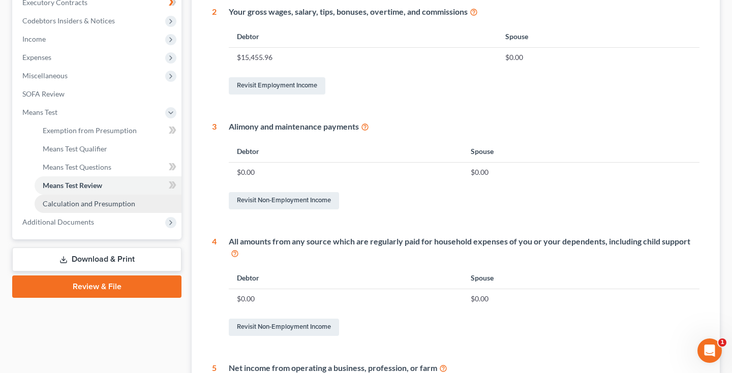
click at [88, 209] on link "Calculation and Presumption" at bounding box center [108, 204] width 147 height 18
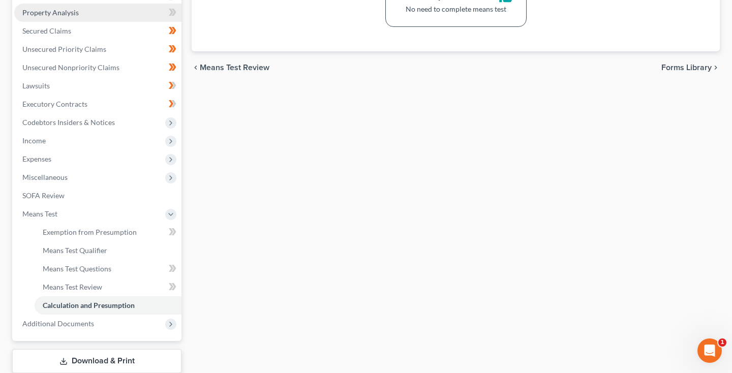
scroll to position [237, 0]
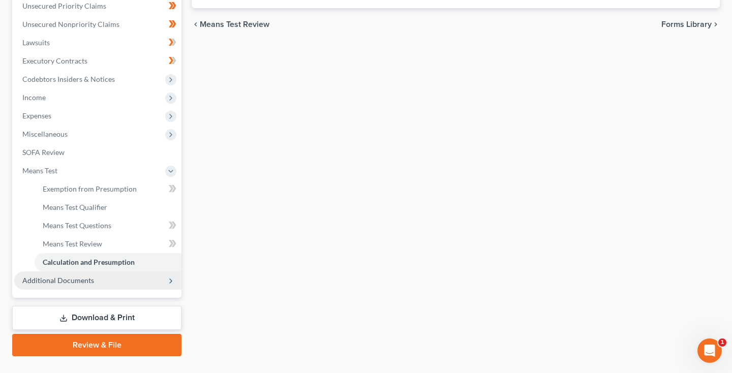
click at [69, 281] on span "Additional Documents" at bounding box center [58, 280] width 72 height 9
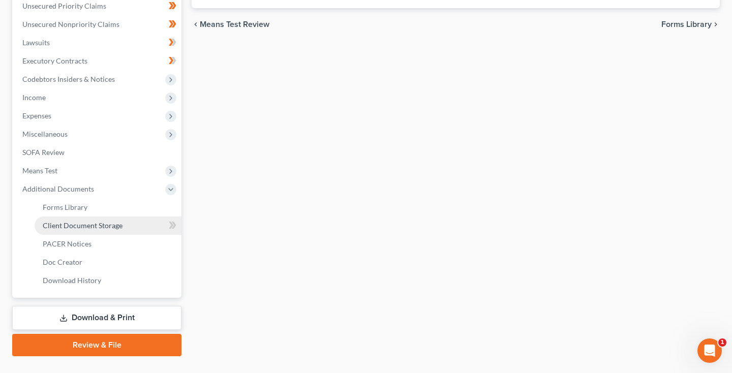
click at [79, 224] on span "Client Document Storage" at bounding box center [83, 225] width 80 height 9
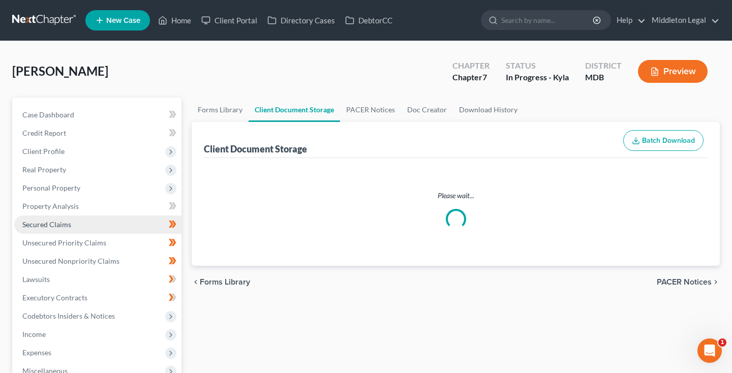
select select "14"
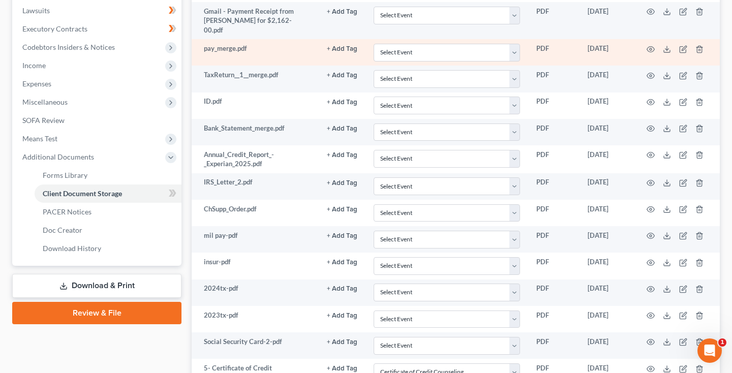
scroll to position [239, 0]
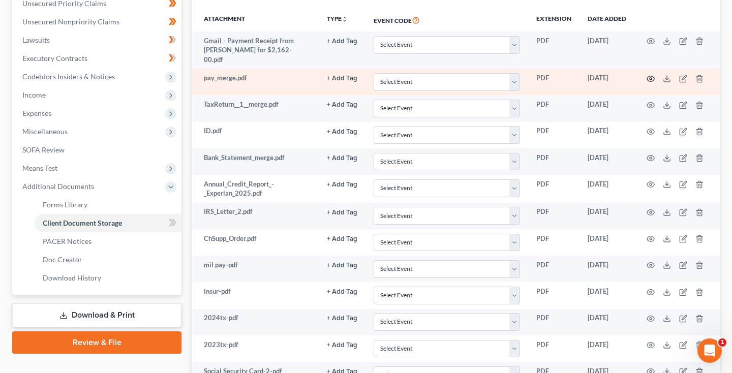
click at [652, 76] on icon "button" at bounding box center [651, 79] width 8 height 8
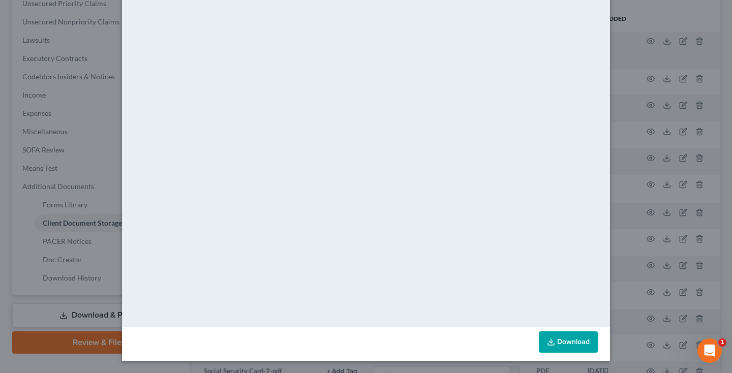
scroll to position [52, 0]
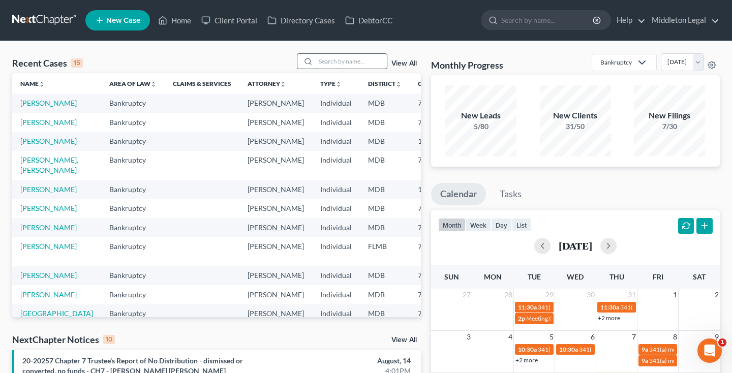
click at [353, 60] on input "search" at bounding box center [351, 61] width 71 height 15
type input "ANDERSON"
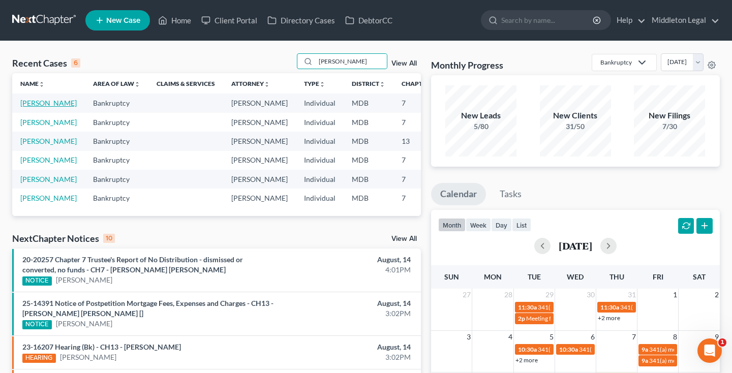
click at [32, 107] on link "[PERSON_NAME]" at bounding box center [48, 103] width 56 height 9
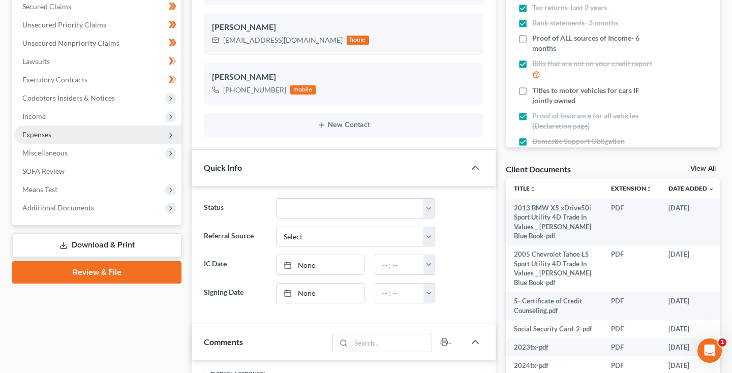
scroll to position [216, 0]
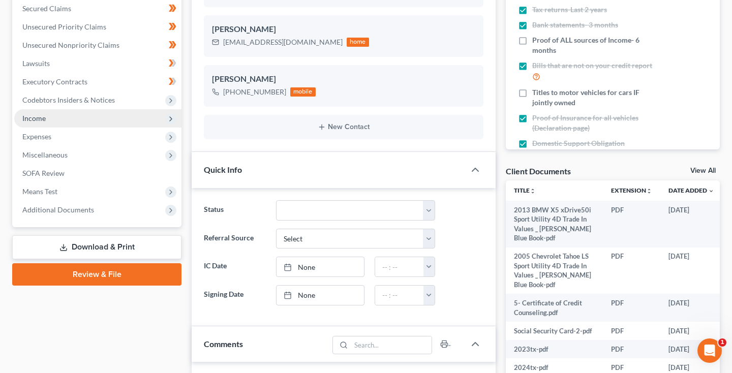
click at [70, 115] on span "Income" at bounding box center [97, 118] width 167 height 18
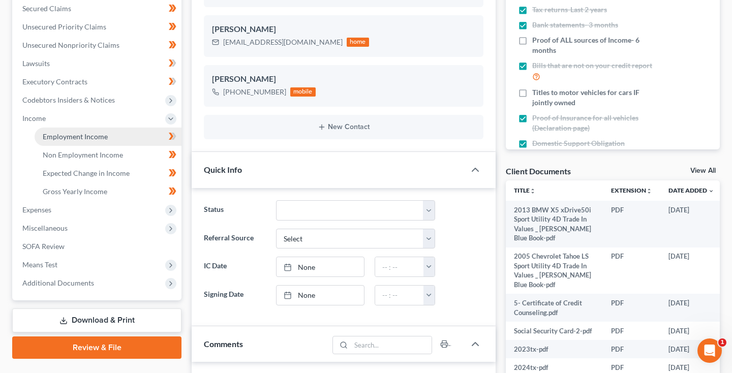
click at [80, 134] on span "Employment Income" at bounding box center [75, 136] width 65 height 9
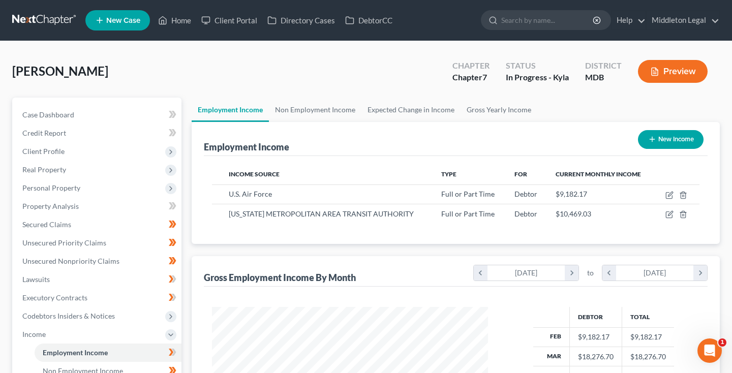
scroll to position [182, 296]
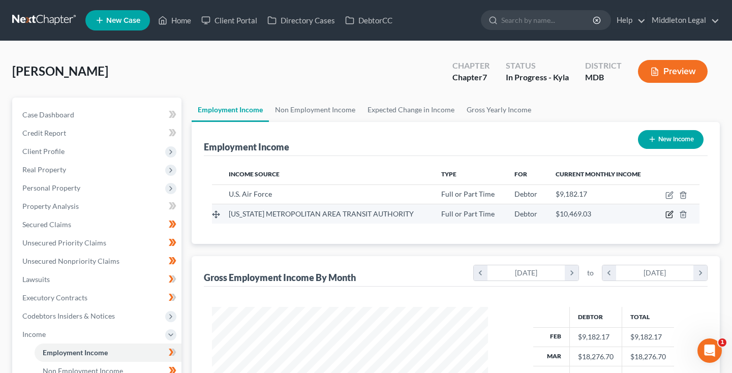
click at [671, 213] on icon "button" at bounding box center [670, 213] width 5 height 5
select select "0"
select select "8"
select select "3"
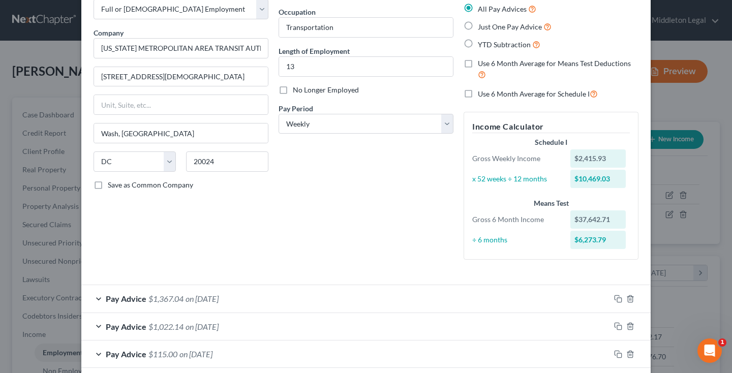
scroll to position [38, 0]
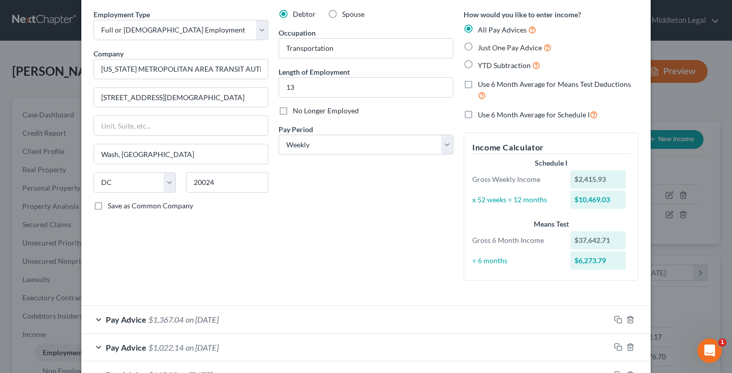
click at [478, 47] on label "Just One Pay Advice" at bounding box center [515, 48] width 74 height 12
click at [482, 47] on input "Just One Pay Advice" at bounding box center [485, 45] width 7 height 7
radio input "true"
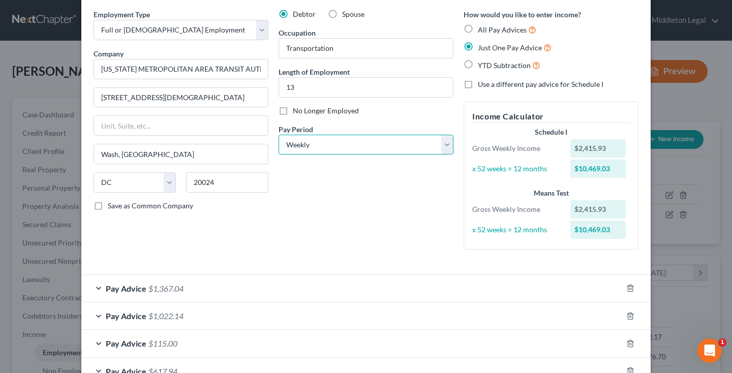
select select "0"
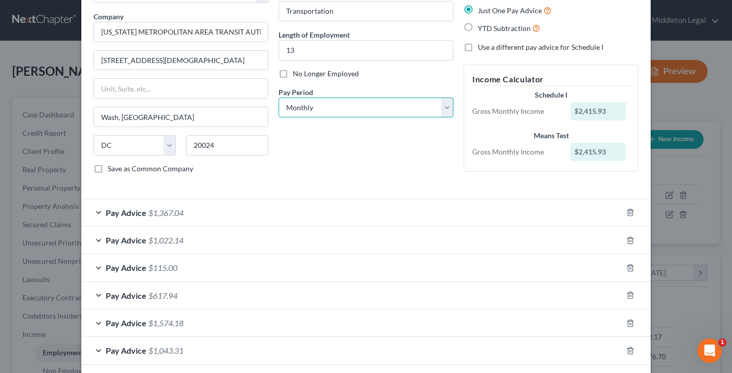
scroll to position [90, 0]
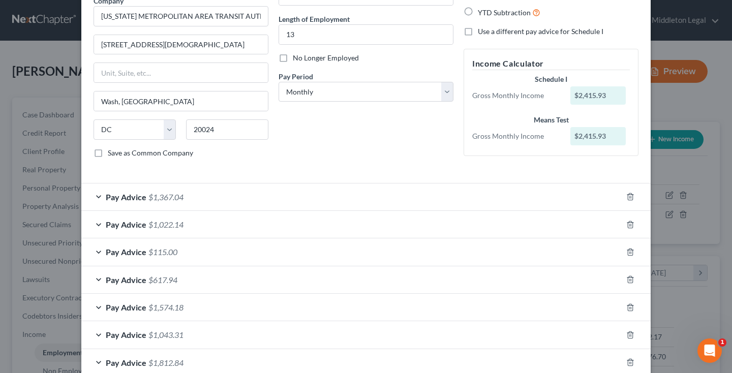
click at [447, 204] on div "Pay Advice $1,367.04" at bounding box center [351, 197] width 541 height 27
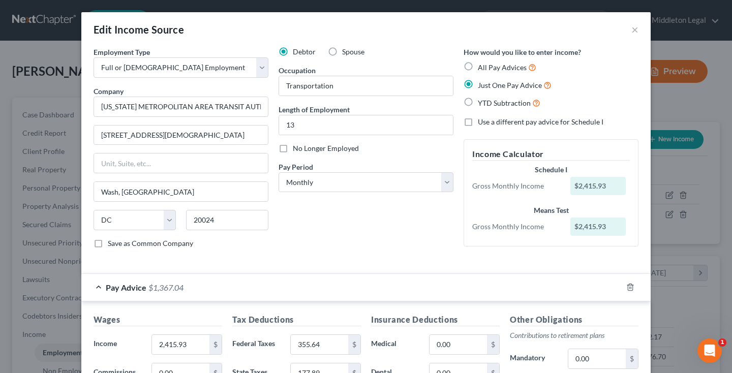
scroll to position [0, 0]
click at [478, 68] on label "All Pay Advices" at bounding box center [507, 68] width 58 height 12
click at [482, 68] on input "All Pay Advices" at bounding box center [485, 65] width 7 height 7
radio input "true"
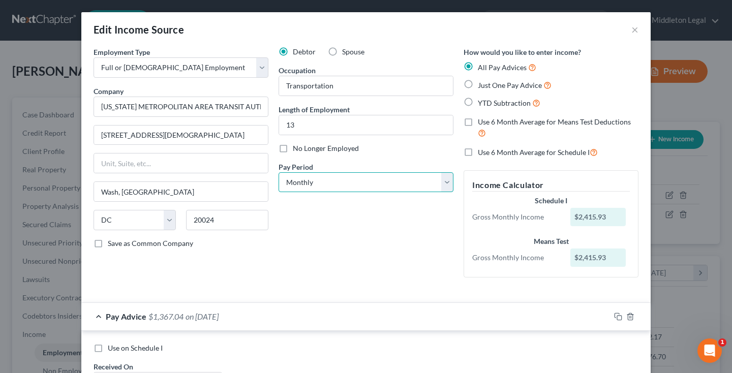
select select "3"
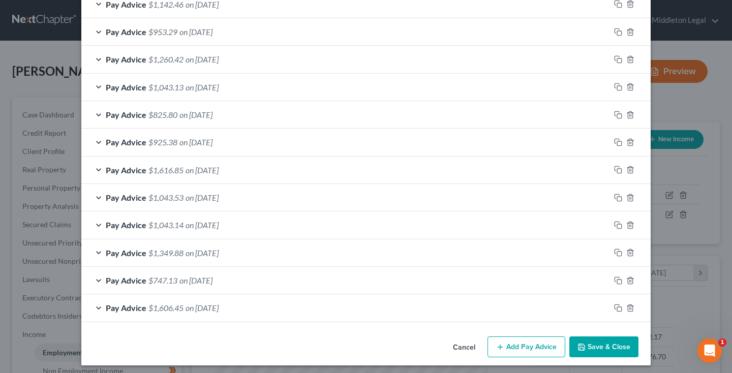
scroll to position [880, 0]
click at [585, 346] on icon "button" at bounding box center [581, 348] width 8 height 8
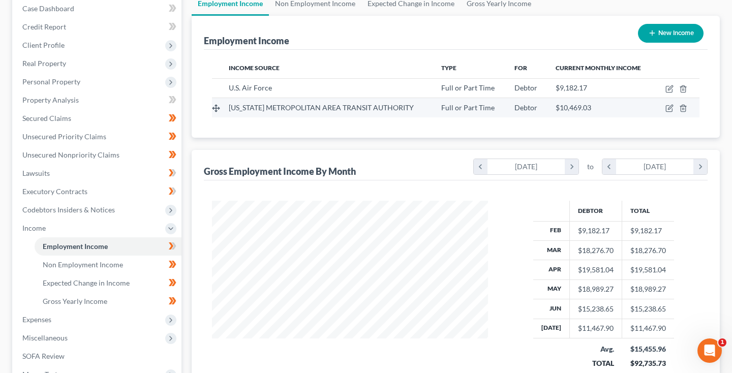
scroll to position [100, 0]
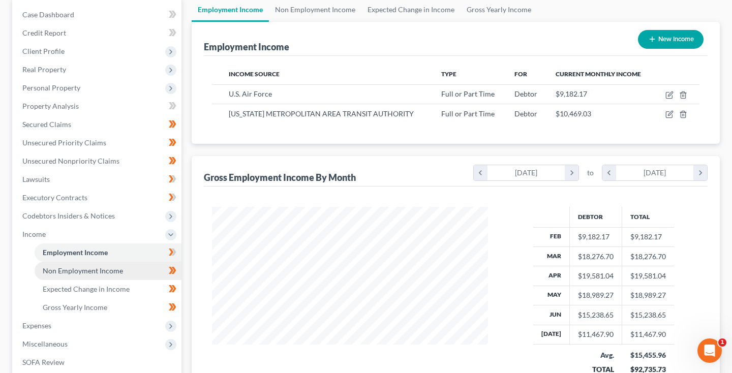
click at [96, 270] on span "Non Employment Income" at bounding box center [83, 270] width 80 height 9
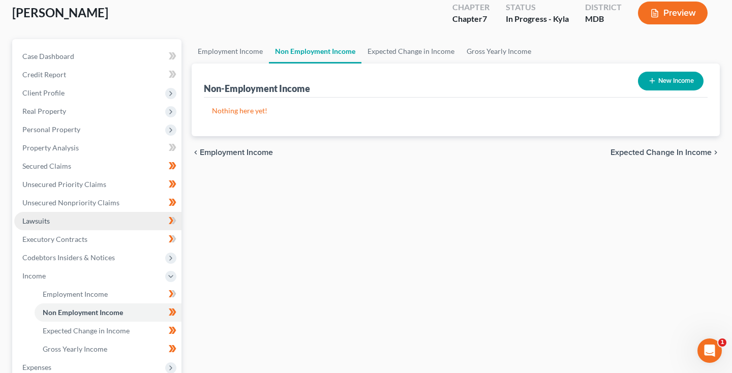
scroll to position [64, 0]
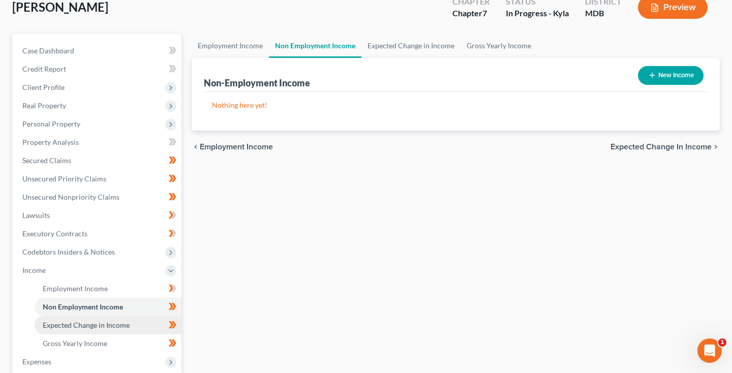
click at [75, 326] on span "Expected Change in Income" at bounding box center [86, 325] width 87 height 9
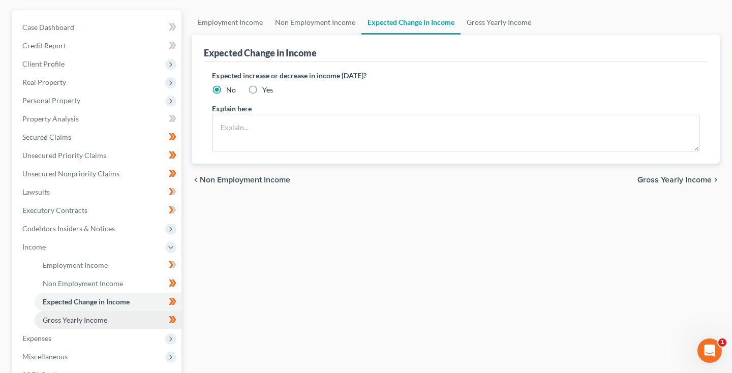
click at [70, 321] on span "Gross Yearly Income" at bounding box center [75, 320] width 65 height 9
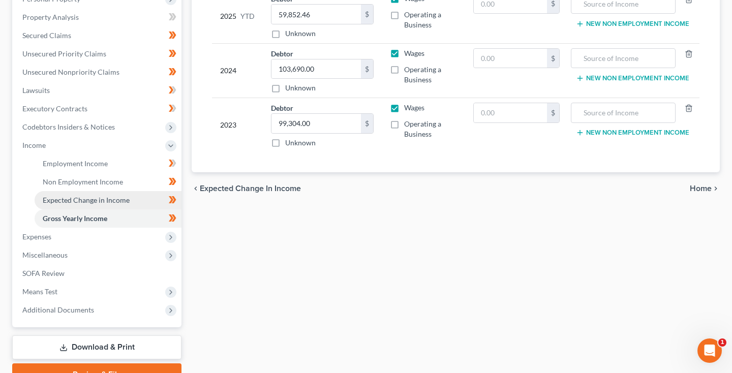
scroll to position [212, 0]
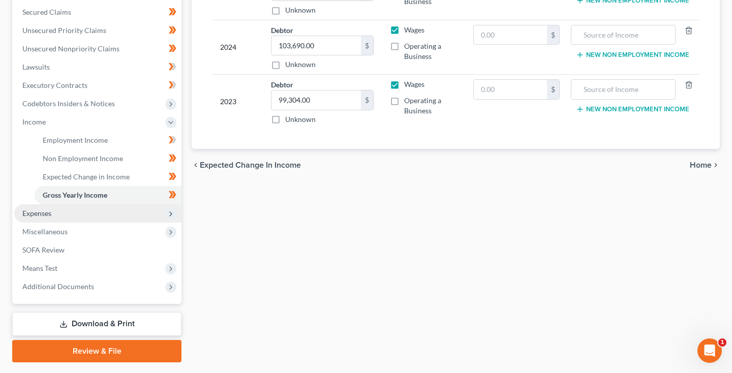
click at [50, 209] on span "Expenses" at bounding box center [36, 213] width 29 height 9
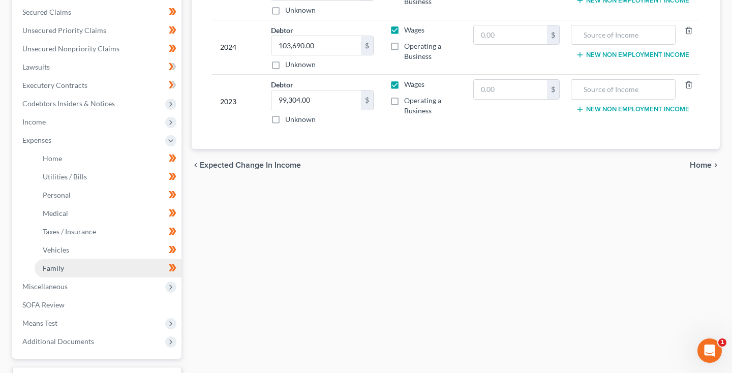
click at [66, 270] on link "Family" at bounding box center [108, 268] width 147 height 18
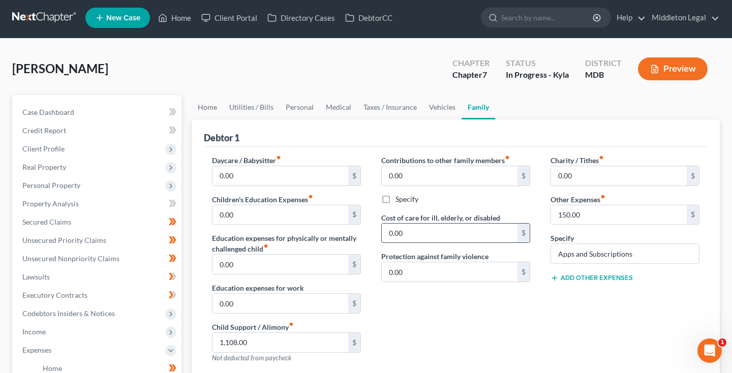
scroll to position [3, 0]
click at [434, 112] on link "Vehicles" at bounding box center [442, 107] width 39 height 24
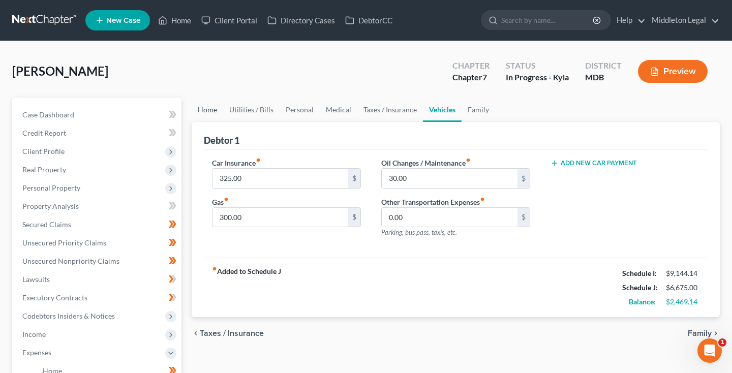
click at [213, 113] on link "Home" at bounding box center [208, 110] width 32 height 24
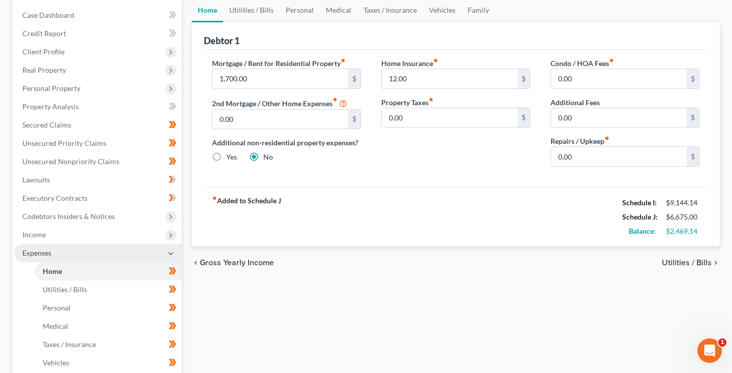
scroll to position [103, 0]
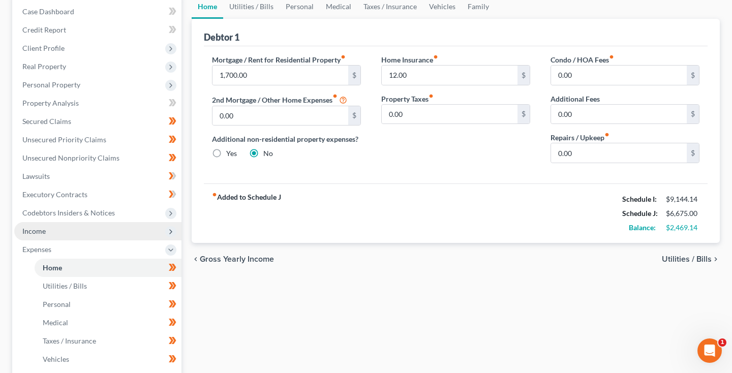
click at [55, 227] on span "Income" at bounding box center [97, 231] width 167 height 18
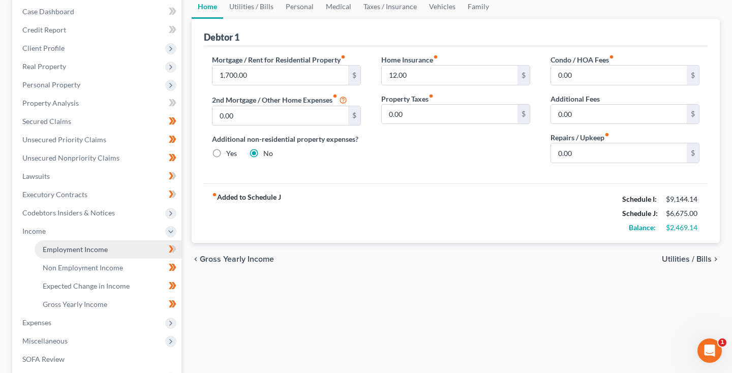
click at [68, 249] on span "Employment Income" at bounding box center [75, 249] width 65 height 9
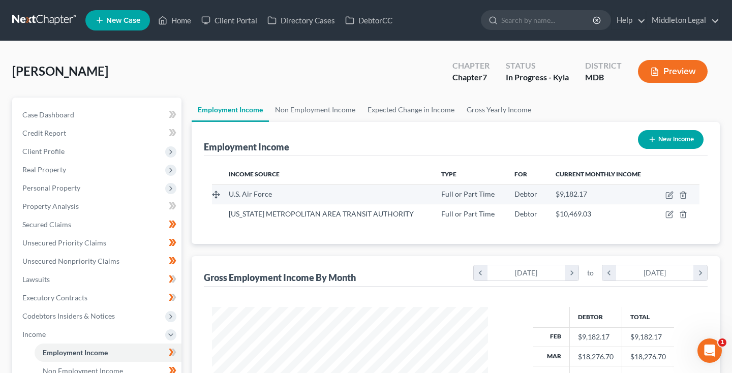
scroll to position [182, 296]
click at [668, 196] on icon "button" at bounding box center [669, 195] width 8 height 8
select select "0"
select select "21"
select select "0"
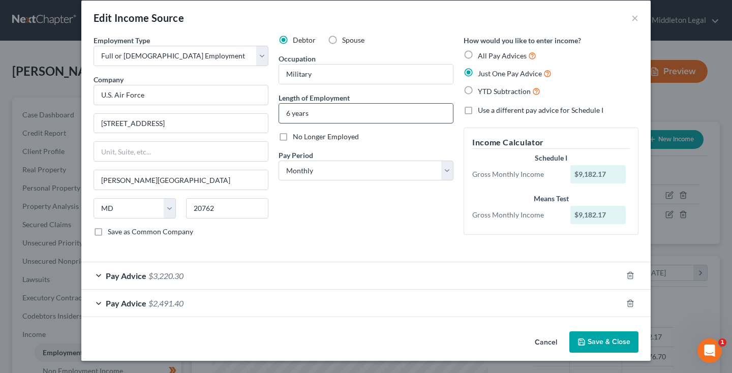
scroll to position [11, 0]
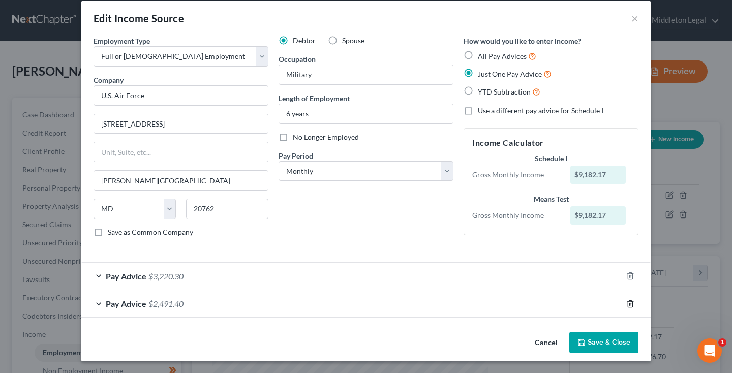
click at [631, 305] on line "button" at bounding box center [631, 304] width 0 height 2
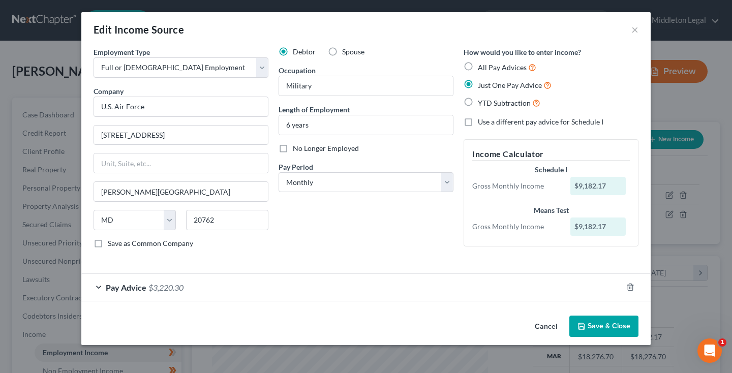
scroll to position [0, 0]
click at [169, 289] on span "$3,220.30" at bounding box center [165, 288] width 35 height 10
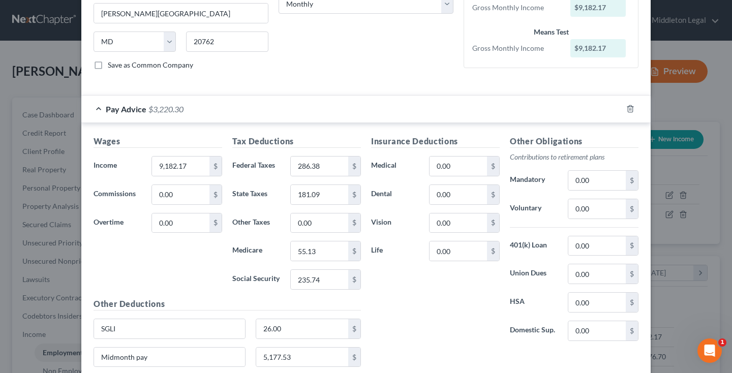
scroll to position [195, 0]
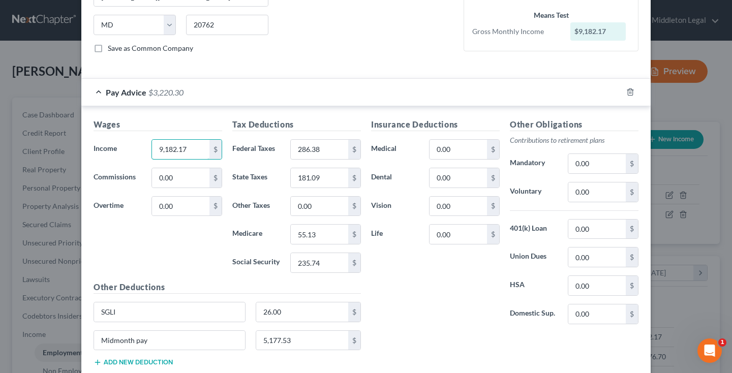
drag, startPoint x: 196, startPoint y: 147, endPoint x: 80, endPoint y: 146, distance: 115.9
click at [80, 146] on div "Edit Income Source × Employment Type * Select Full or [DEMOGRAPHIC_DATA] Employ…" at bounding box center [366, 186] width 732 height 373
type input "3,168.5"
click at [321, 154] on input "286.38" at bounding box center [319, 149] width 57 height 19
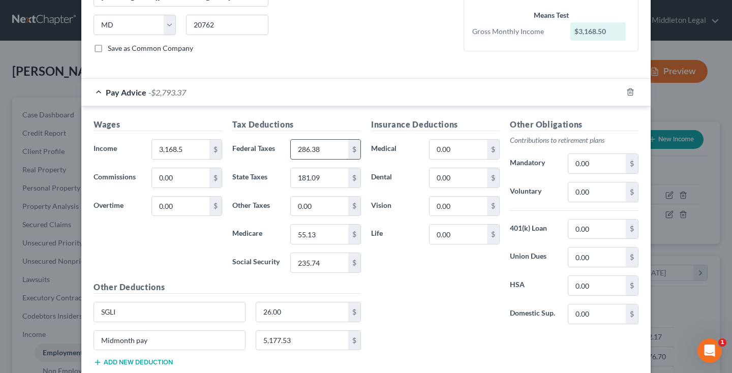
click at [321, 154] on input "286.38" at bounding box center [319, 149] width 57 height 19
type input "196.45"
click at [309, 338] on input "5,177.53" at bounding box center [302, 340] width 93 height 19
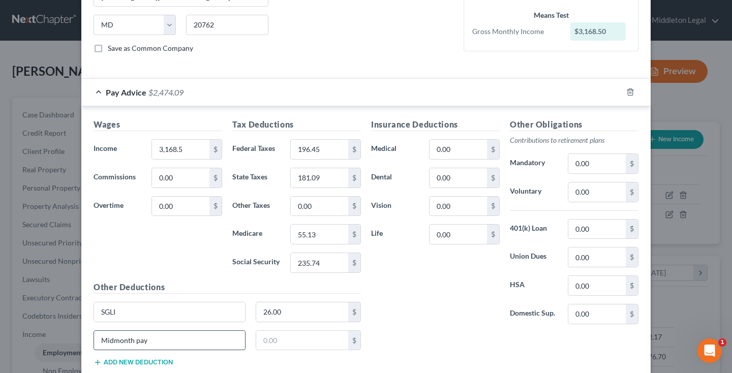
click at [204, 343] on input "Midmonth pay" at bounding box center [169, 340] width 151 height 19
click at [195, 315] on input "SGLI" at bounding box center [169, 311] width 151 height 19
click at [293, 318] on input "26.00" at bounding box center [302, 311] width 93 height 19
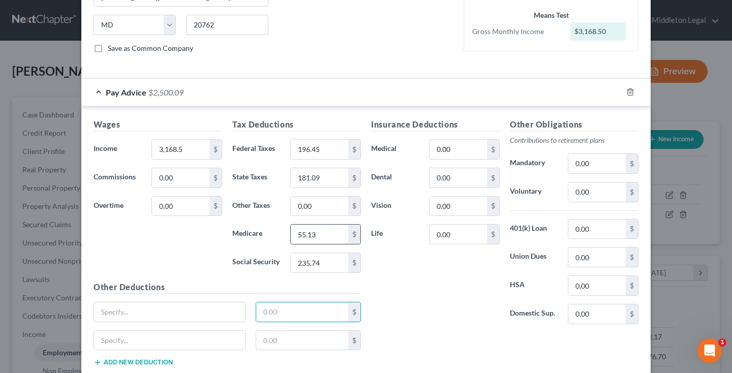
click at [320, 234] on input "55.13" at bounding box center [319, 234] width 57 height 19
type input "45.94"
click at [189, 150] on input "3,168.5" at bounding box center [180, 149] width 57 height 19
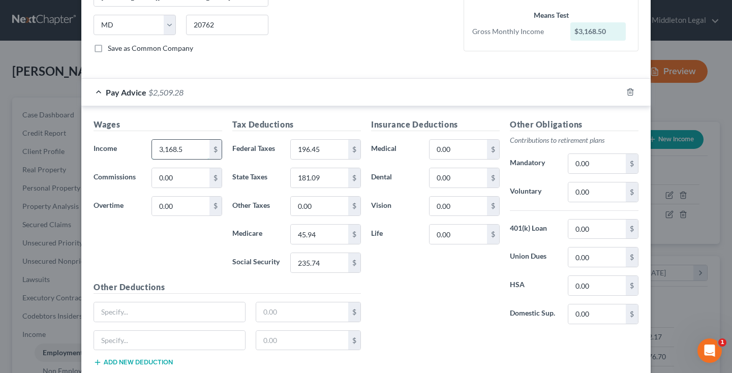
click at [189, 150] on input "3,168.5" at bounding box center [180, 149] width 57 height 19
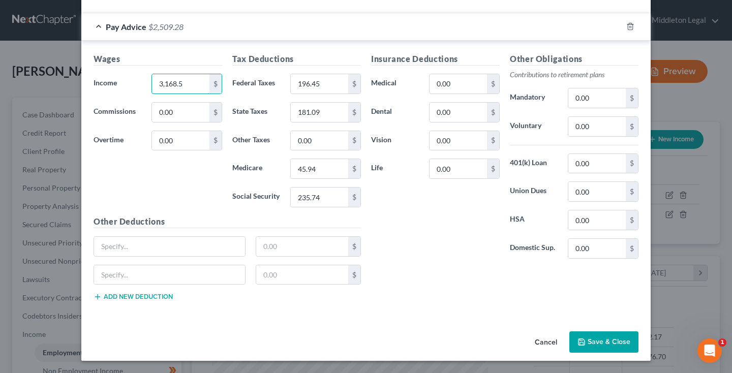
scroll to position [261, 0]
click at [594, 346] on button "Save & Close" at bounding box center [603, 341] width 69 height 21
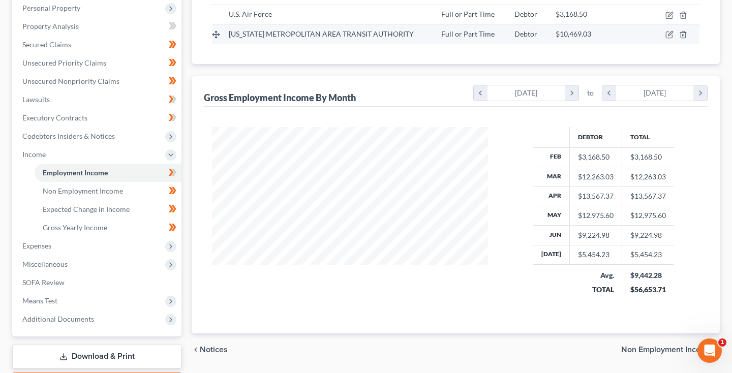
scroll to position [204, 0]
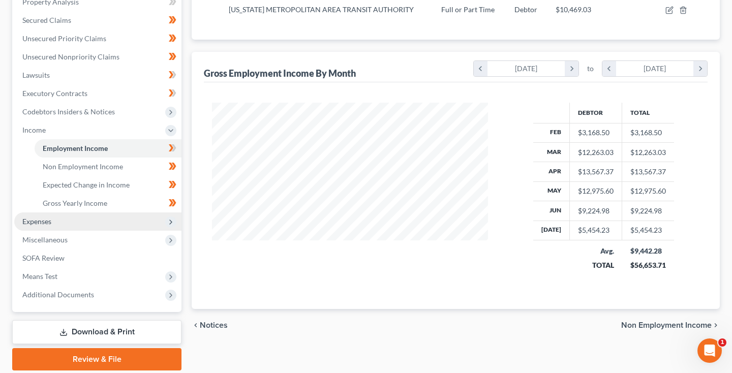
click at [46, 219] on span "Expenses" at bounding box center [36, 221] width 29 height 9
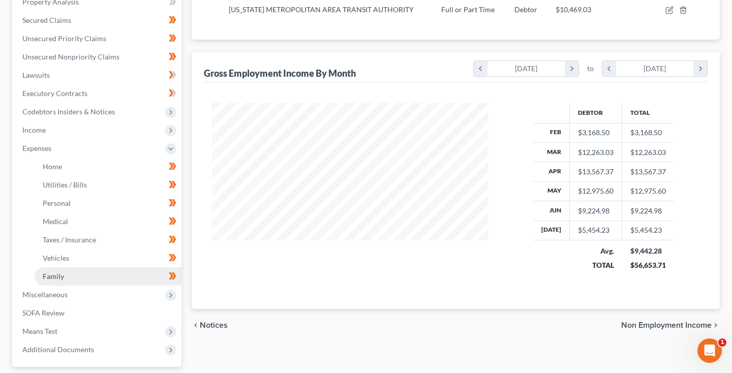
click at [62, 275] on span "Family" at bounding box center [53, 276] width 21 height 9
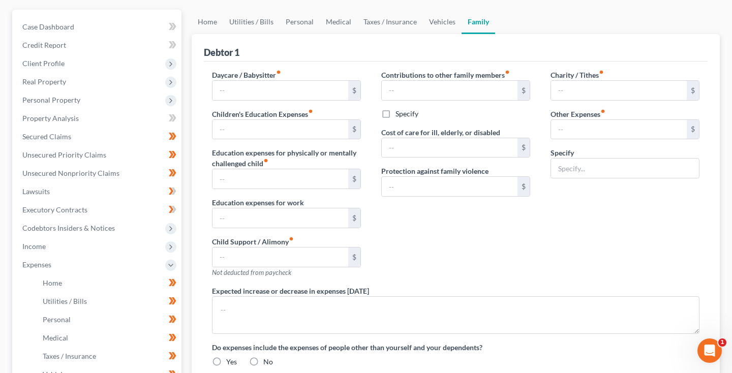
type input "0.00"
type input "1,108.00"
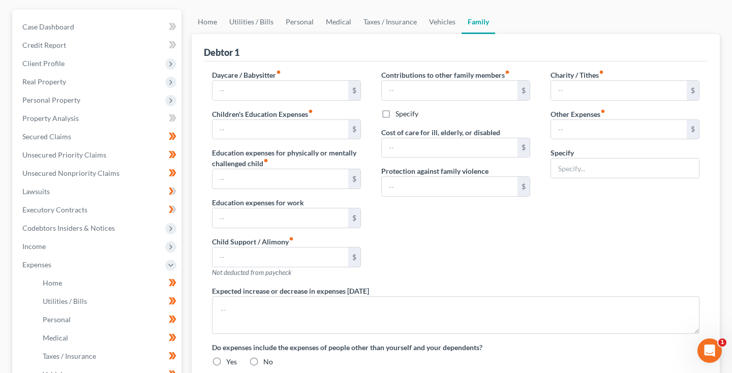
type input "0.00"
type input "150.00"
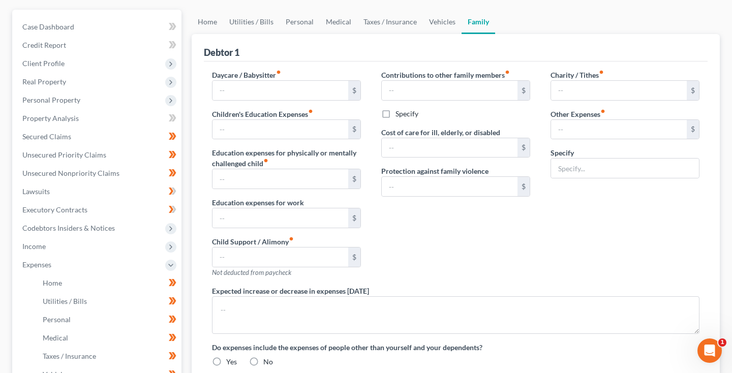
type input "Apps and Subscriptions"
radio input "true"
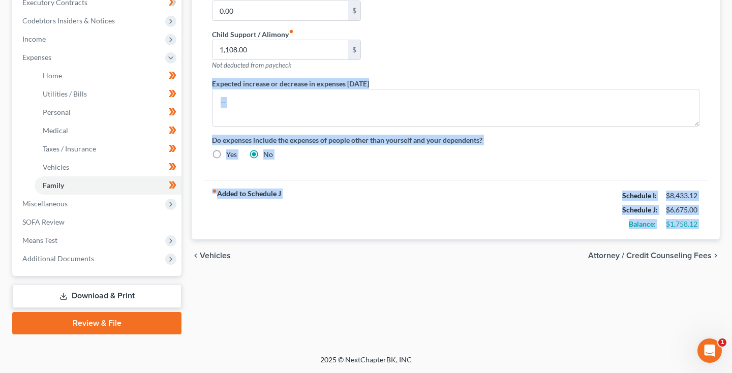
scroll to position [295, 0]
click at [522, 281] on div "Home Utilities / Bills Personal Medical Taxes / Insurance Vehicles Family Debto…" at bounding box center [456, 68] width 538 height 532
